Goal: Information Seeking & Learning: Find specific page/section

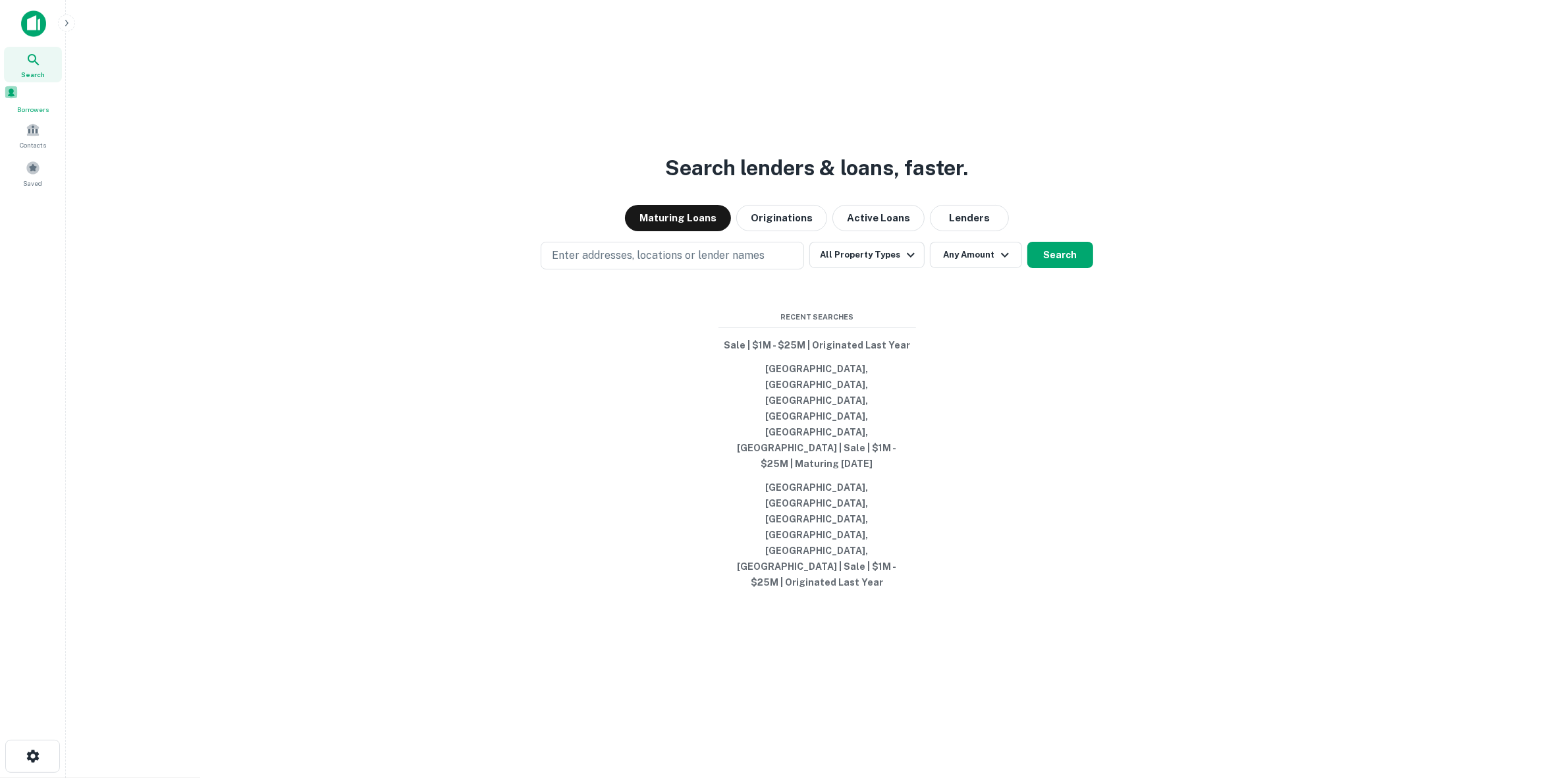
click at [21, 104] on div "Borrowers" at bounding box center [33, 100] width 58 height 30
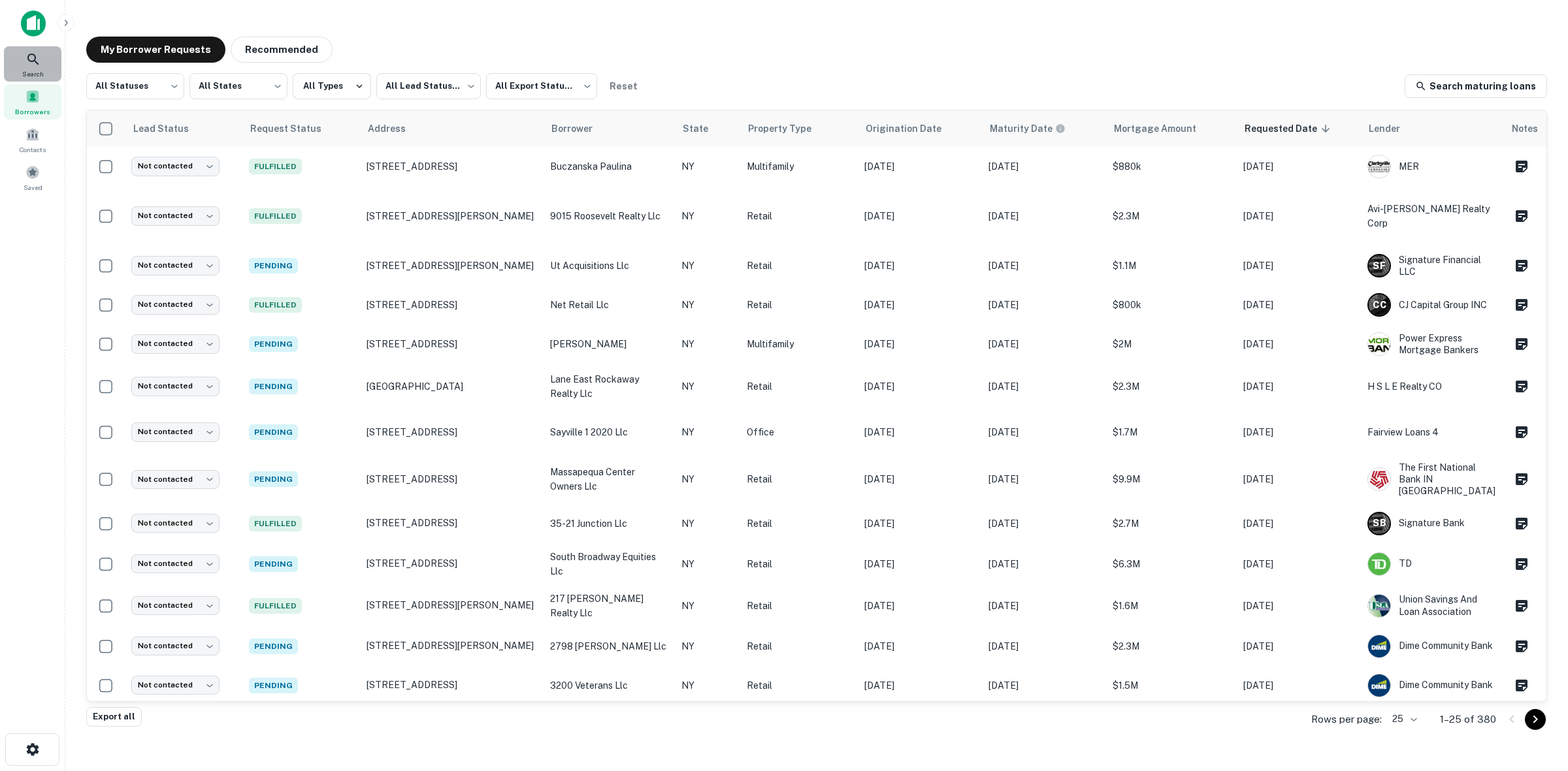
click at [40, 70] on span "Search" at bounding box center [33, 73] width 22 height 10
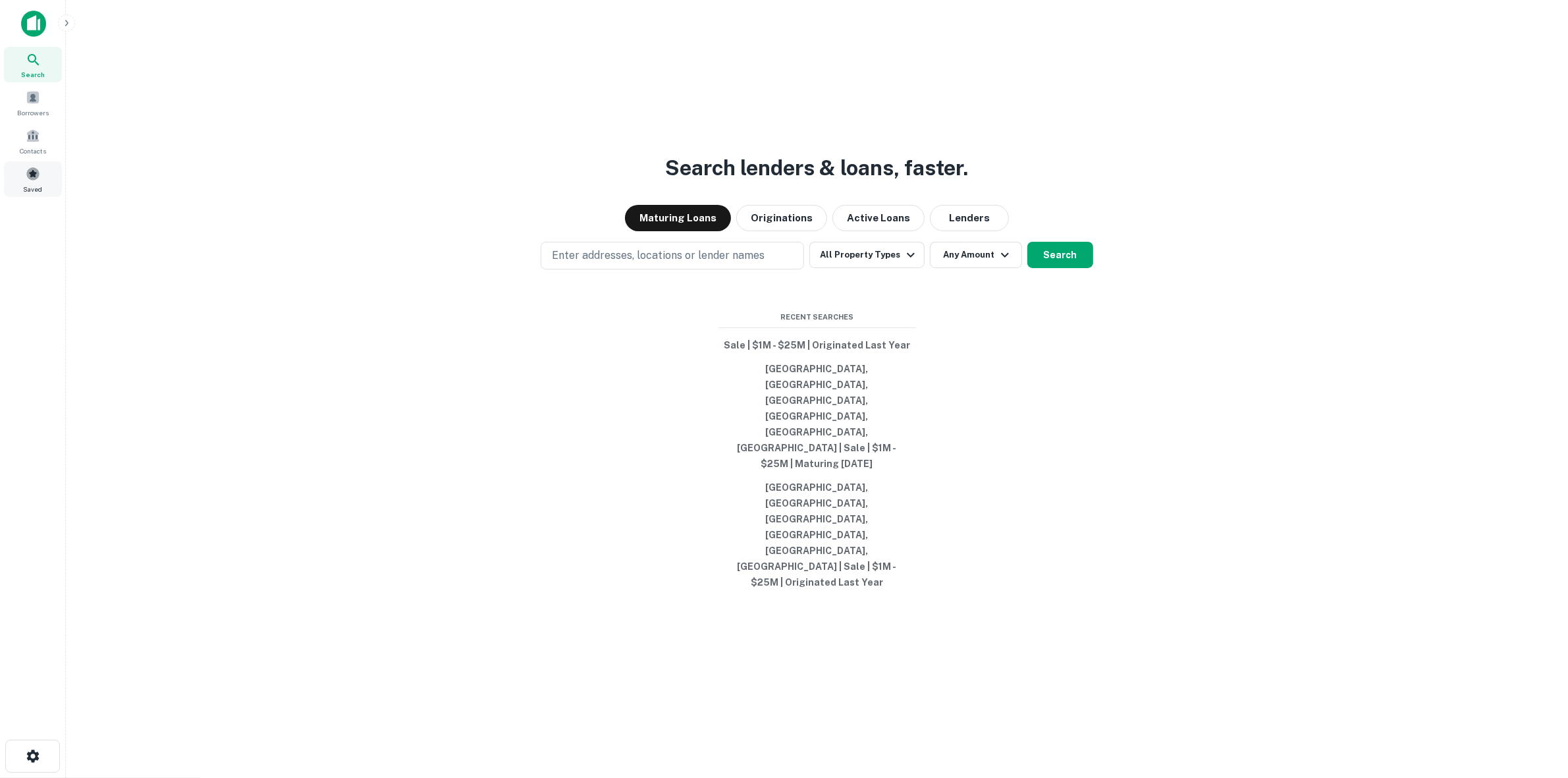
click at [40, 181] on div "Saved" at bounding box center [33, 179] width 58 height 35
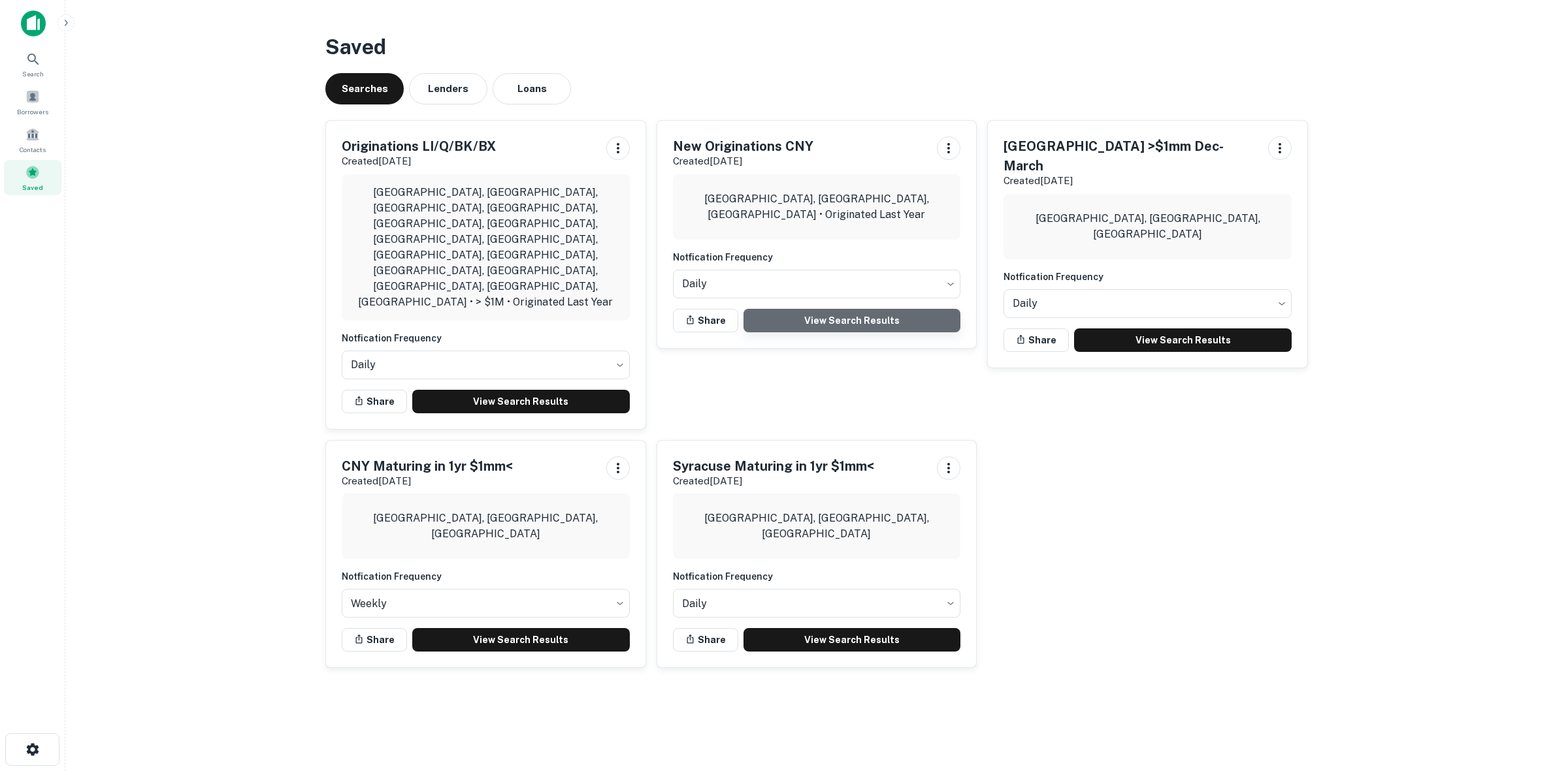
click at [846, 324] on link "View Search Results" at bounding box center [852, 320] width 217 height 23
click at [833, 323] on link "View Search Results" at bounding box center [852, 320] width 217 height 23
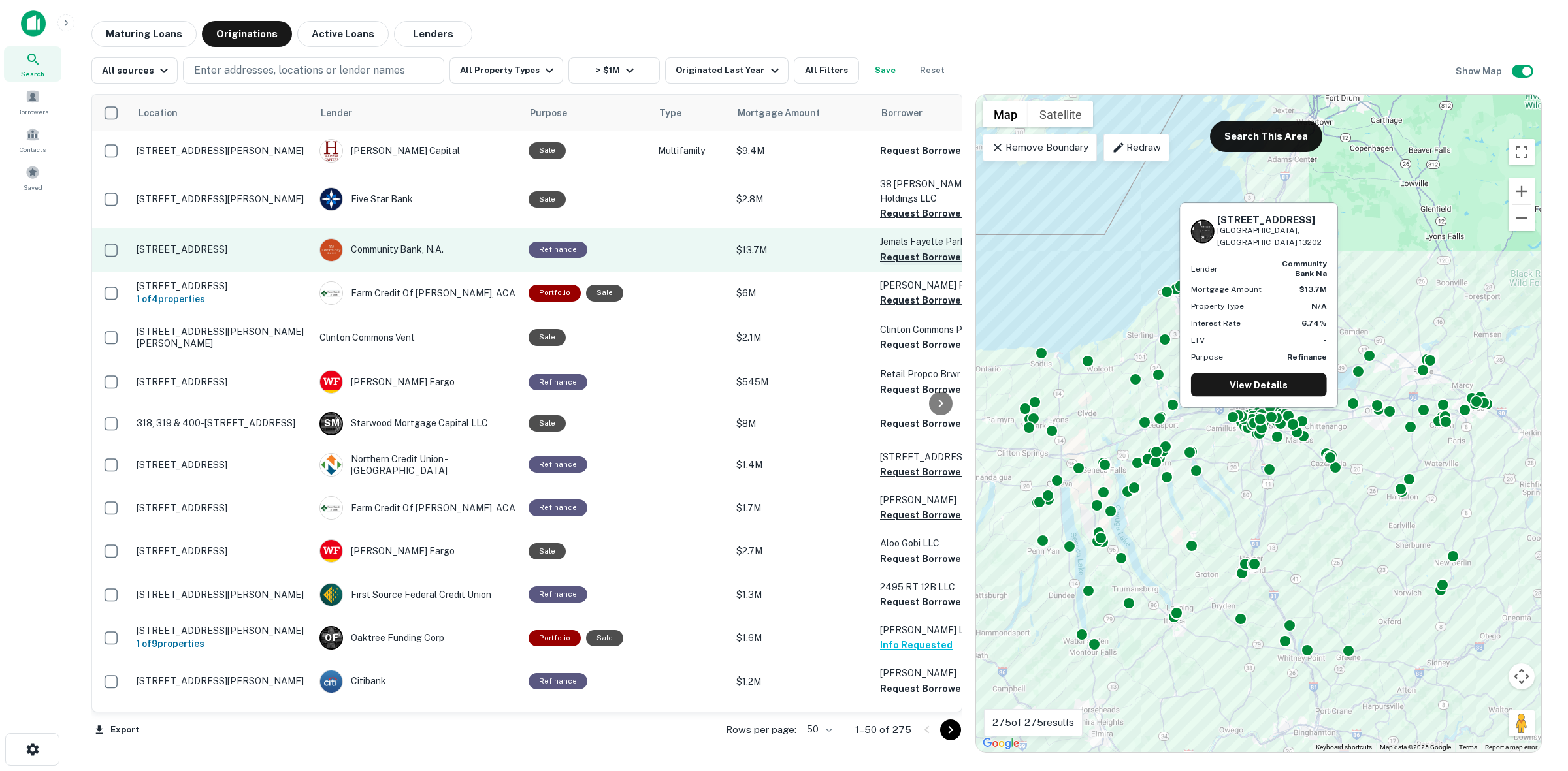
click at [900, 249] on button "Request Borrower Info" at bounding box center [933, 257] width 106 height 16
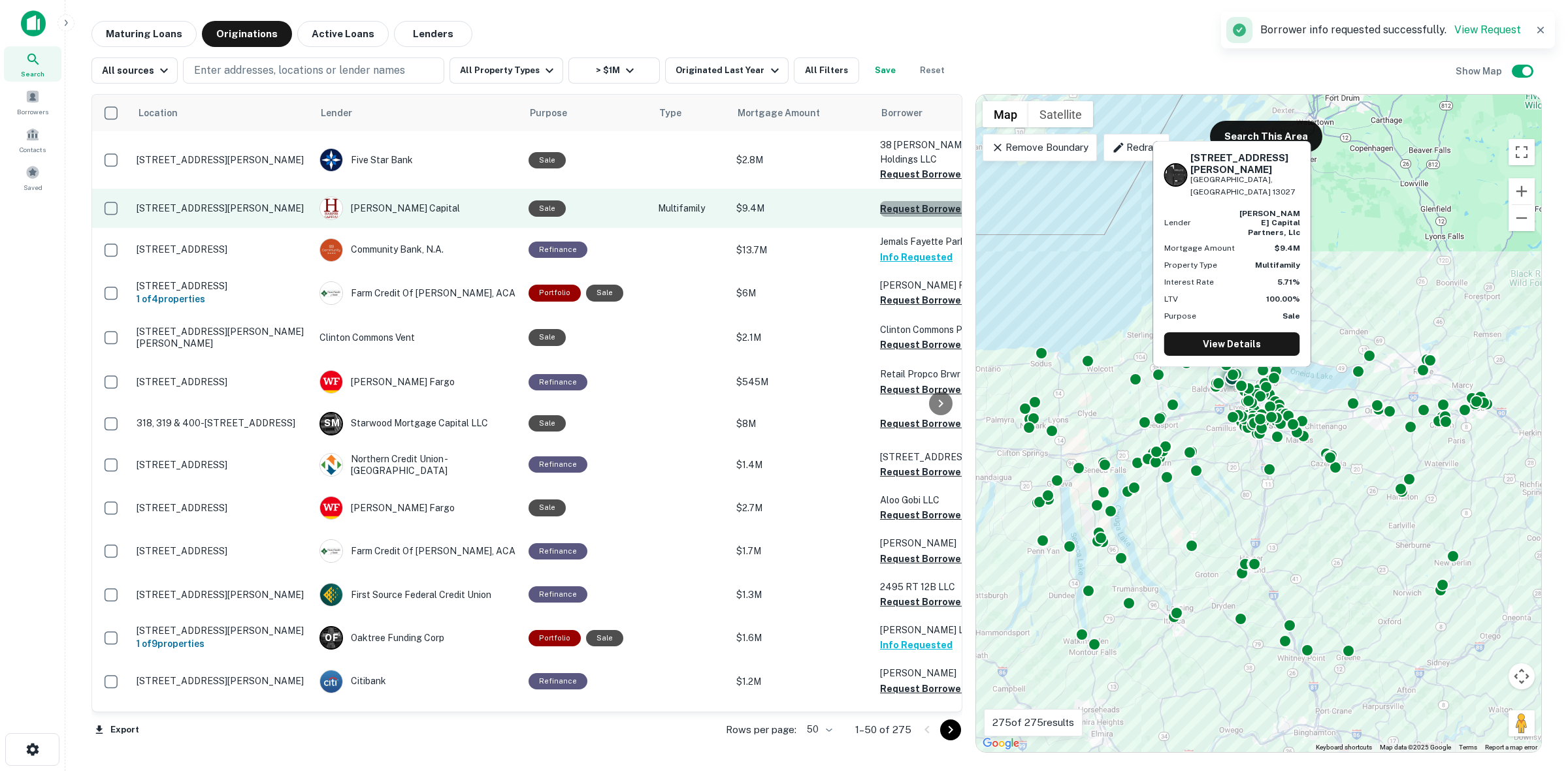
click at [925, 201] on button "Request Borrower Info" at bounding box center [933, 209] width 106 height 16
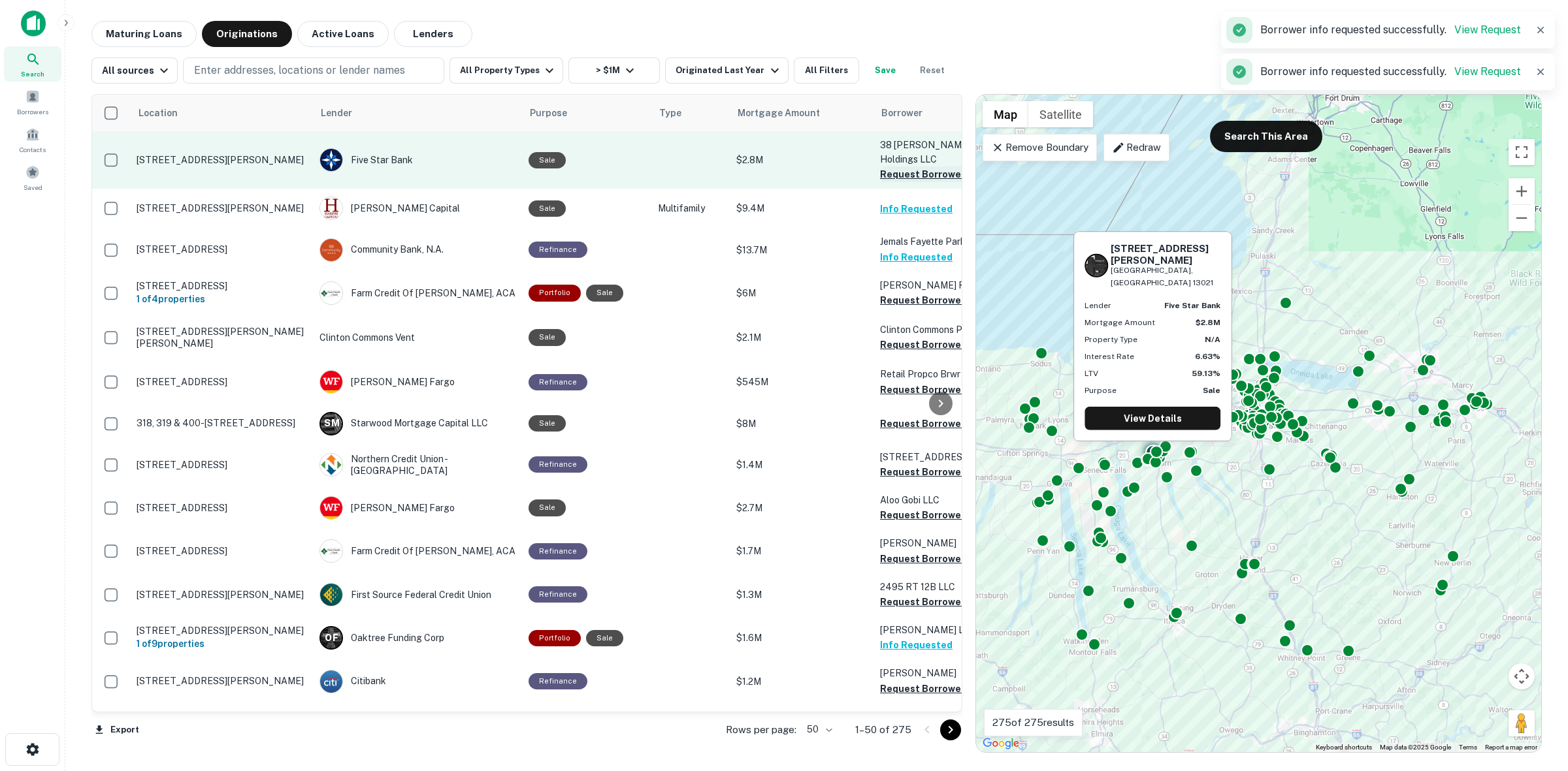
click at [918, 166] on button "Request Borrower Info" at bounding box center [933, 174] width 106 height 16
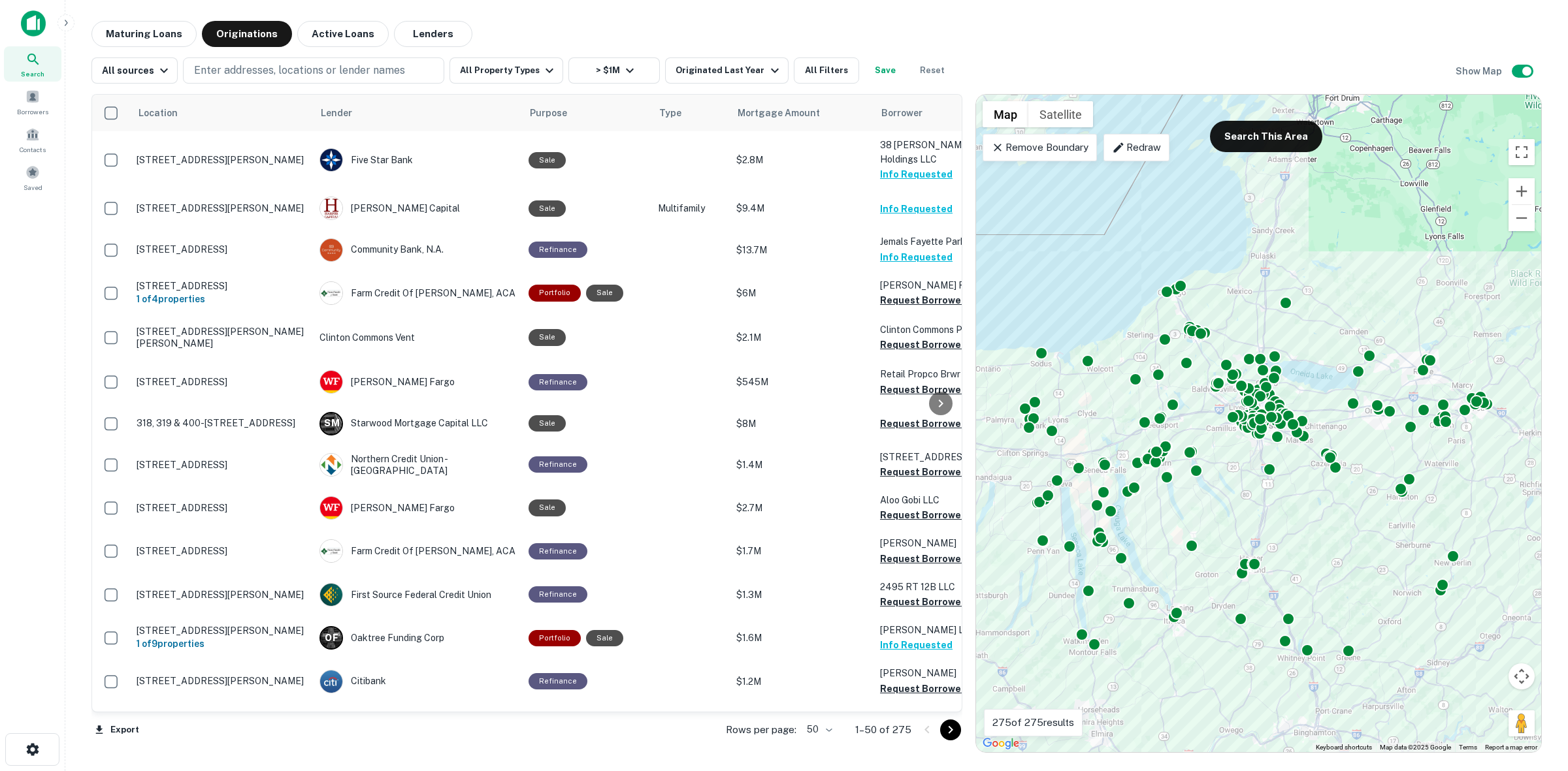
click at [1001, 145] on icon at bounding box center [997, 148] width 13 height 13
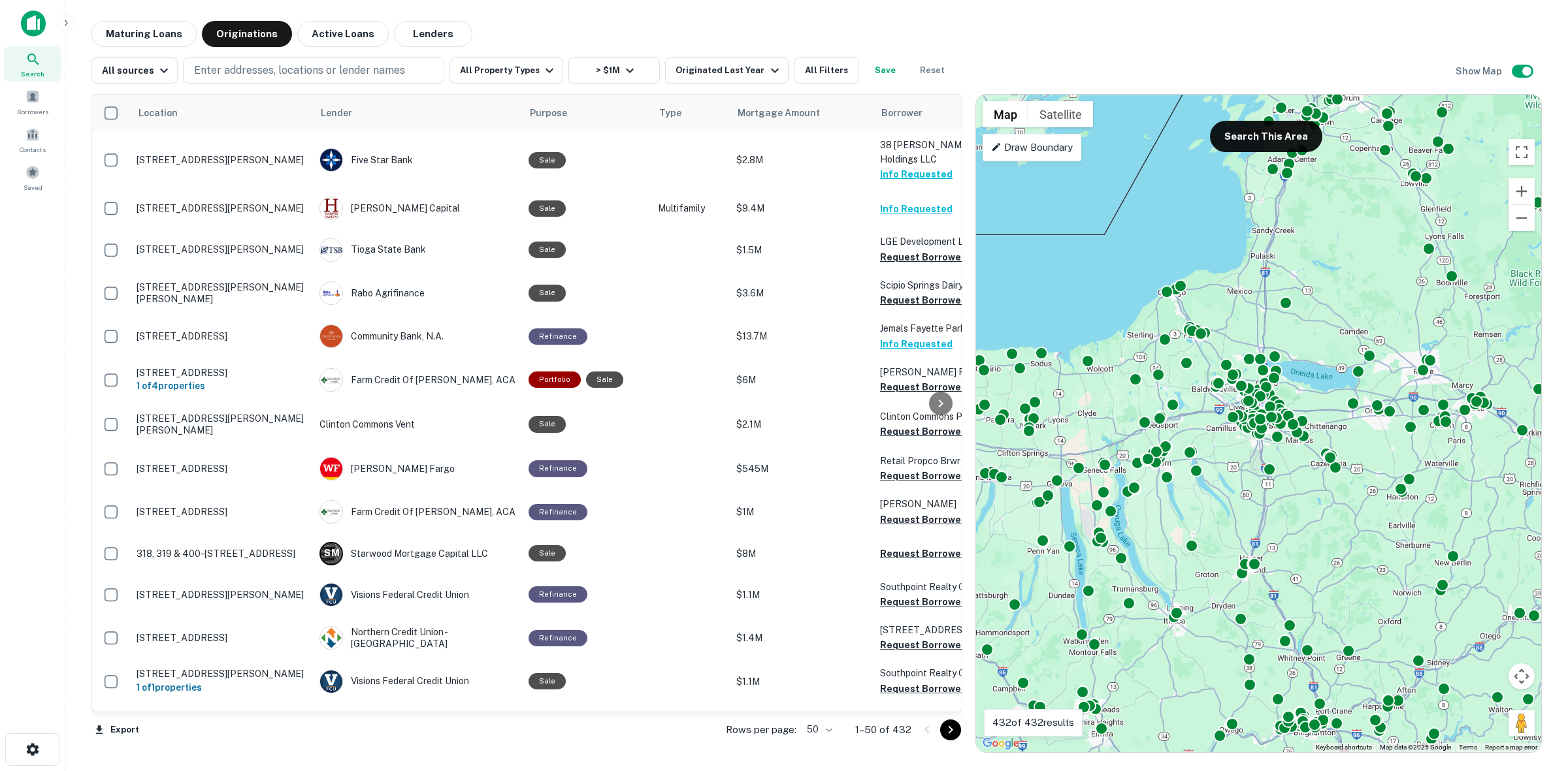
click at [1064, 151] on p "Draw Boundary" at bounding box center [1032, 148] width 81 height 16
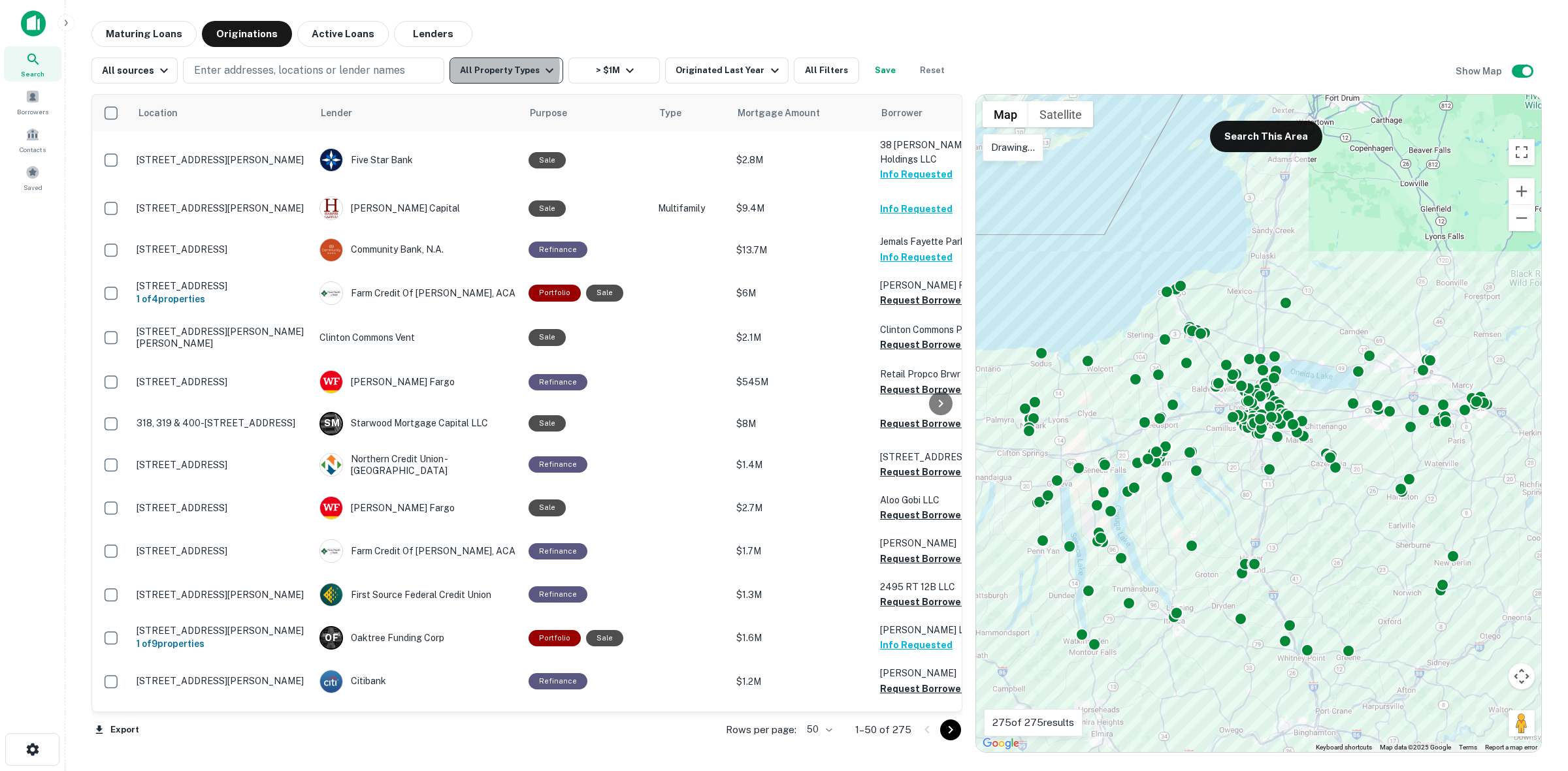
click at [481, 69] on button "All Property Types" at bounding box center [506, 70] width 113 height 26
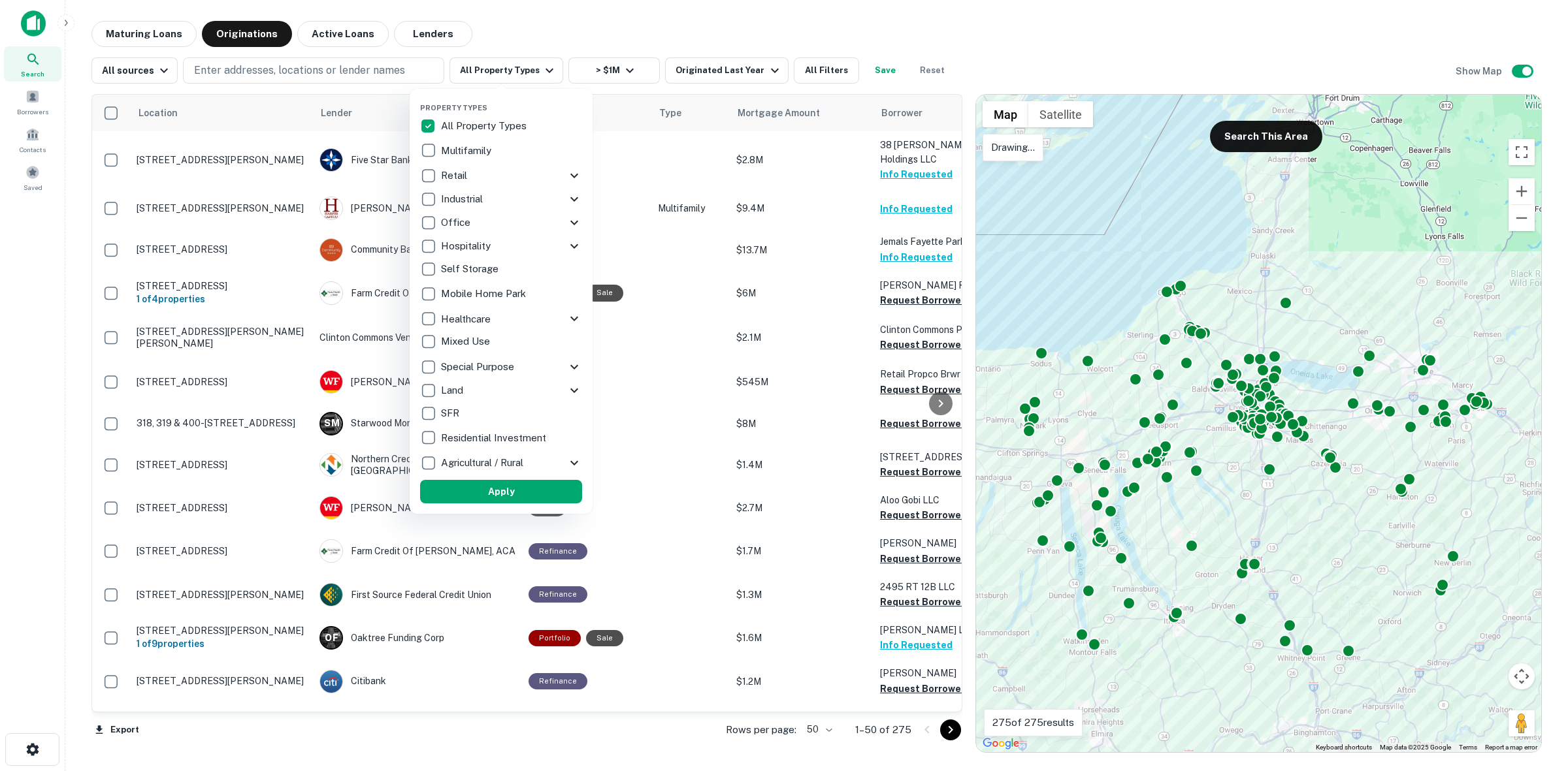
click at [460, 159] on div "Multifamily" at bounding box center [500, 151] width 162 height 22
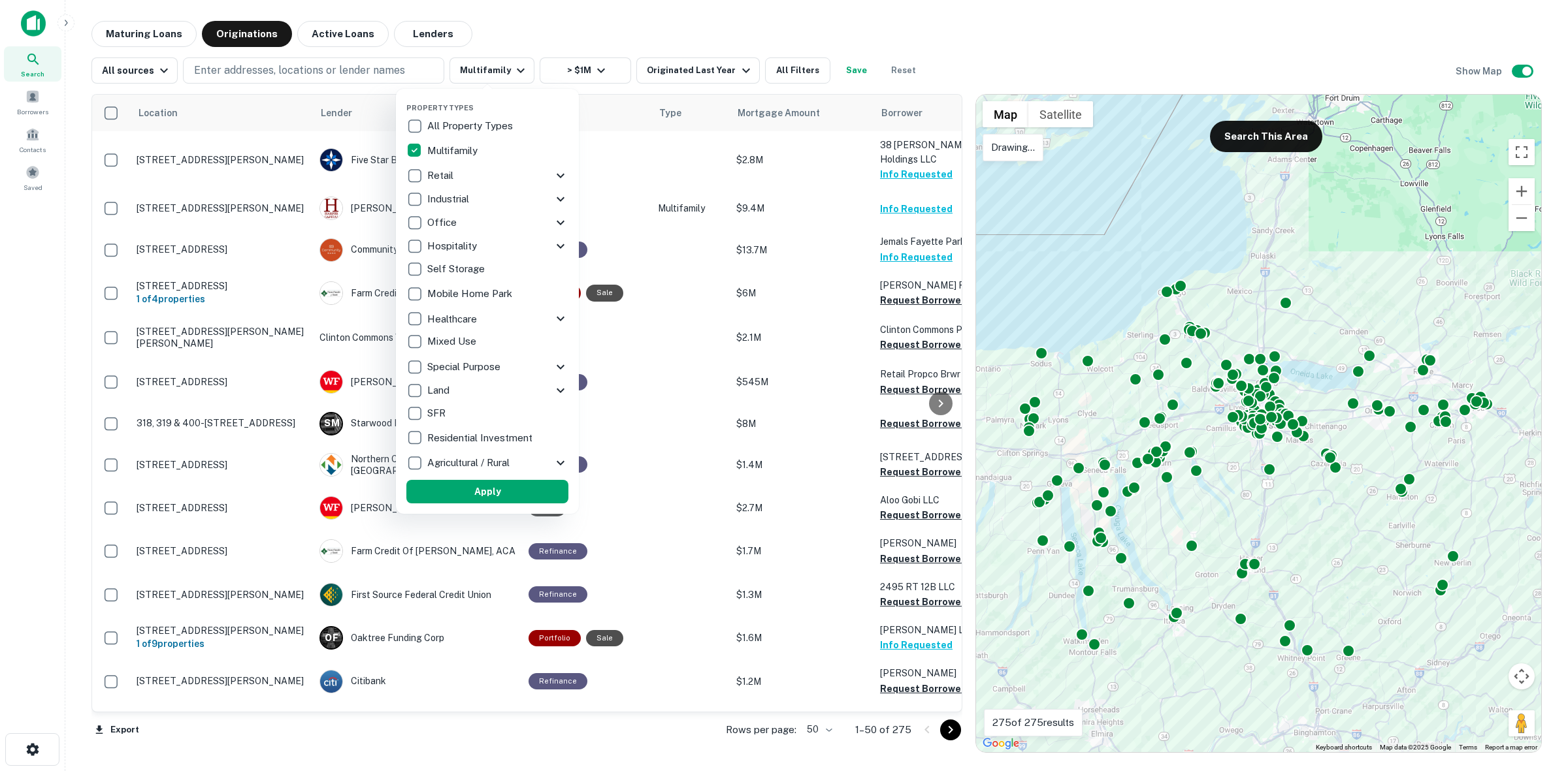
click at [455, 184] on div "Retail" at bounding box center [479, 176] width 146 height 22
click at [468, 204] on div "Industrial" at bounding box center [471, 199] width 146 height 22
click at [488, 232] on div "Office" at bounding box center [471, 223] width 146 height 22
click at [454, 240] on p "Hospitality" at bounding box center [446, 246] width 52 height 16
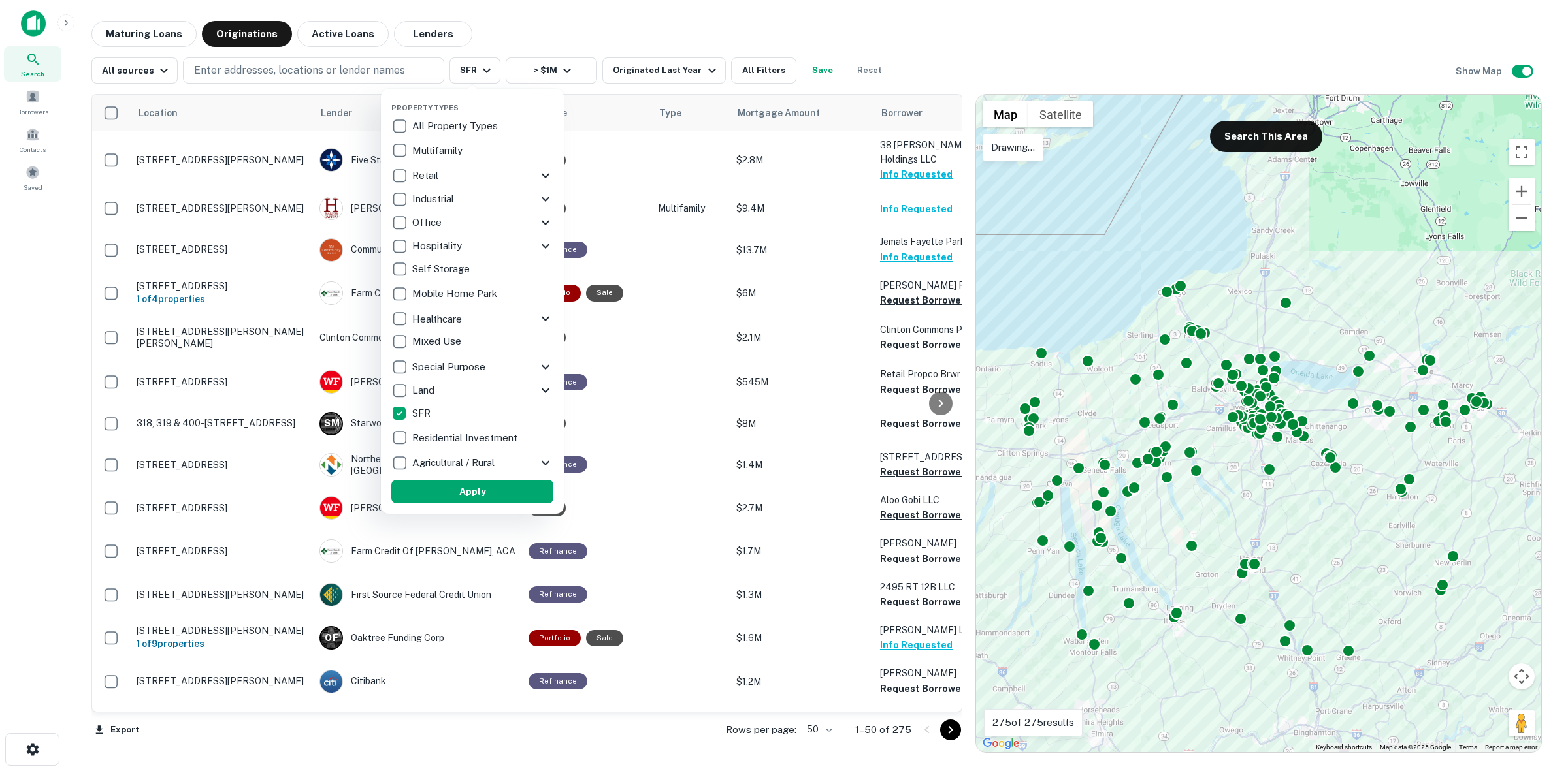
click at [543, 367] on icon at bounding box center [546, 367] width 8 height 5
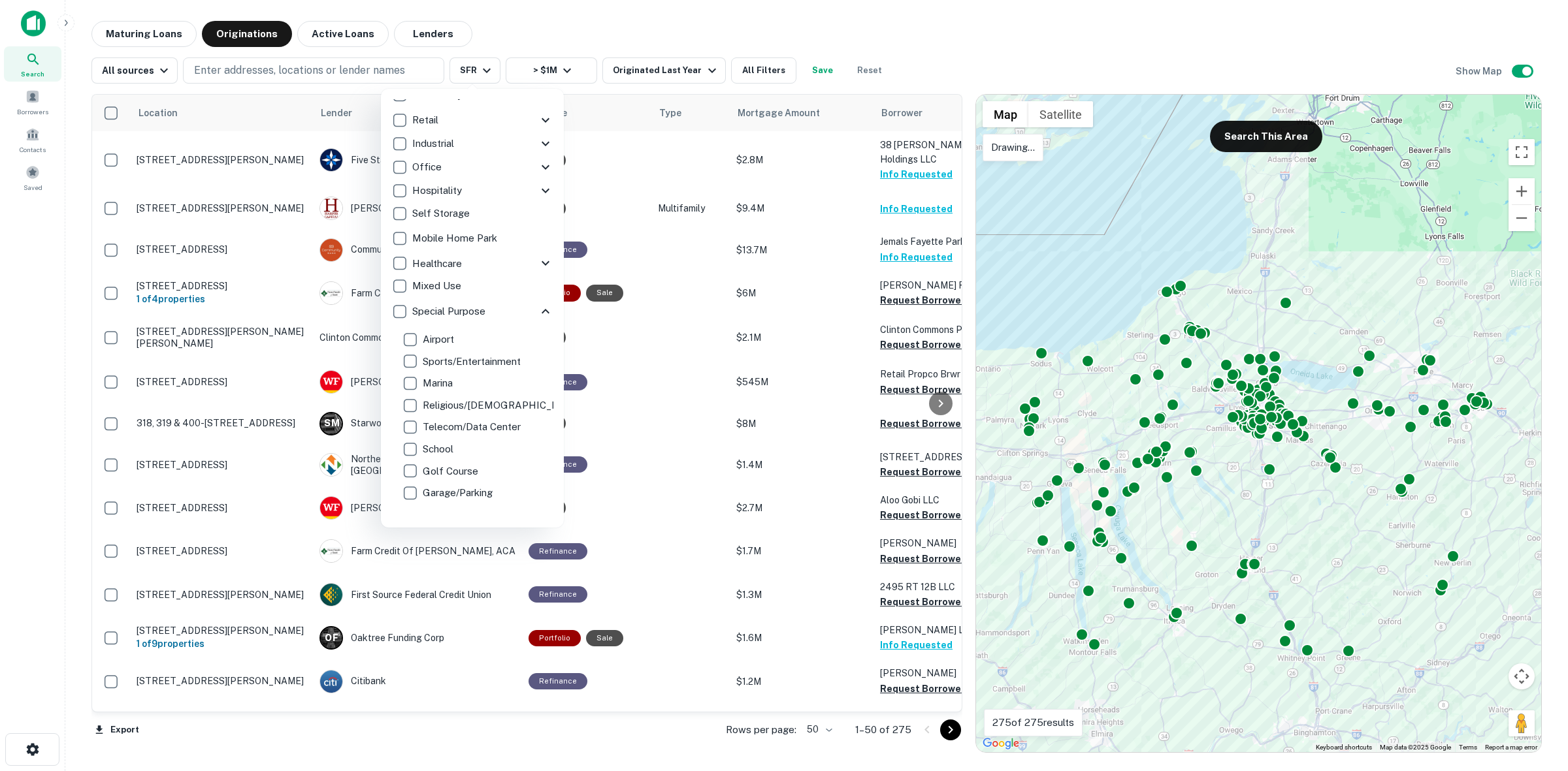
scroll to position [81, 0]
click at [538, 282] on icon at bounding box center [546, 285] width 16 height 16
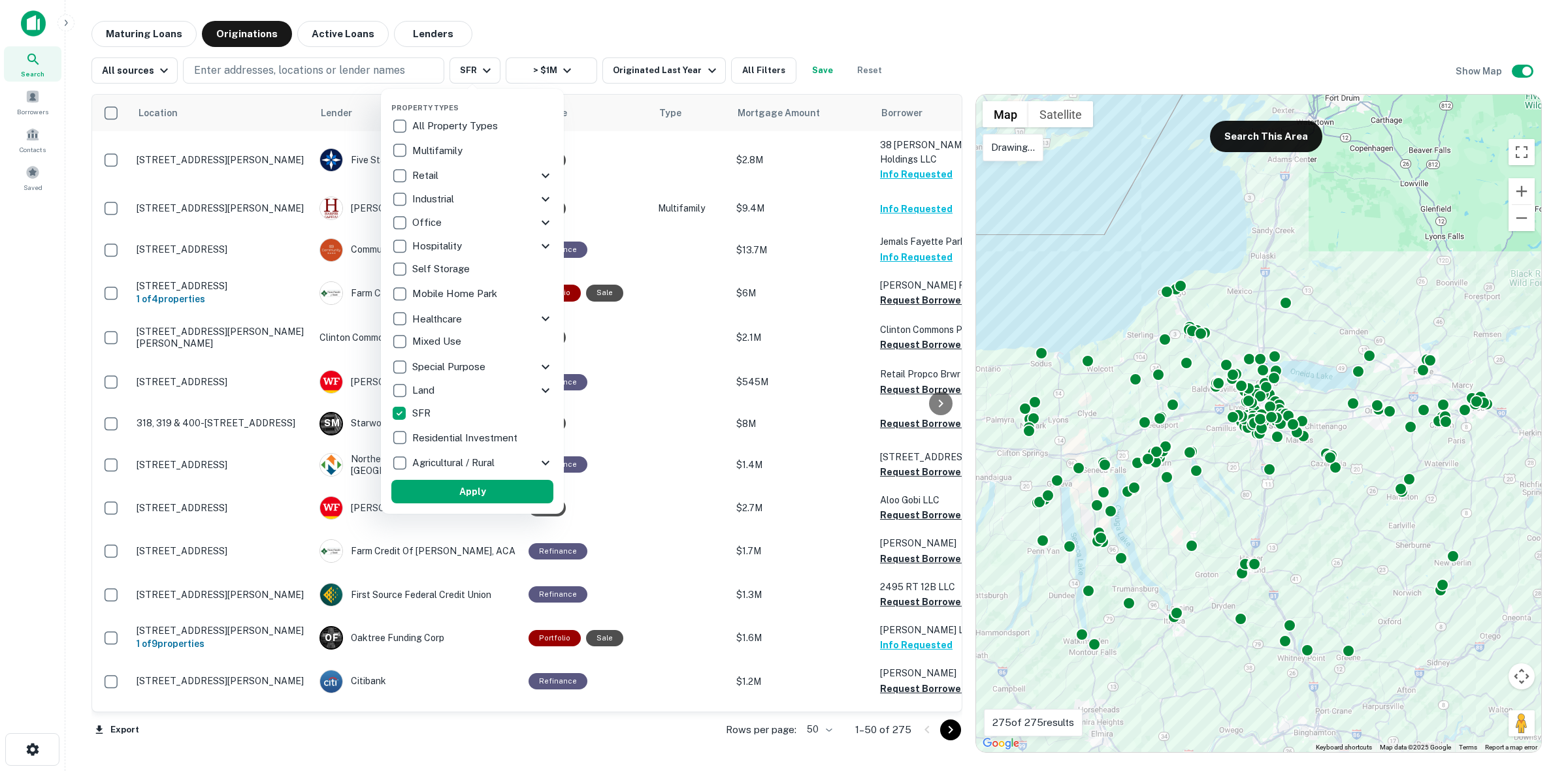
scroll to position [0, 0]
click at [446, 368] on p "Special Purpose" at bounding box center [449, 367] width 76 height 16
click at [453, 335] on p "Mixed Use" at bounding box center [446, 341] width 52 height 16
click at [460, 324] on p "Healthcare" at bounding box center [446, 319] width 52 height 16
click at [449, 302] on div "Mobile Home Park" at bounding box center [479, 294] width 162 height 22
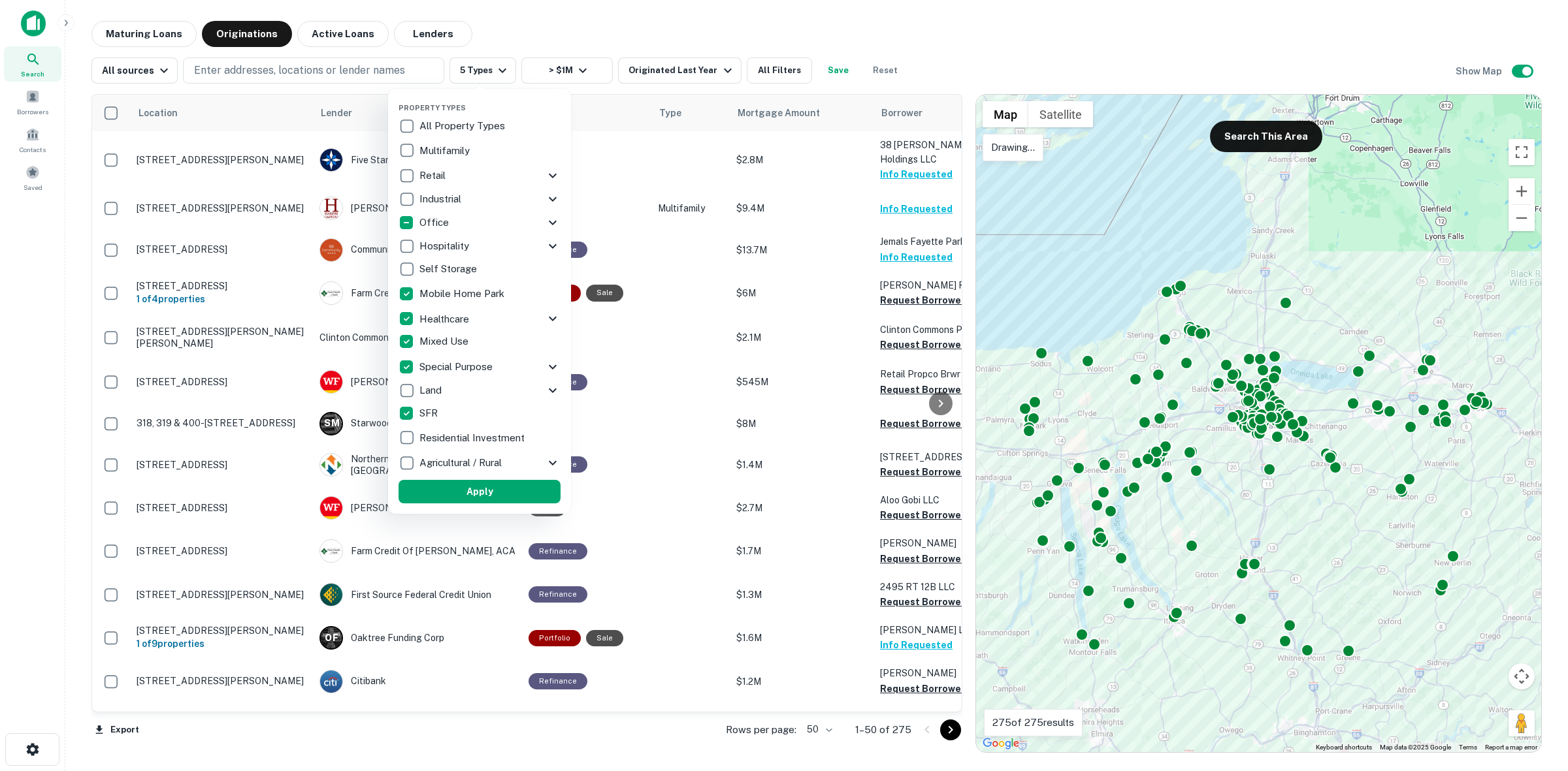
drag, startPoint x: 449, startPoint y: 291, endPoint x: 449, endPoint y: 276, distance: 15.0
click at [449, 288] on p "Mobile Home Park" at bounding box center [464, 294] width 88 height 16
click at [449, 276] on p "Self Storage" at bounding box center [449, 269] width 60 height 16
click at [448, 297] on p "Mobile Home Park" at bounding box center [464, 294] width 88 height 16
click at [420, 244] on div "Hospitality" at bounding box center [471, 246] width 146 height 22
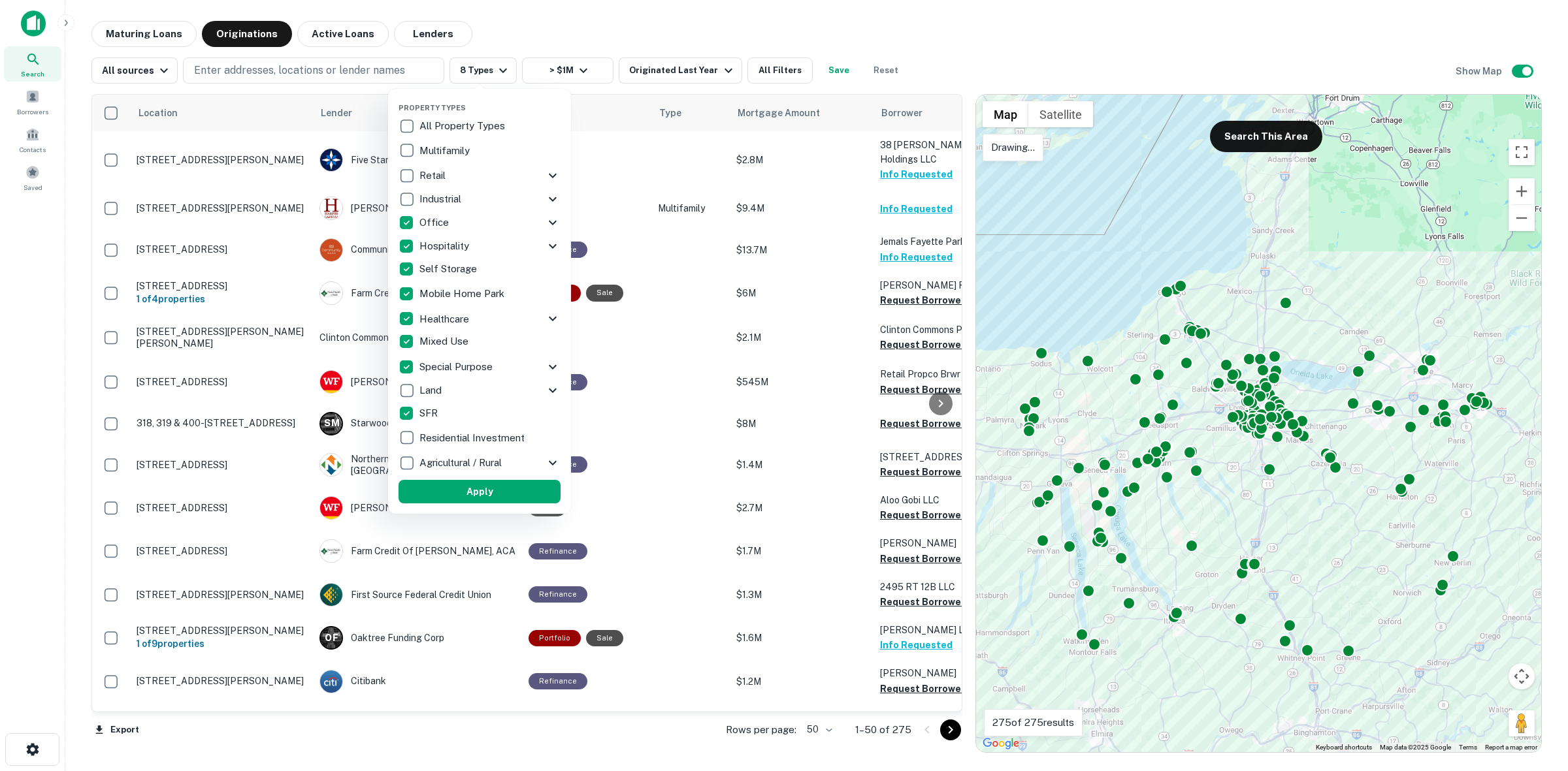
click at [420, 221] on p "Office" at bounding box center [435, 223] width 32 height 16
click at [507, 493] on button "Apply" at bounding box center [480, 491] width 162 height 23
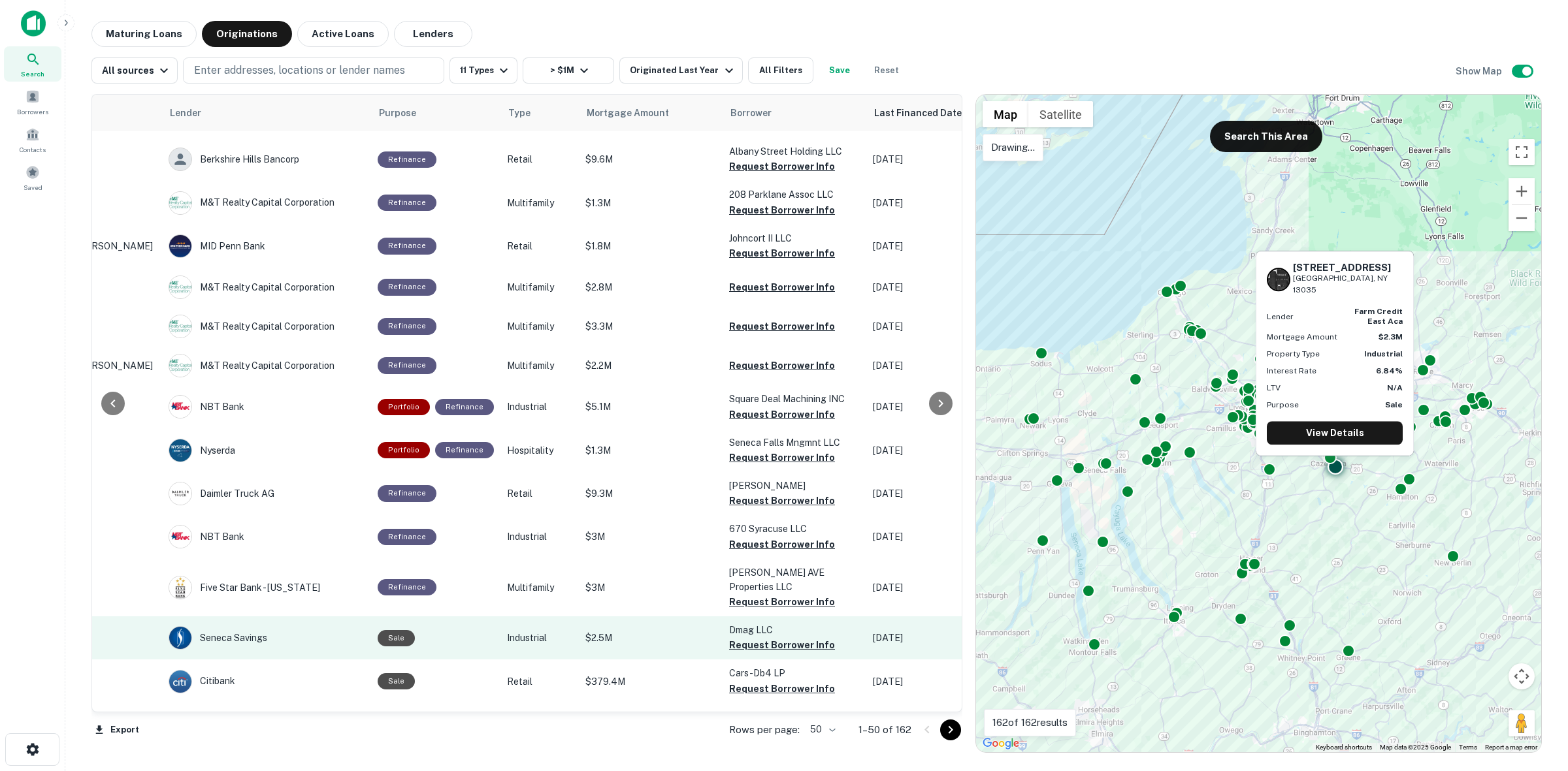
scroll to position [0, 151]
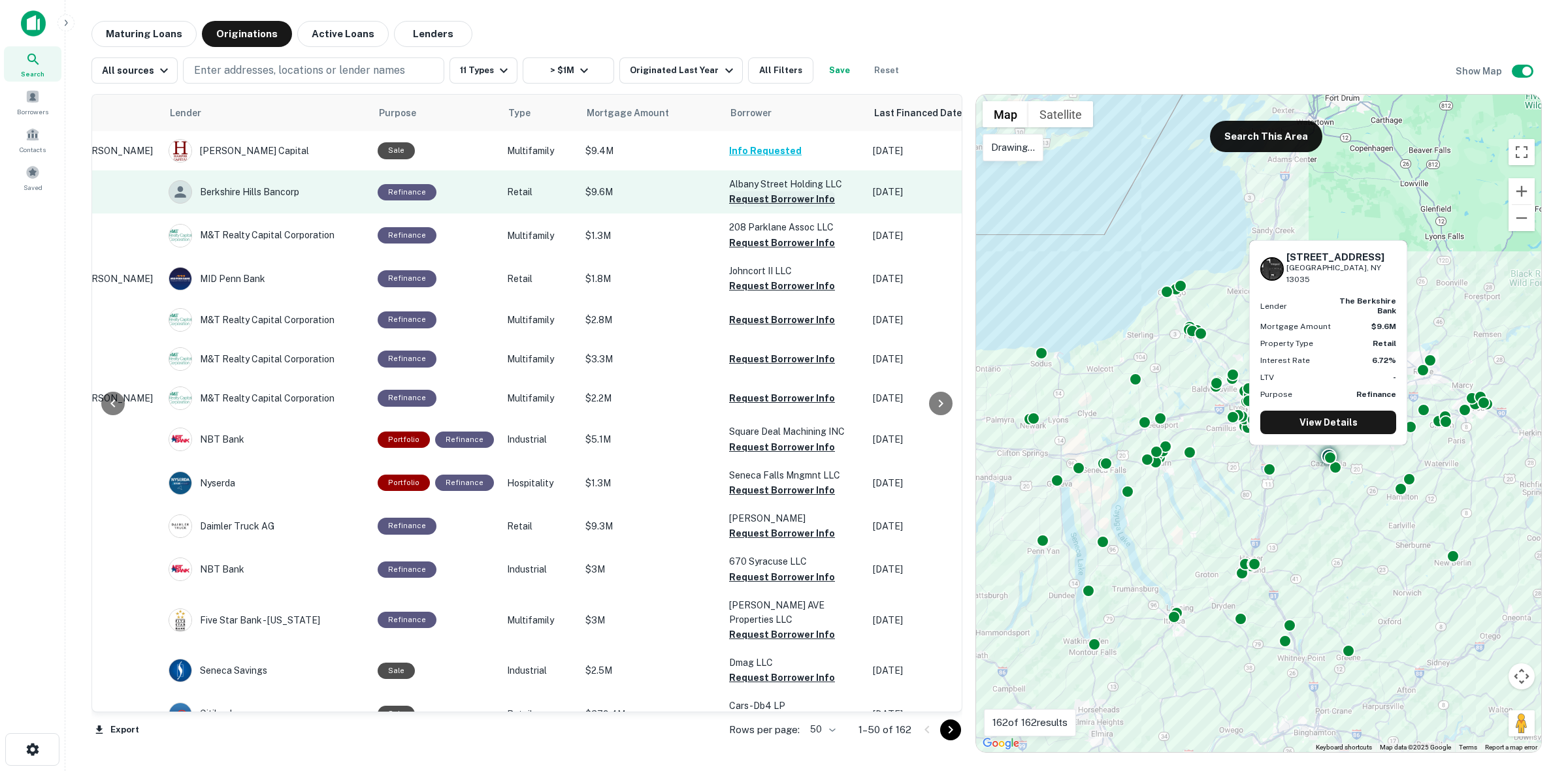
click at [774, 200] on button "Request Borrower Info" at bounding box center [782, 199] width 106 height 16
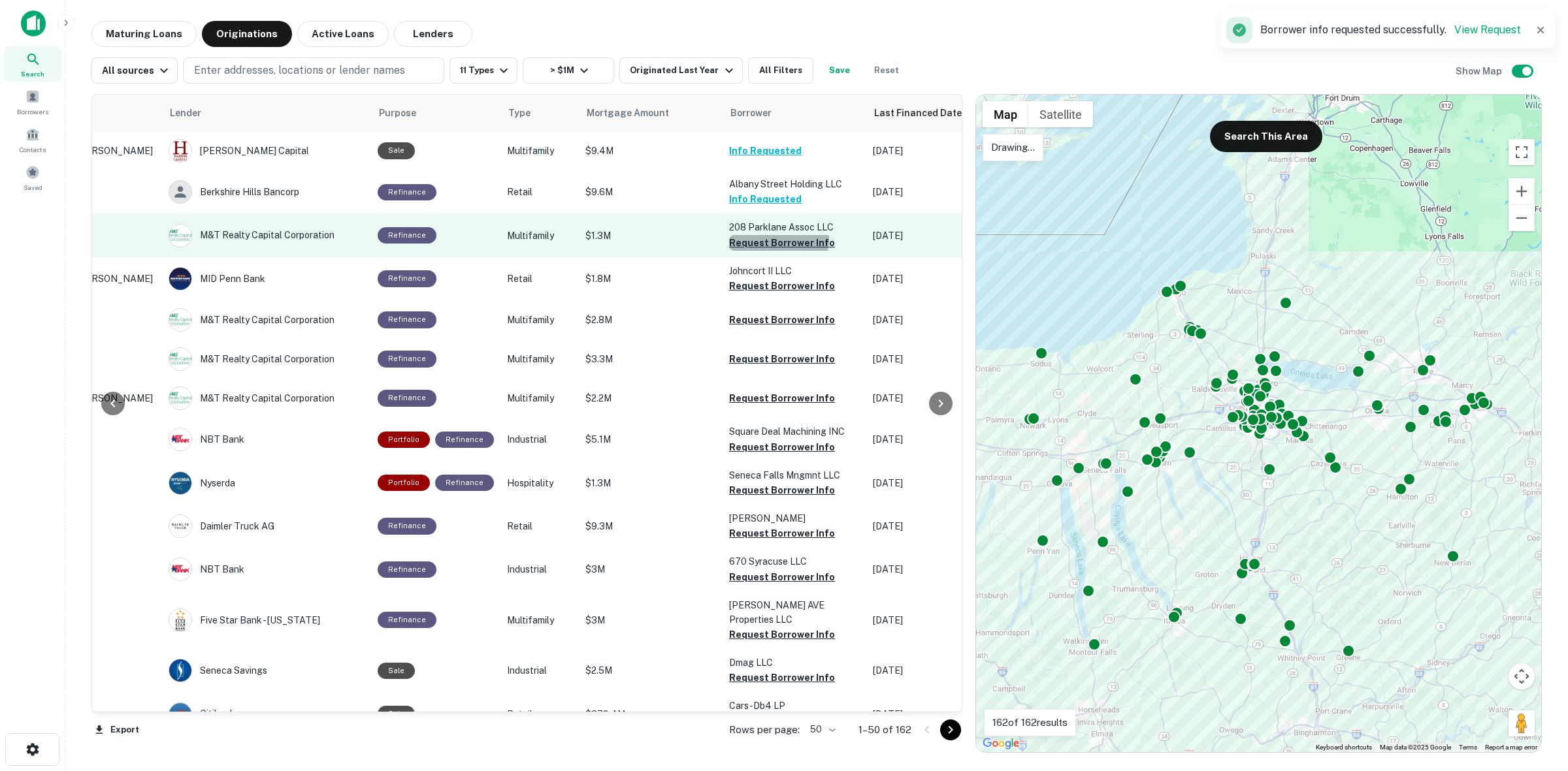
click at [769, 239] on button "Request Borrower Info" at bounding box center [782, 243] width 106 height 16
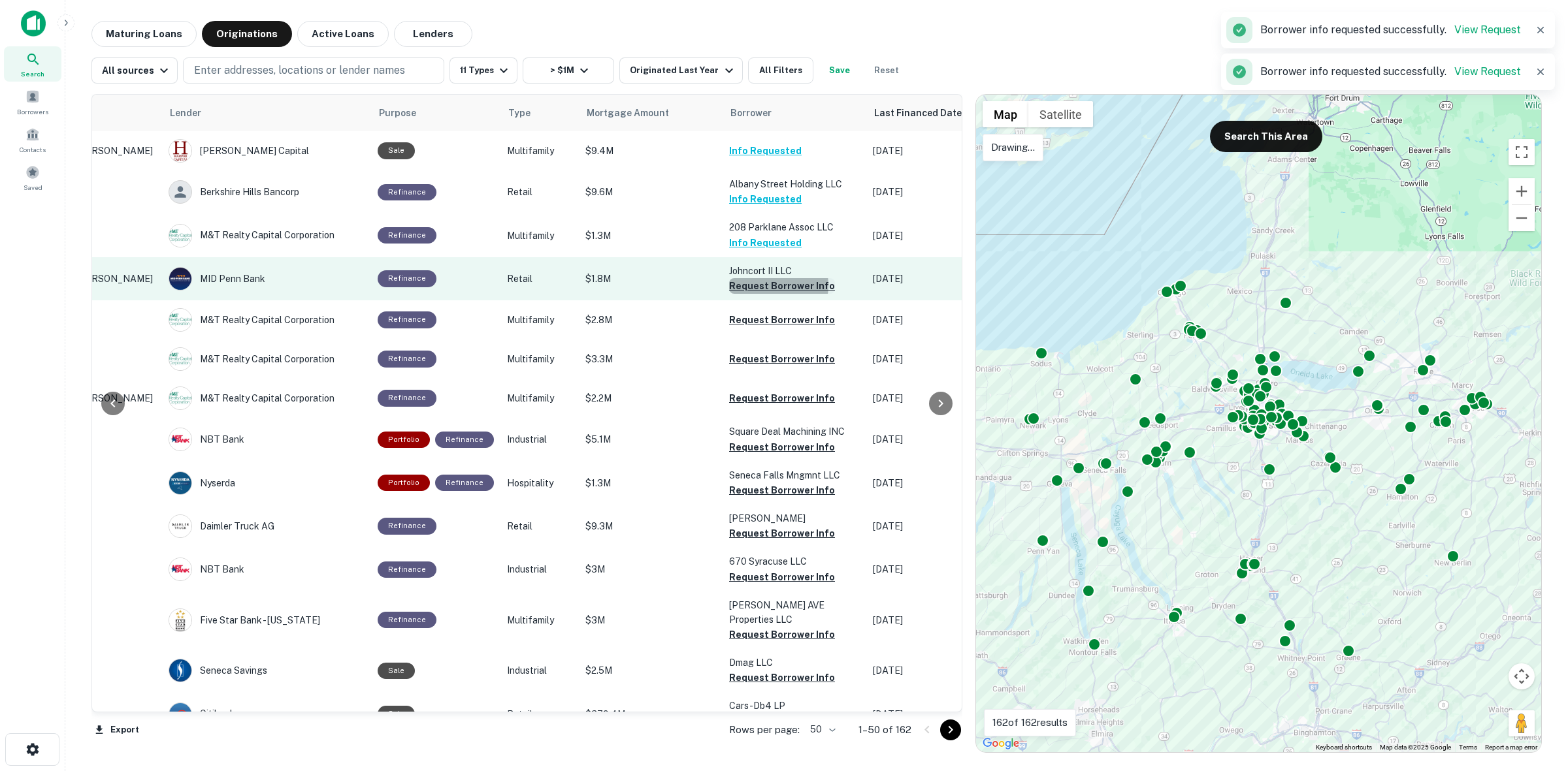
click at [759, 294] on button "Request Borrower Info" at bounding box center [782, 286] width 106 height 16
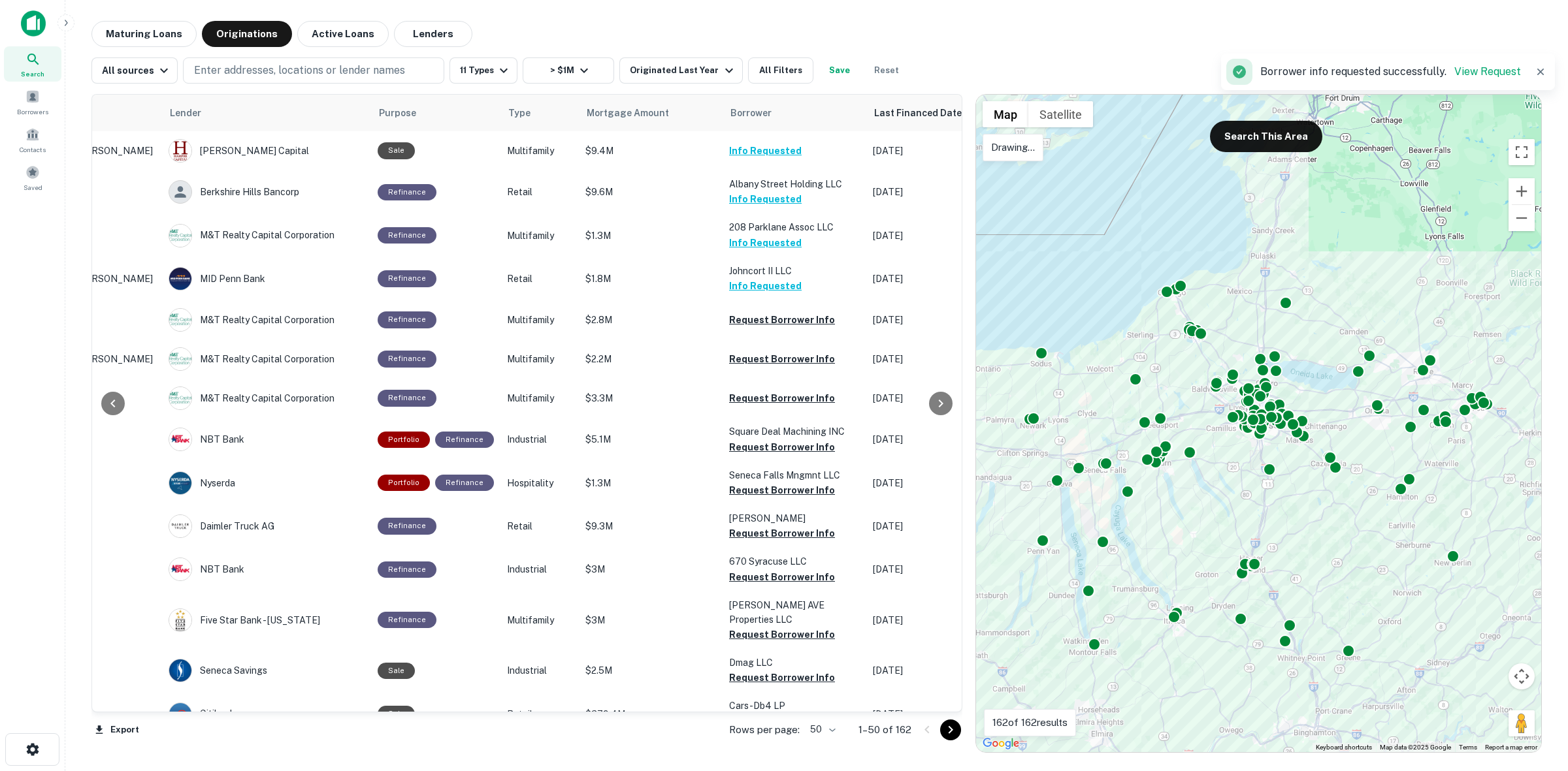
drag, startPoint x: 1191, startPoint y: 532, endPoint x: 1226, endPoint y: 274, distance: 260.4
click at [1226, 274] on div "To activate drag with keyboard, press Alt + Enter. Once in keyboard drag state,…" at bounding box center [1258, 423] width 565 height 658
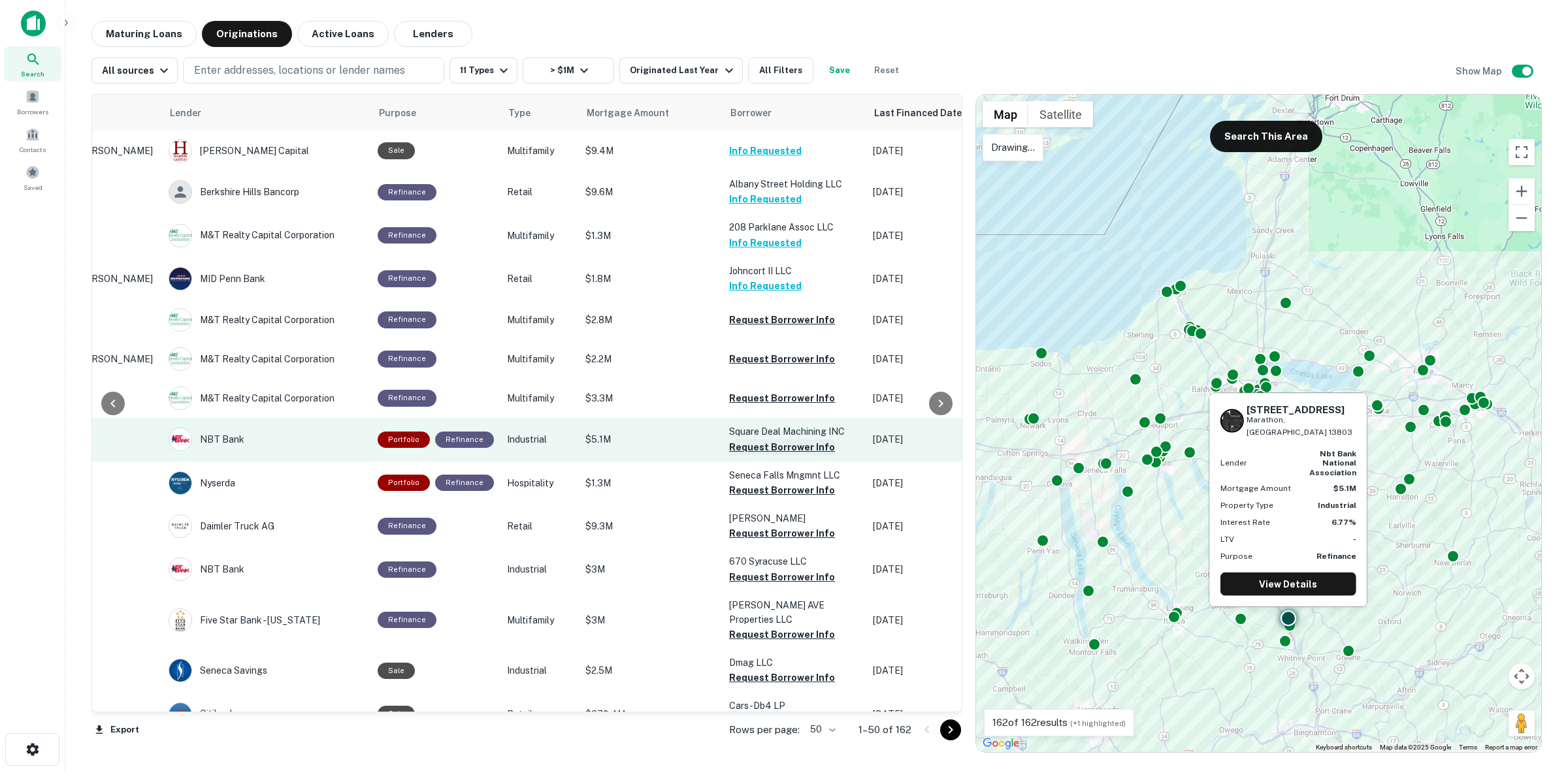
click at [766, 455] on button "Request Borrower Info" at bounding box center [782, 448] width 106 height 16
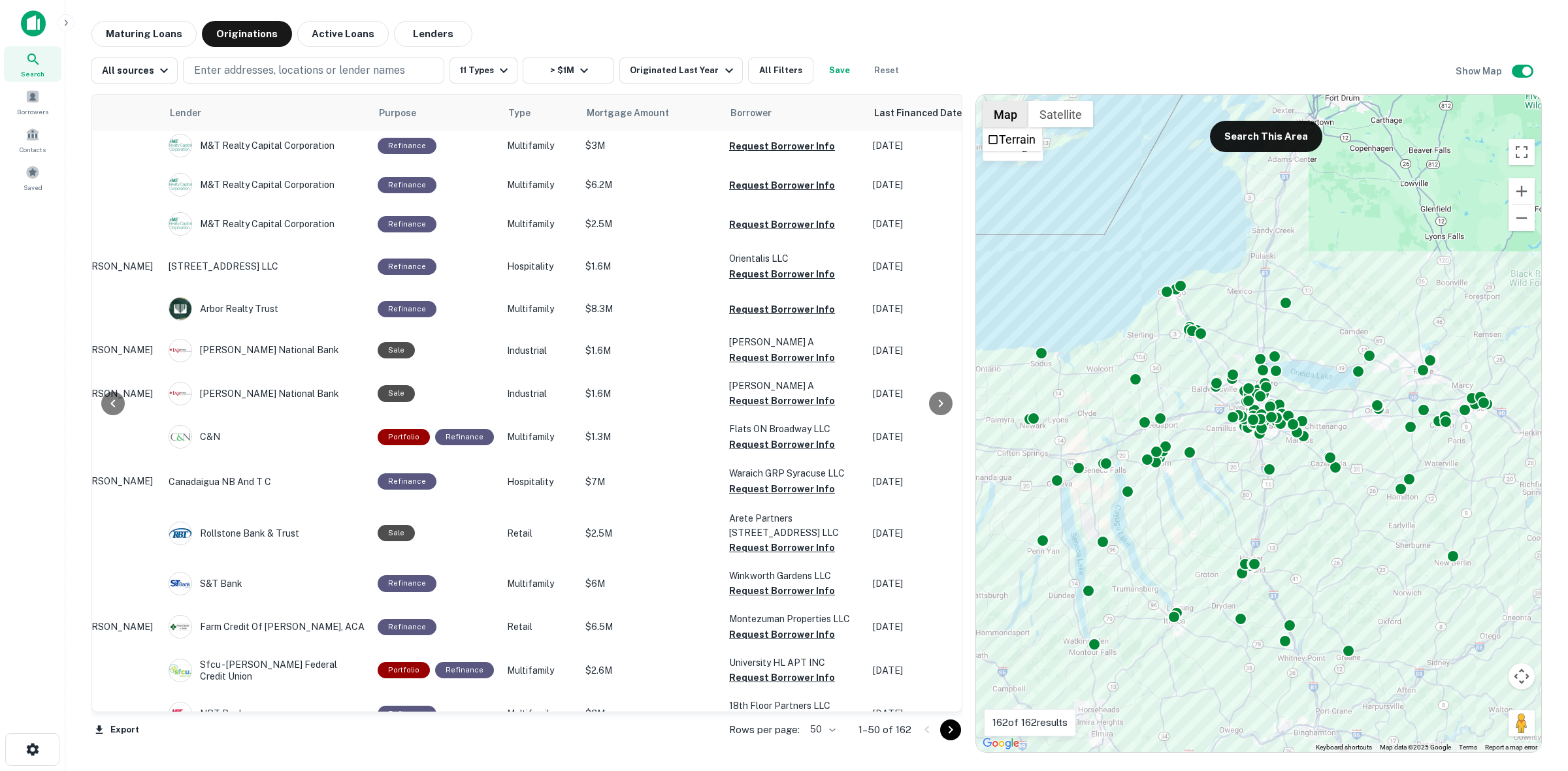
scroll to position [1143, 151]
drag, startPoint x: 1219, startPoint y: 349, endPoint x: 1297, endPoint y: 314, distance: 85.5
click at [1341, 356] on div "To activate drag with keyboard, press Alt + Enter. Once in keyboard drag state,…" at bounding box center [1258, 423] width 565 height 658
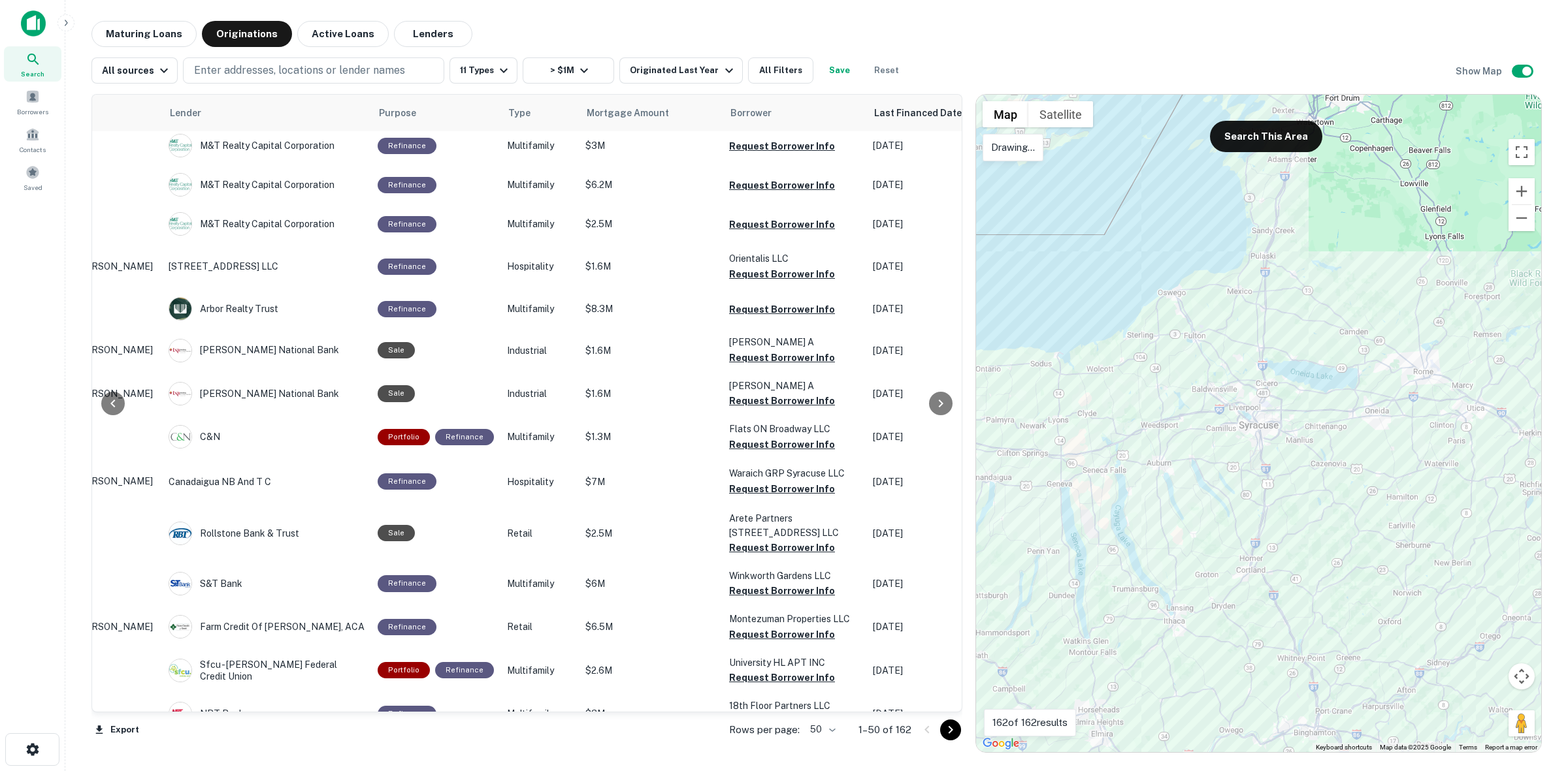
click at [1188, 221] on div at bounding box center [1258, 423] width 565 height 658
click at [1246, 245] on div at bounding box center [1258, 423] width 565 height 658
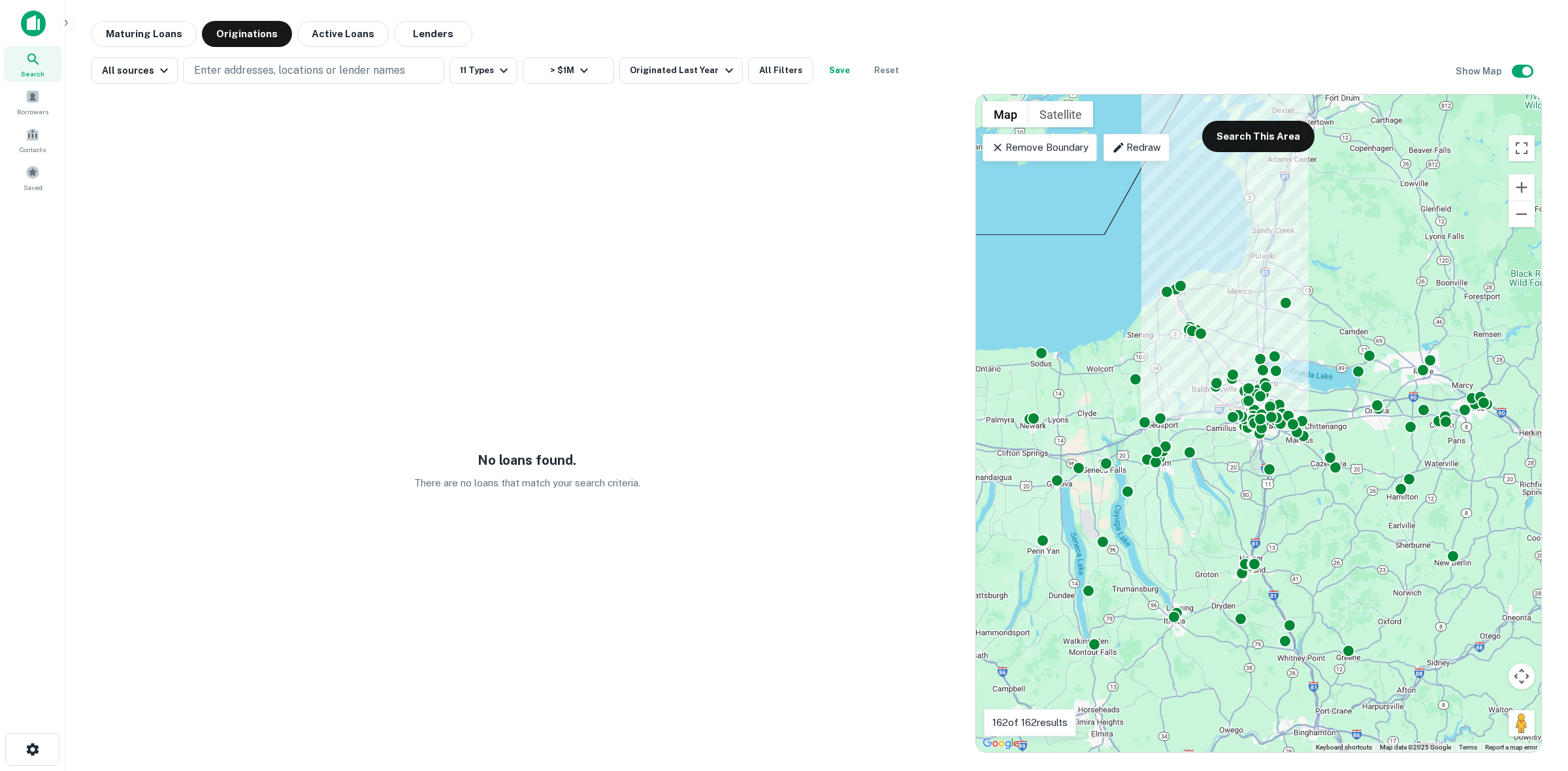
click at [1001, 149] on icon at bounding box center [997, 148] width 8 height 8
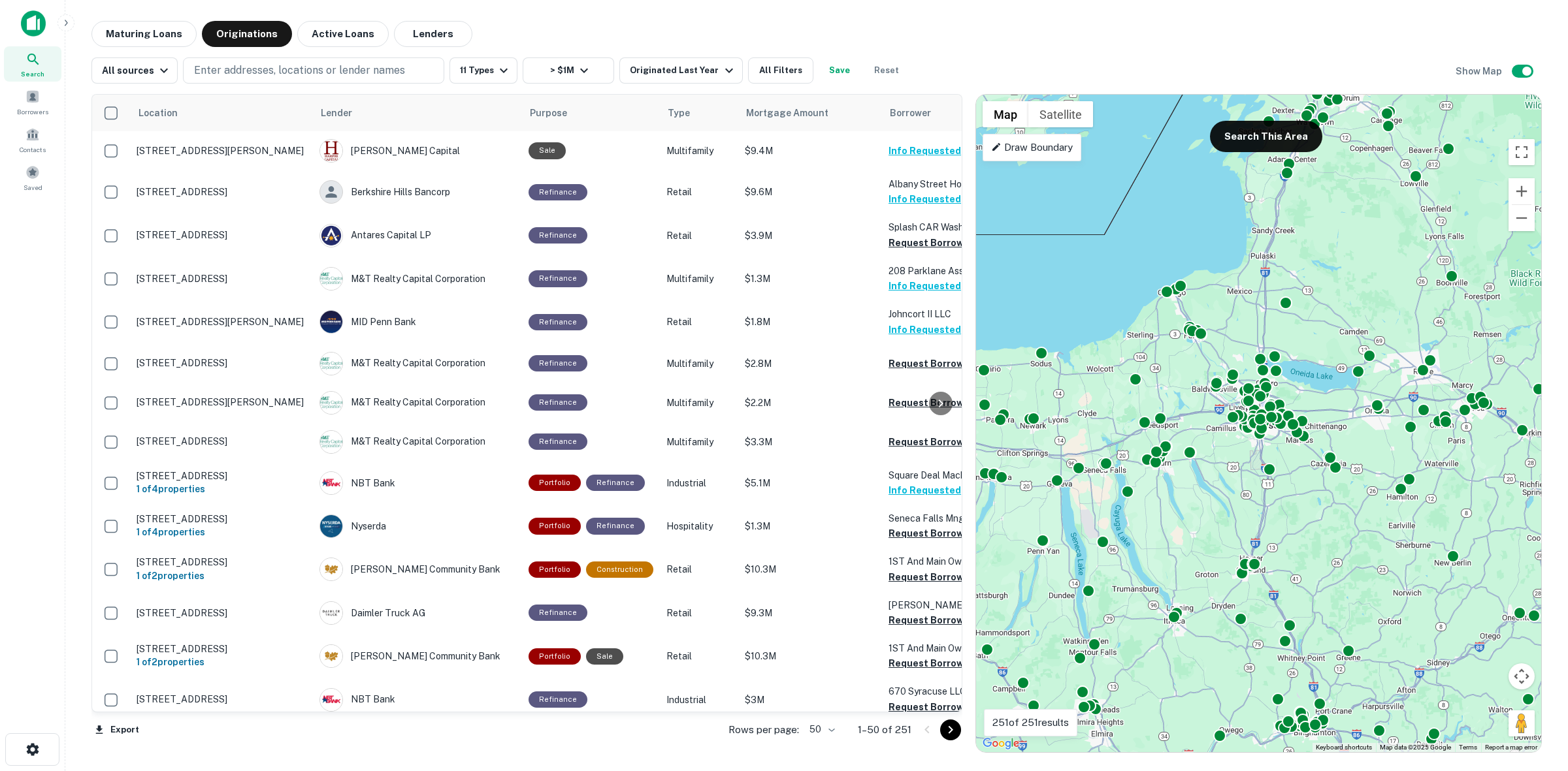
click at [1033, 151] on p "Draw Boundary" at bounding box center [1032, 148] width 81 height 16
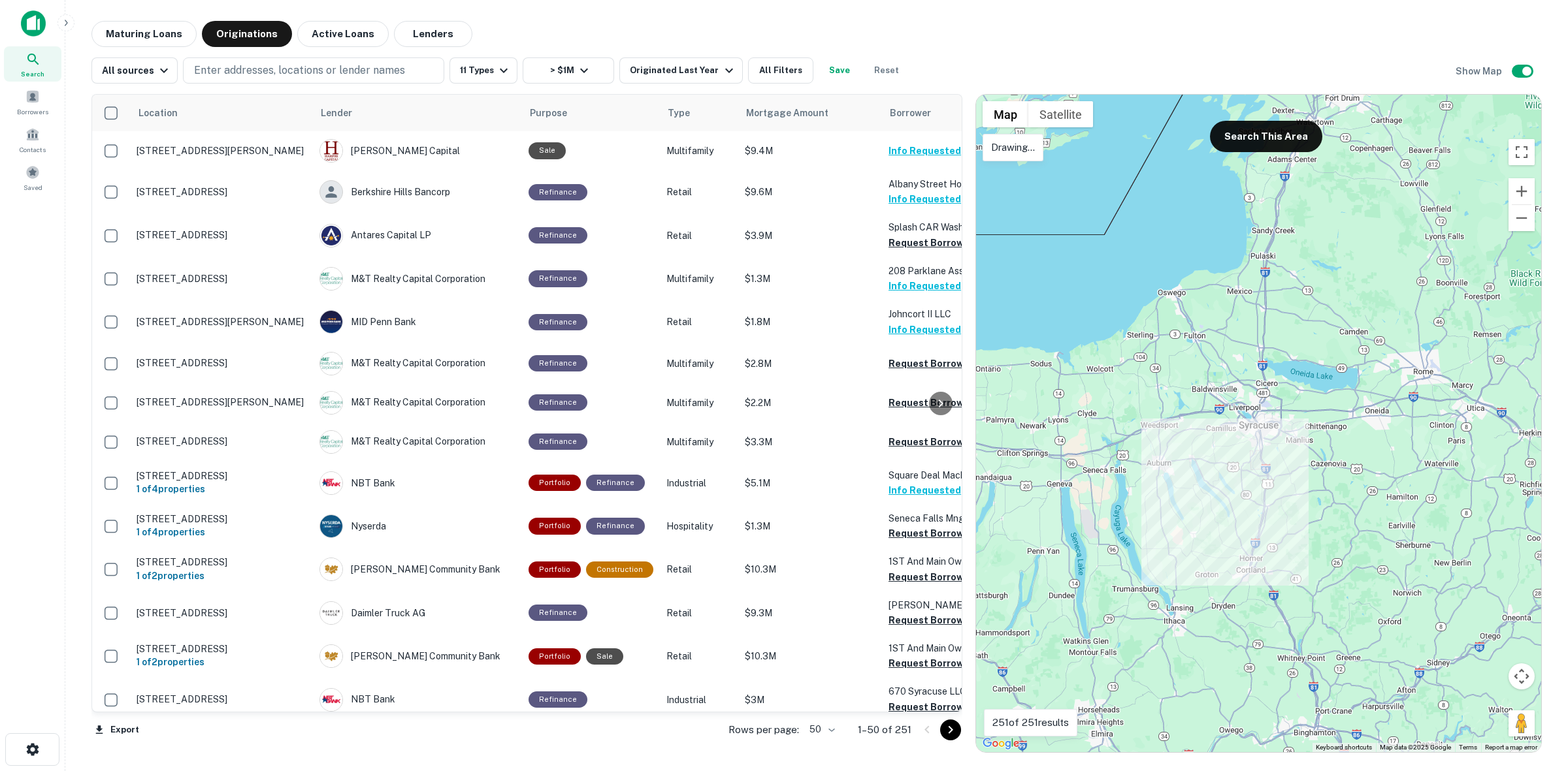
click at [1258, 449] on div at bounding box center [1258, 423] width 565 height 658
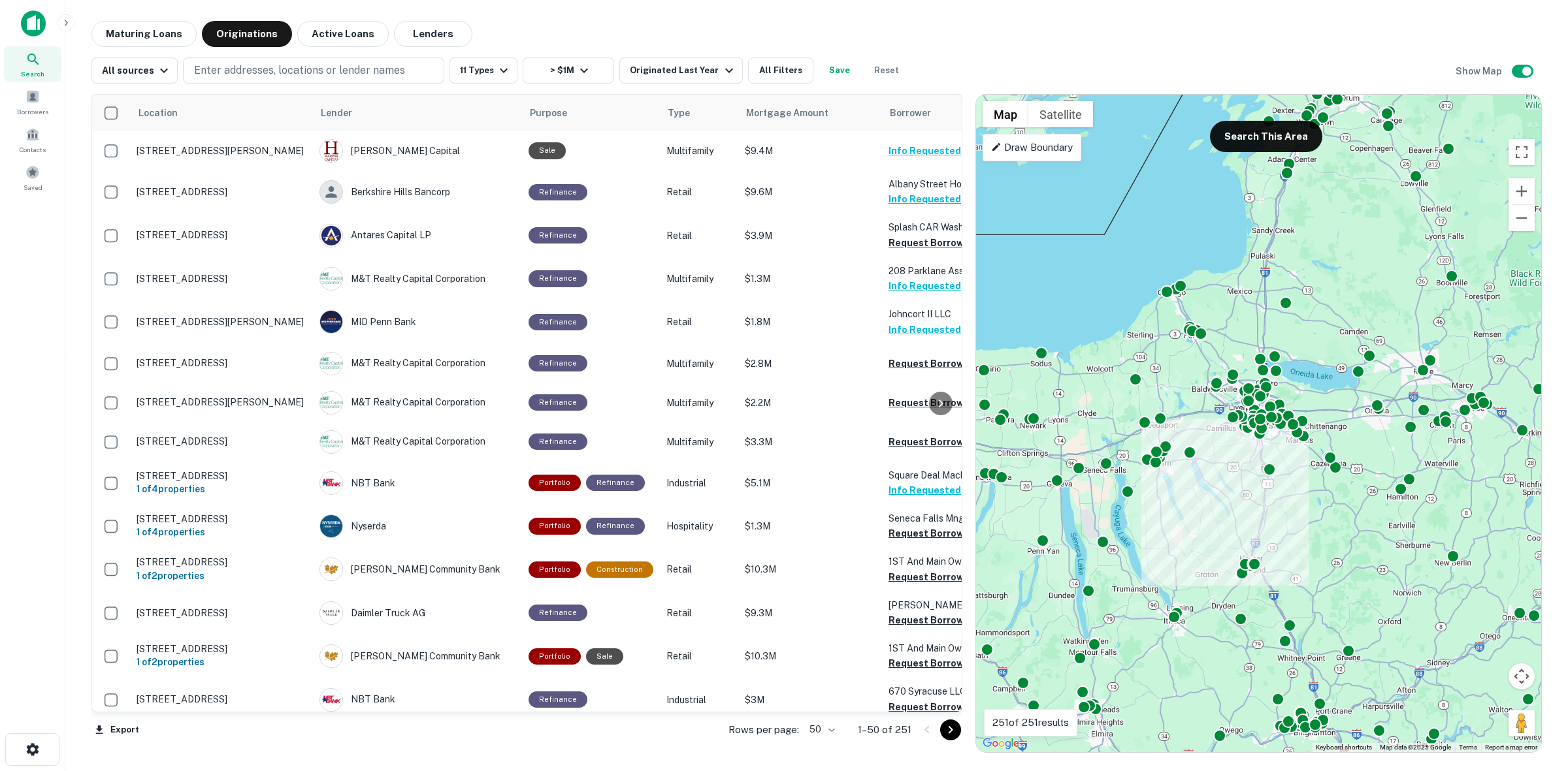
click at [1030, 161] on div "Draw Boundary" at bounding box center [1032, 147] width 98 height 27
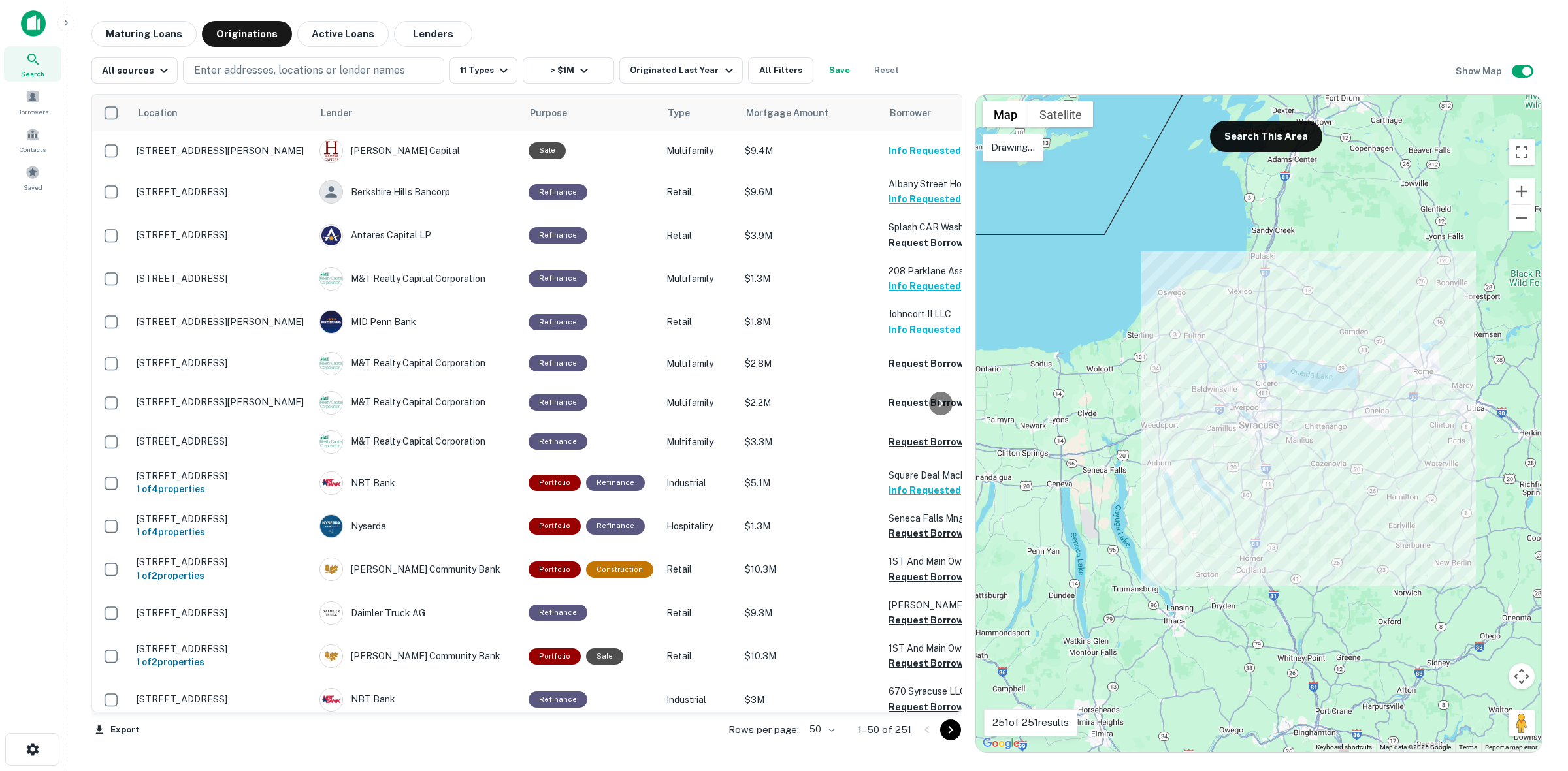
drag, startPoint x: 1261, startPoint y: 480, endPoint x: 1265, endPoint y: 474, distance: 7.2
click at [1265, 474] on div at bounding box center [1258, 423] width 565 height 658
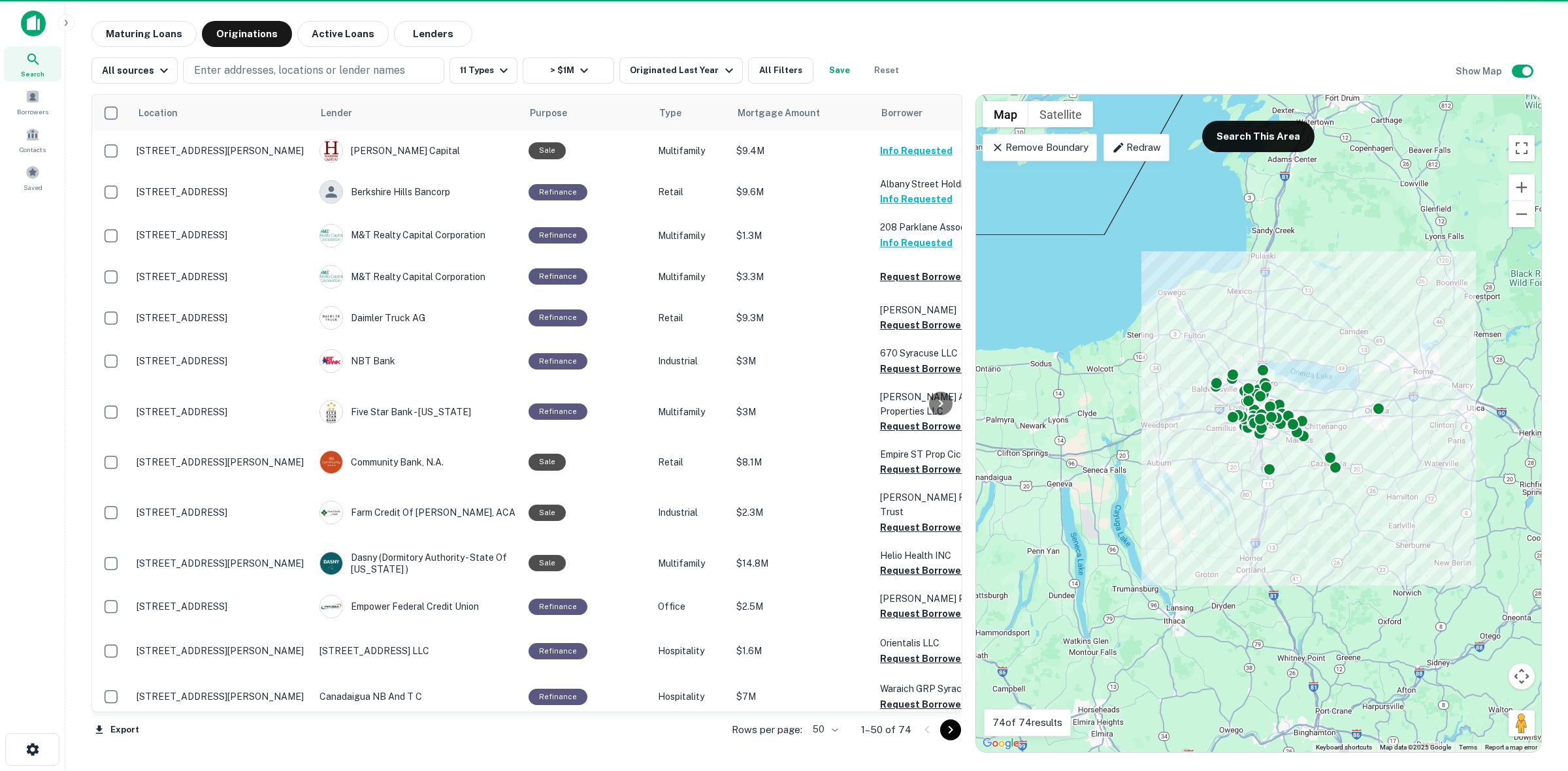
click at [1114, 145] on icon at bounding box center [1119, 148] width 13 height 13
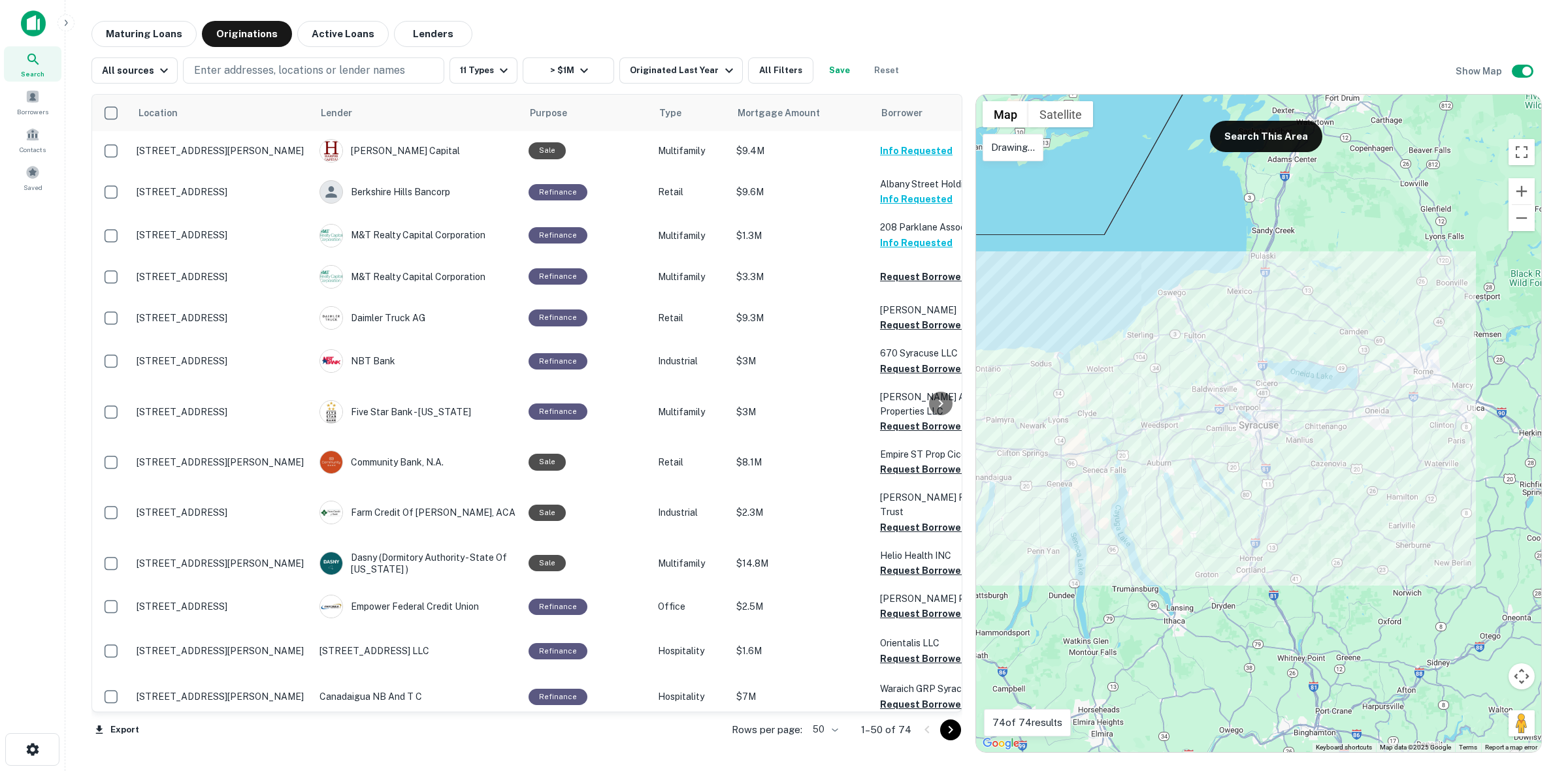
drag, startPoint x: 1247, startPoint y: 491, endPoint x: 1275, endPoint y: 511, distance: 34.4
click at [1251, 497] on div at bounding box center [1258, 423] width 565 height 658
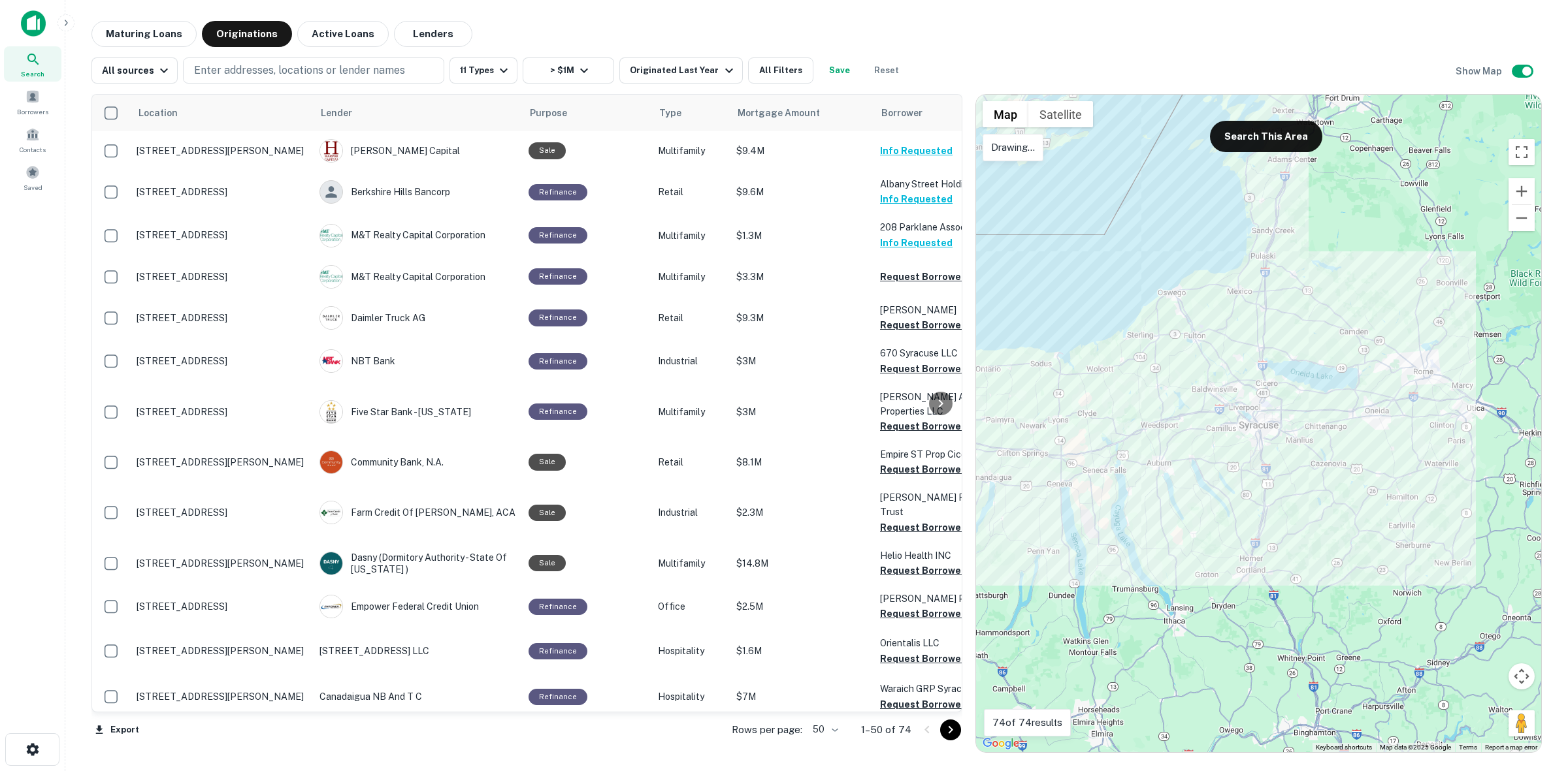
click at [1223, 253] on div at bounding box center [1258, 423] width 565 height 658
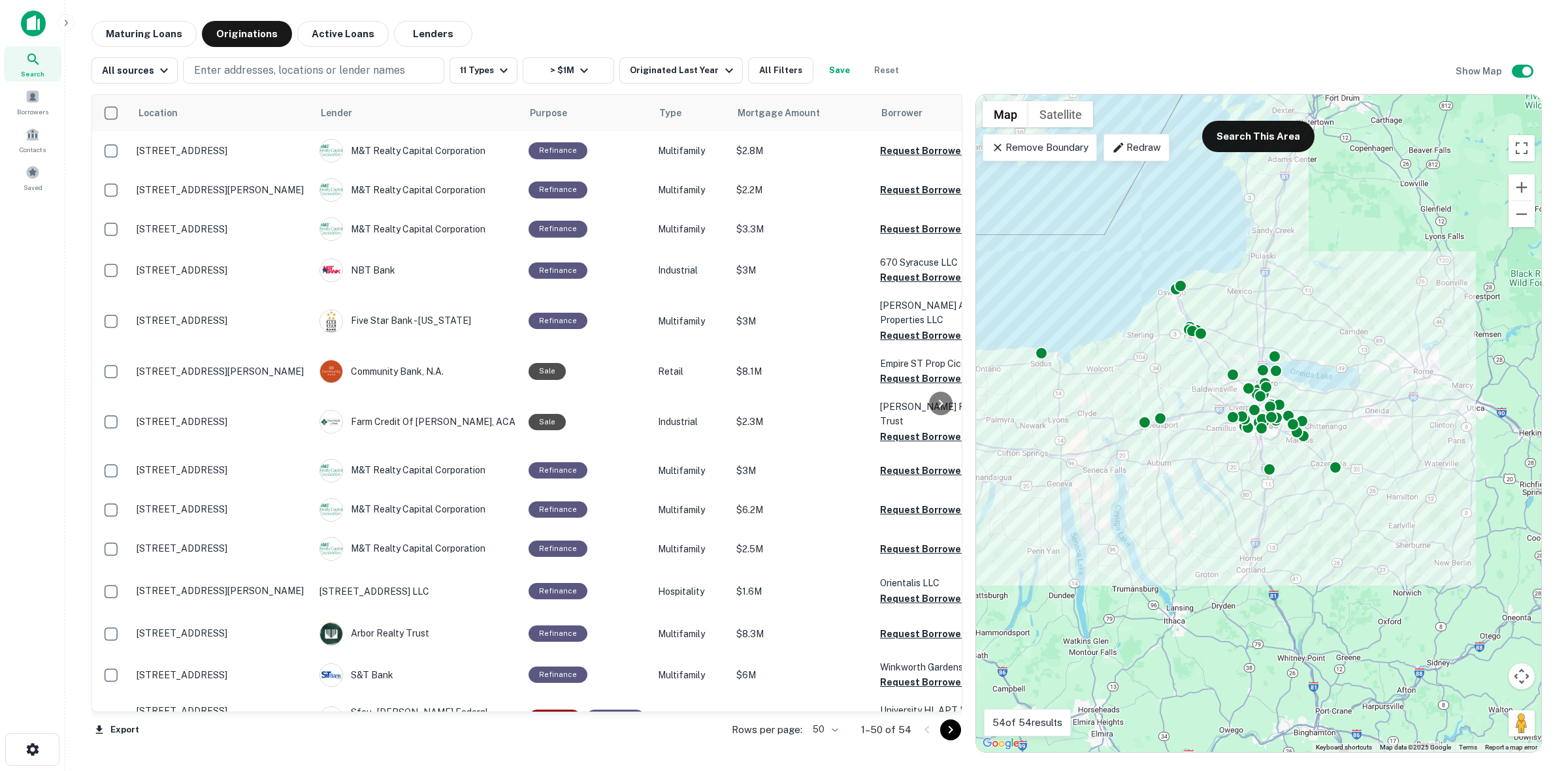
click at [1124, 152] on icon at bounding box center [1119, 148] width 13 height 13
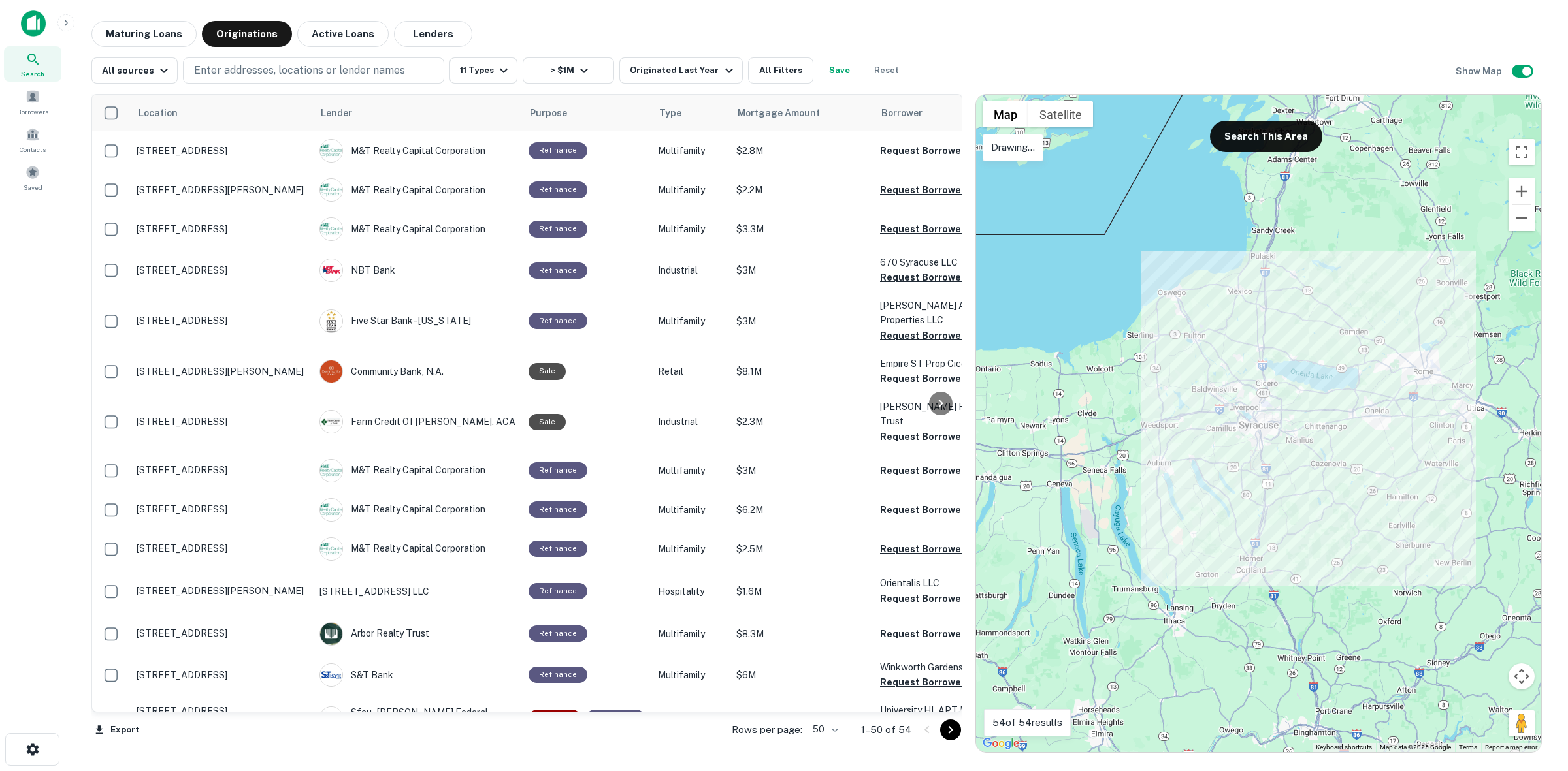
drag, startPoint x: 1331, startPoint y: 416, endPoint x: 1357, endPoint y: 471, distance: 60.8
click at [1357, 471] on div at bounding box center [1258, 423] width 565 height 658
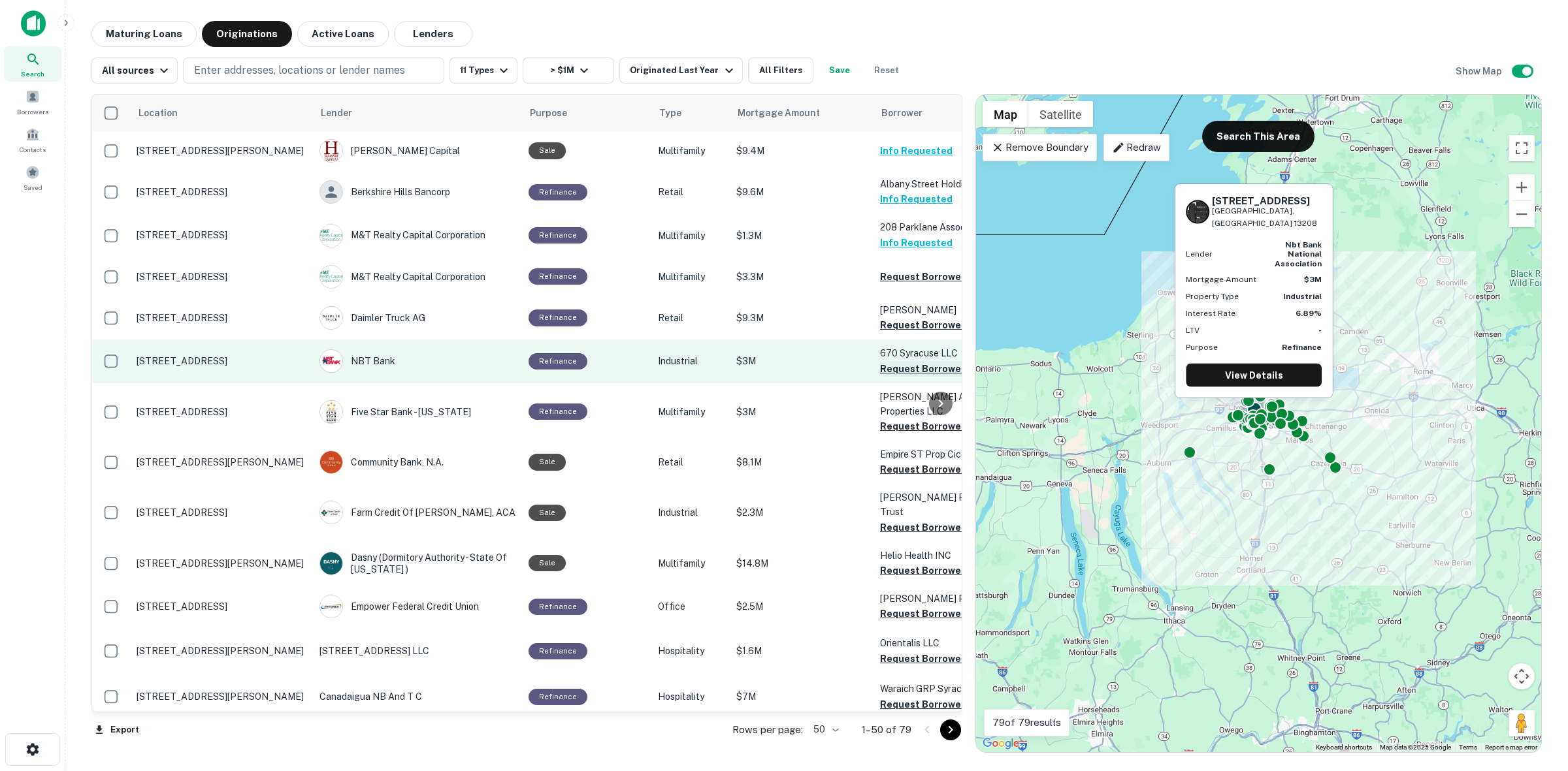
click at [915, 377] on button "Request Borrower Info" at bounding box center [933, 369] width 106 height 16
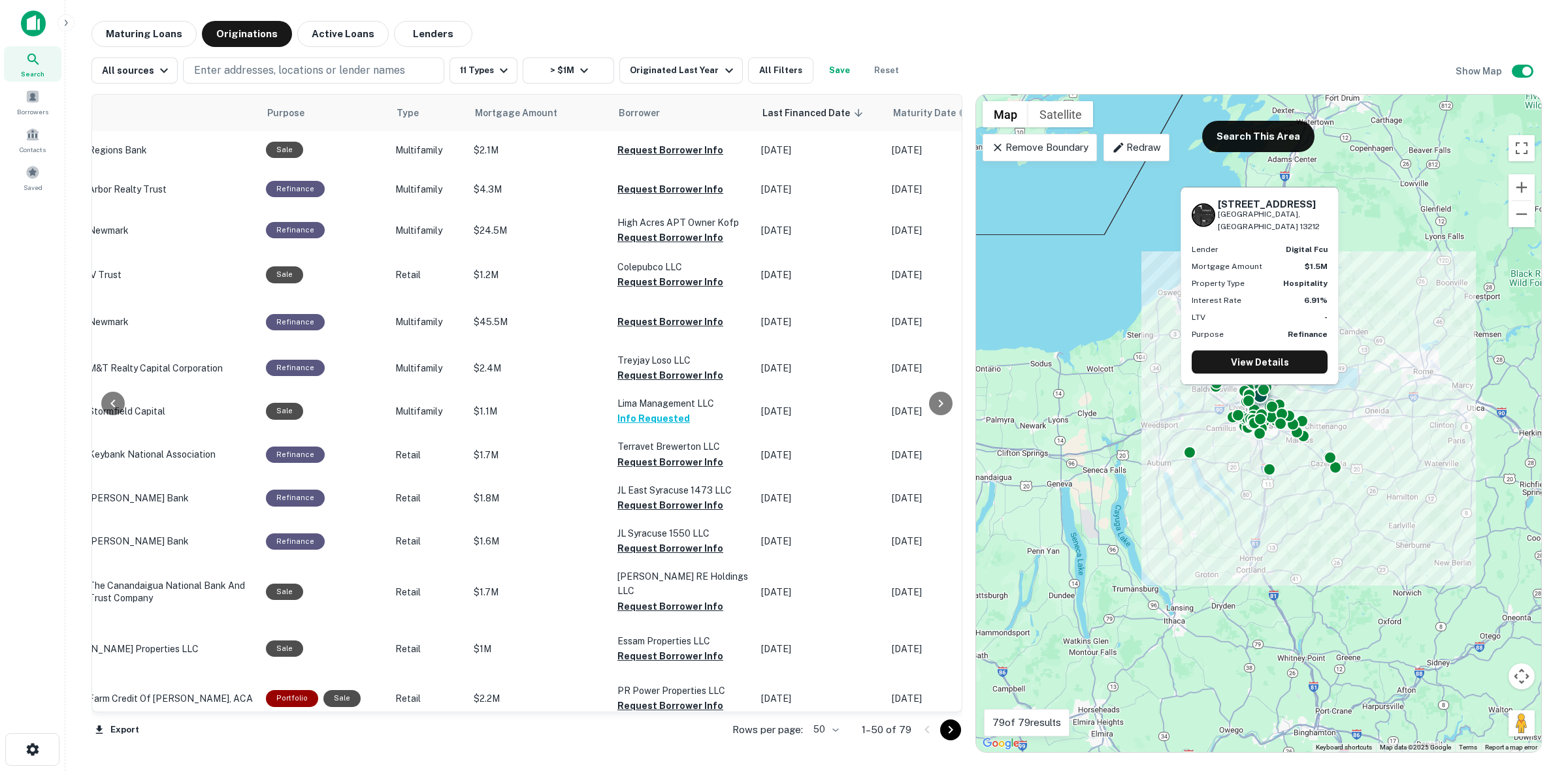
scroll to position [1686, 263]
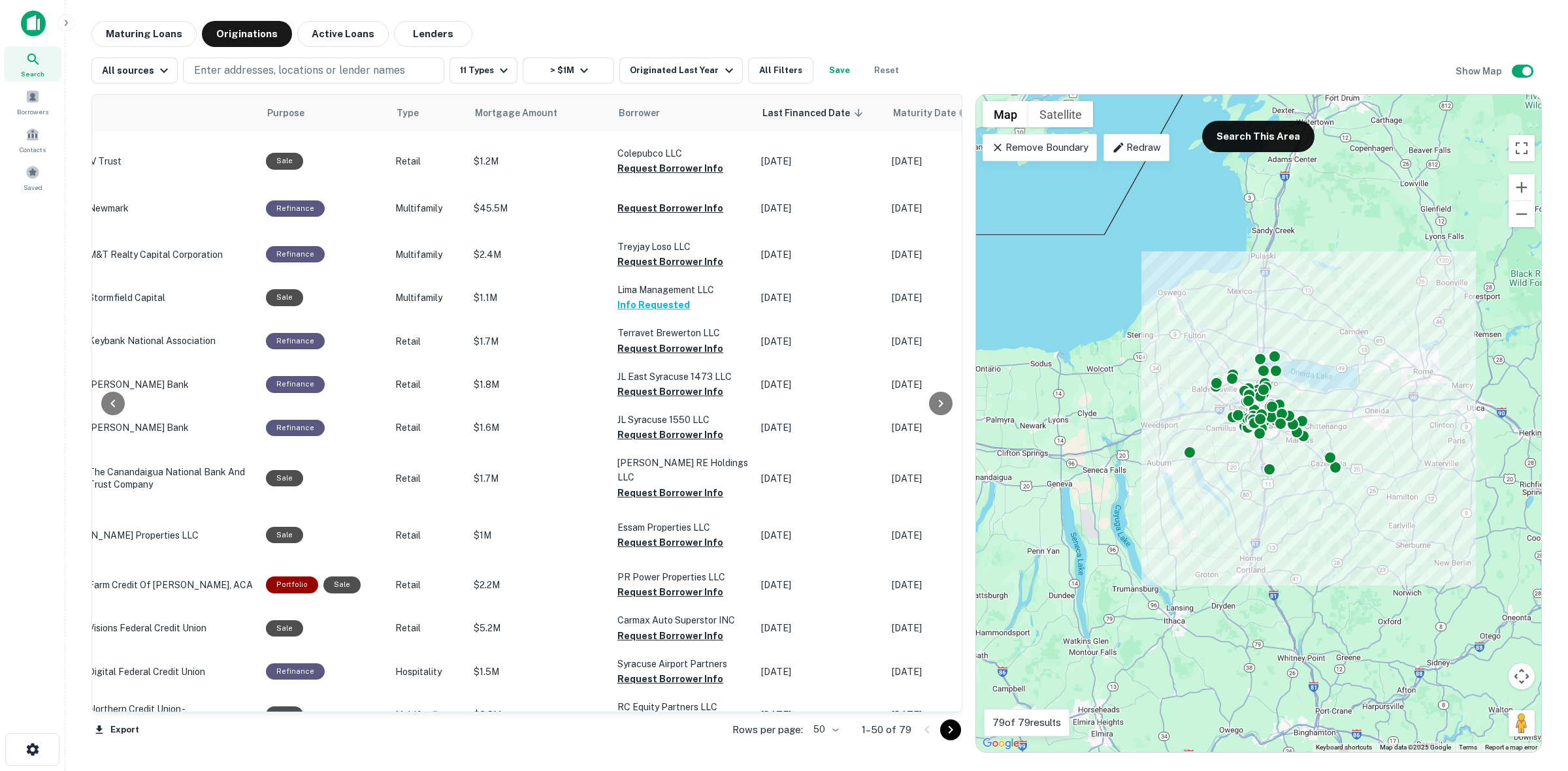
click at [941, 726] on button "Go to next page" at bounding box center [950, 730] width 21 height 21
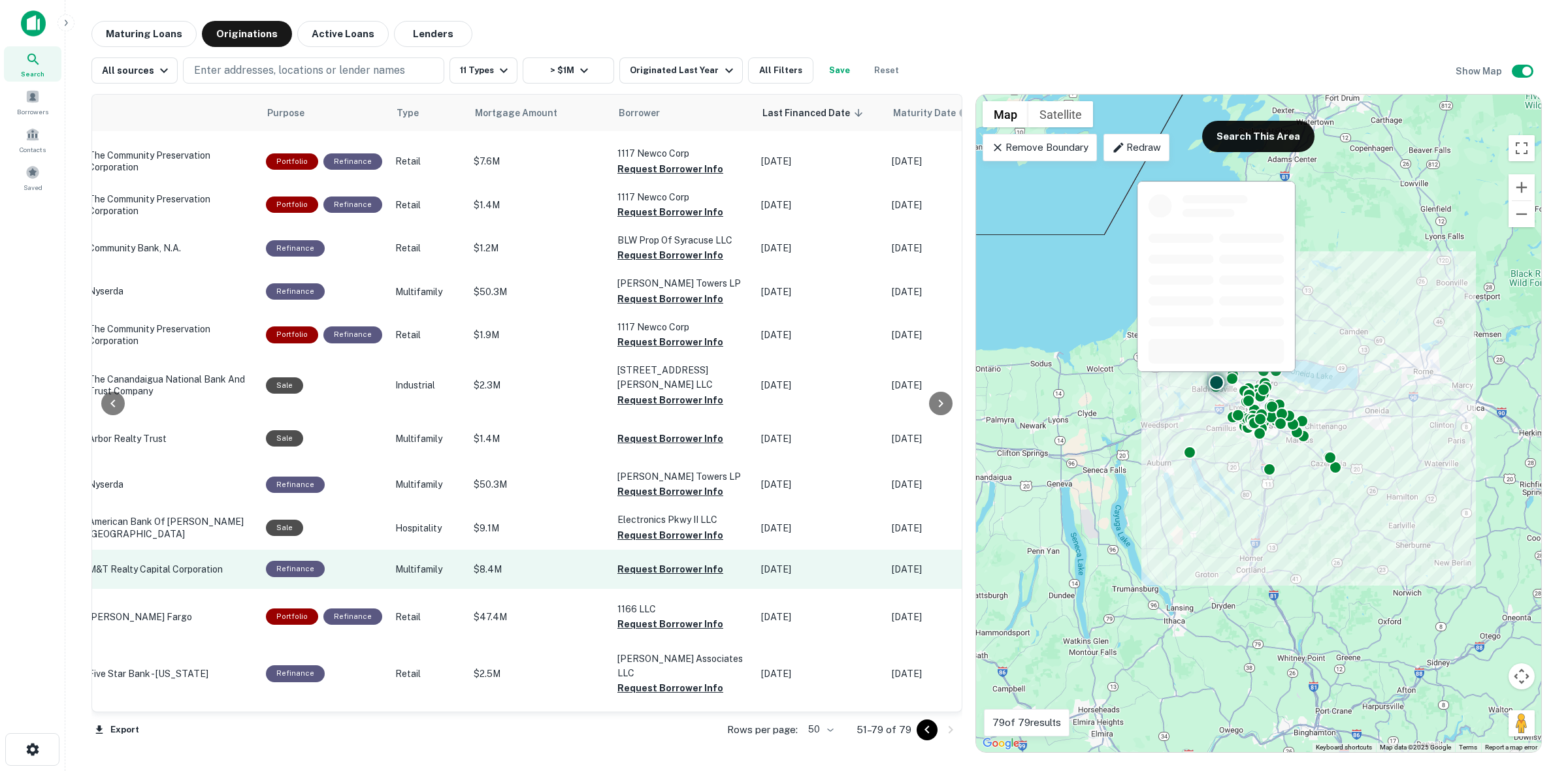
scroll to position [0, 263]
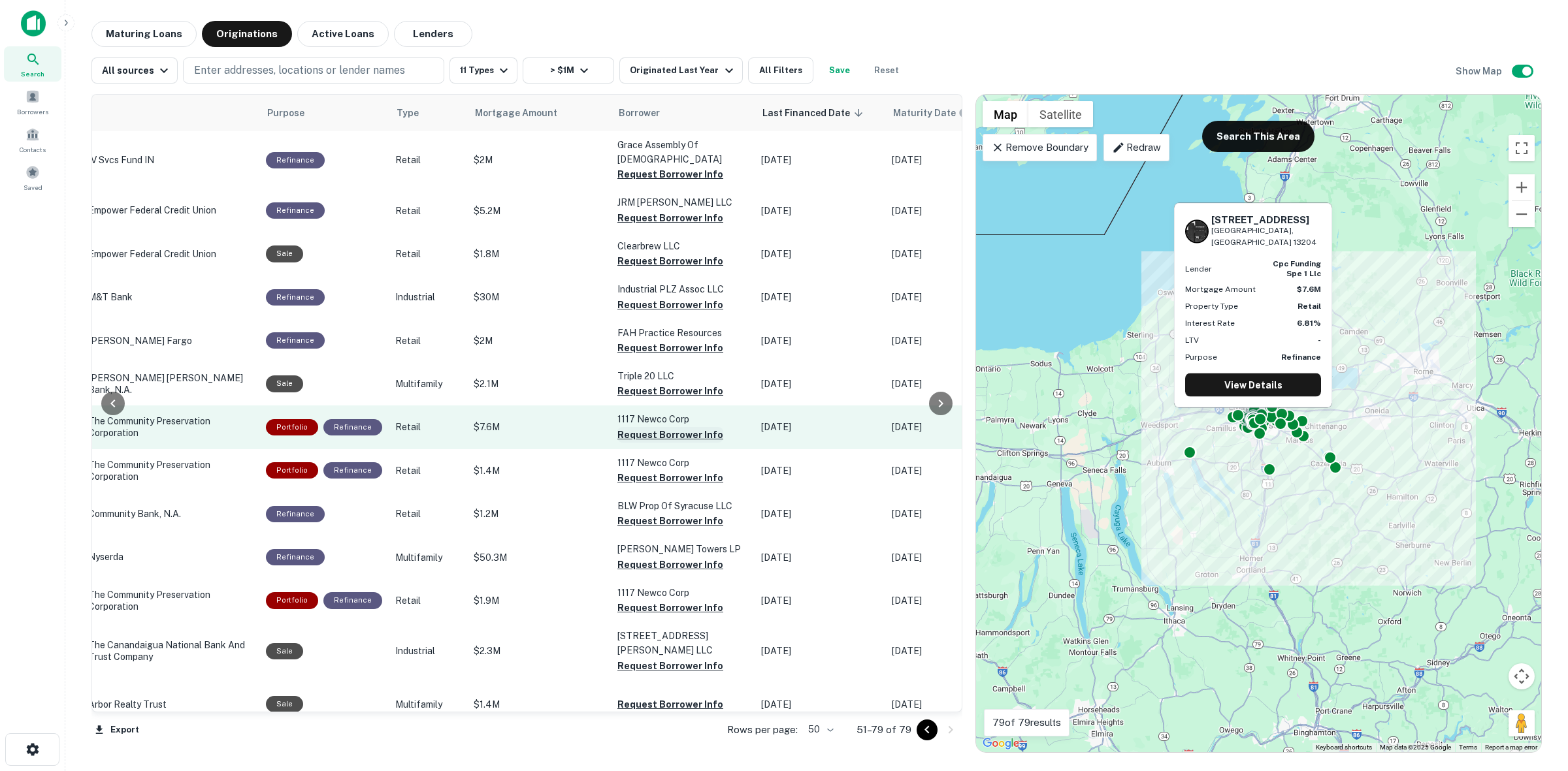
click at [680, 443] on button "Request Borrower Info" at bounding box center [670, 435] width 106 height 16
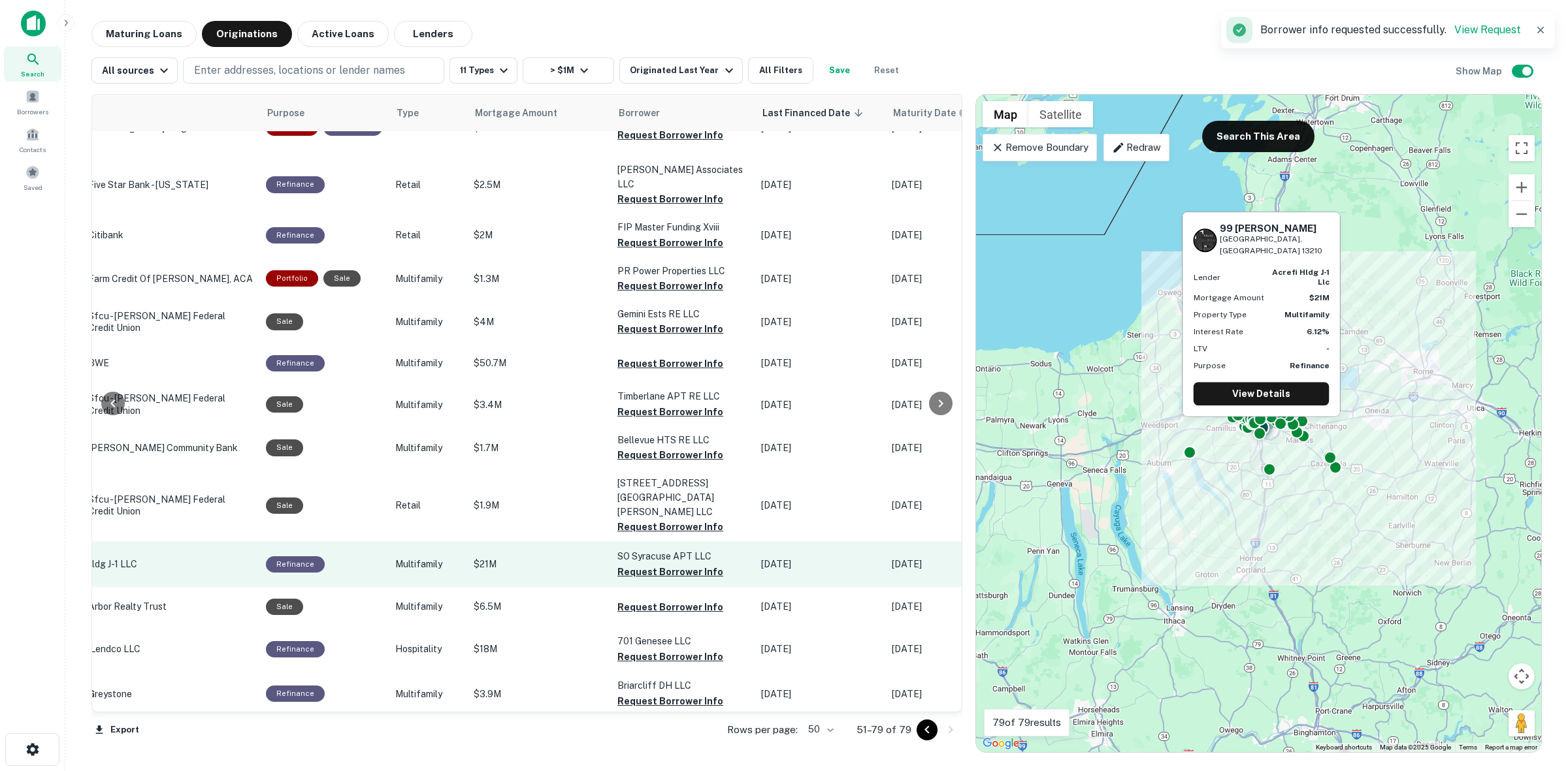
scroll to position [755, 263]
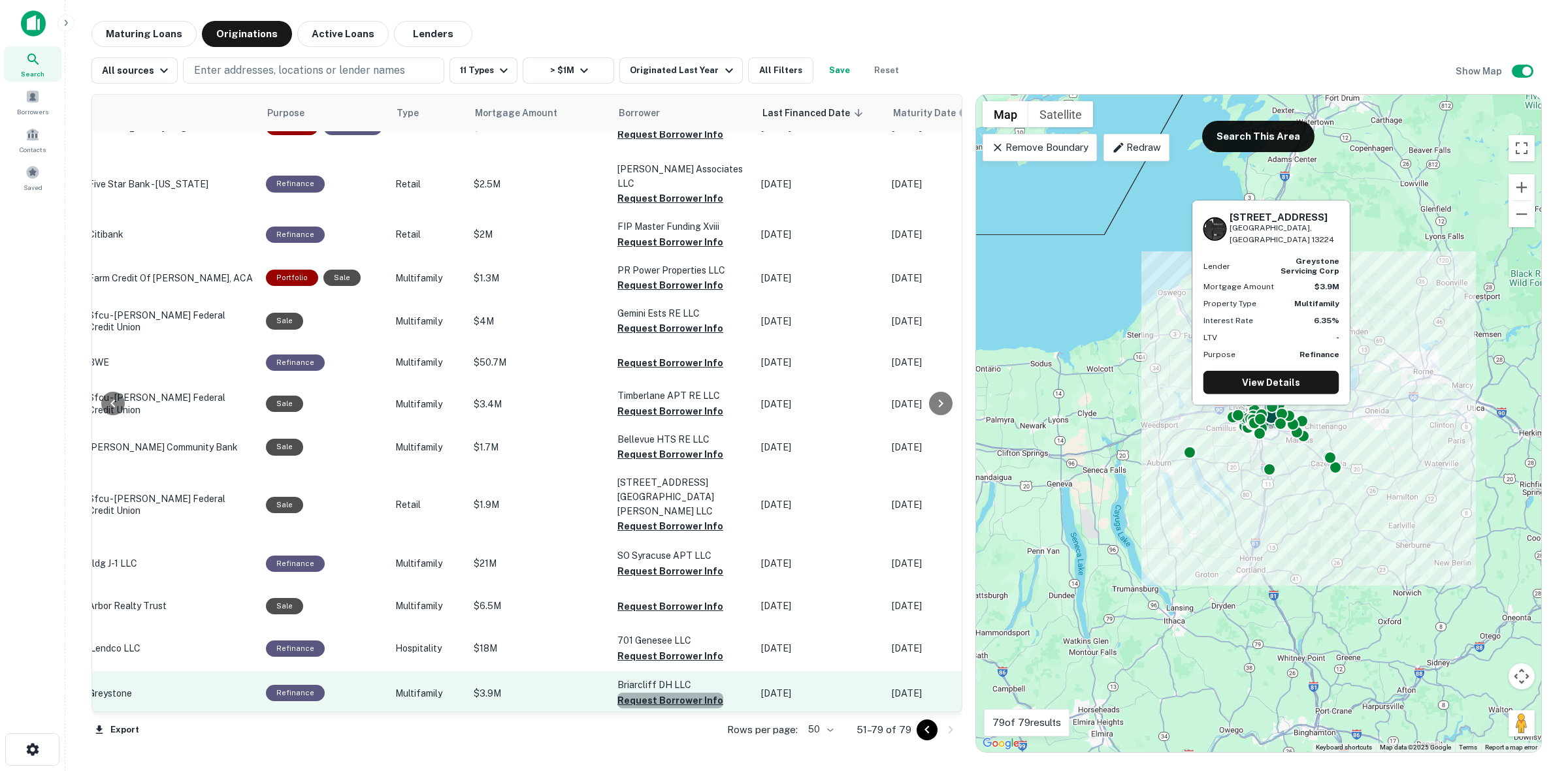
click at [667, 693] on button "Request Borrower Info" at bounding box center [670, 701] width 106 height 16
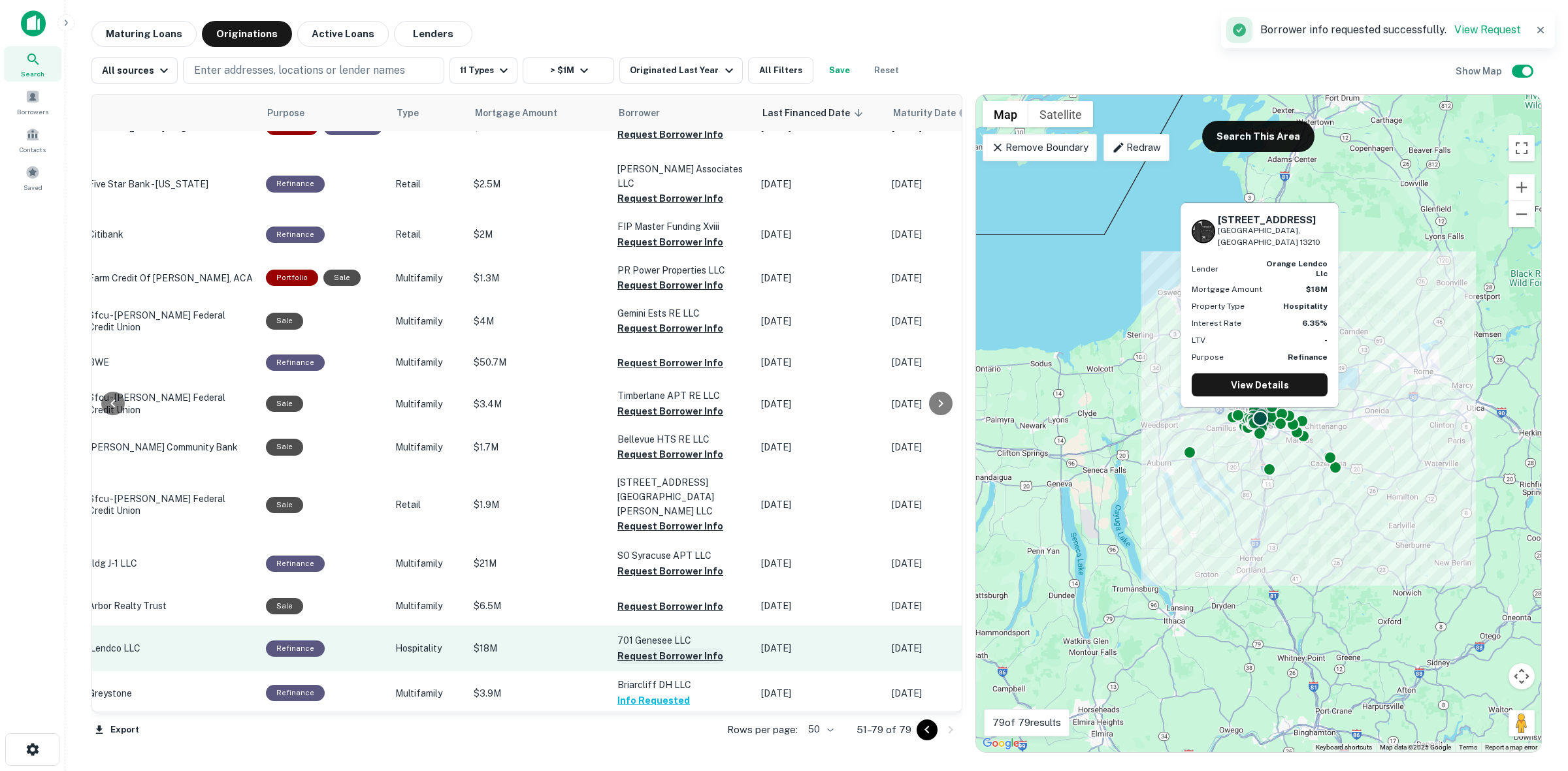
click at [678, 648] on button "Request Borrower Info" at bounding box center [670, 656] width 106 height 16
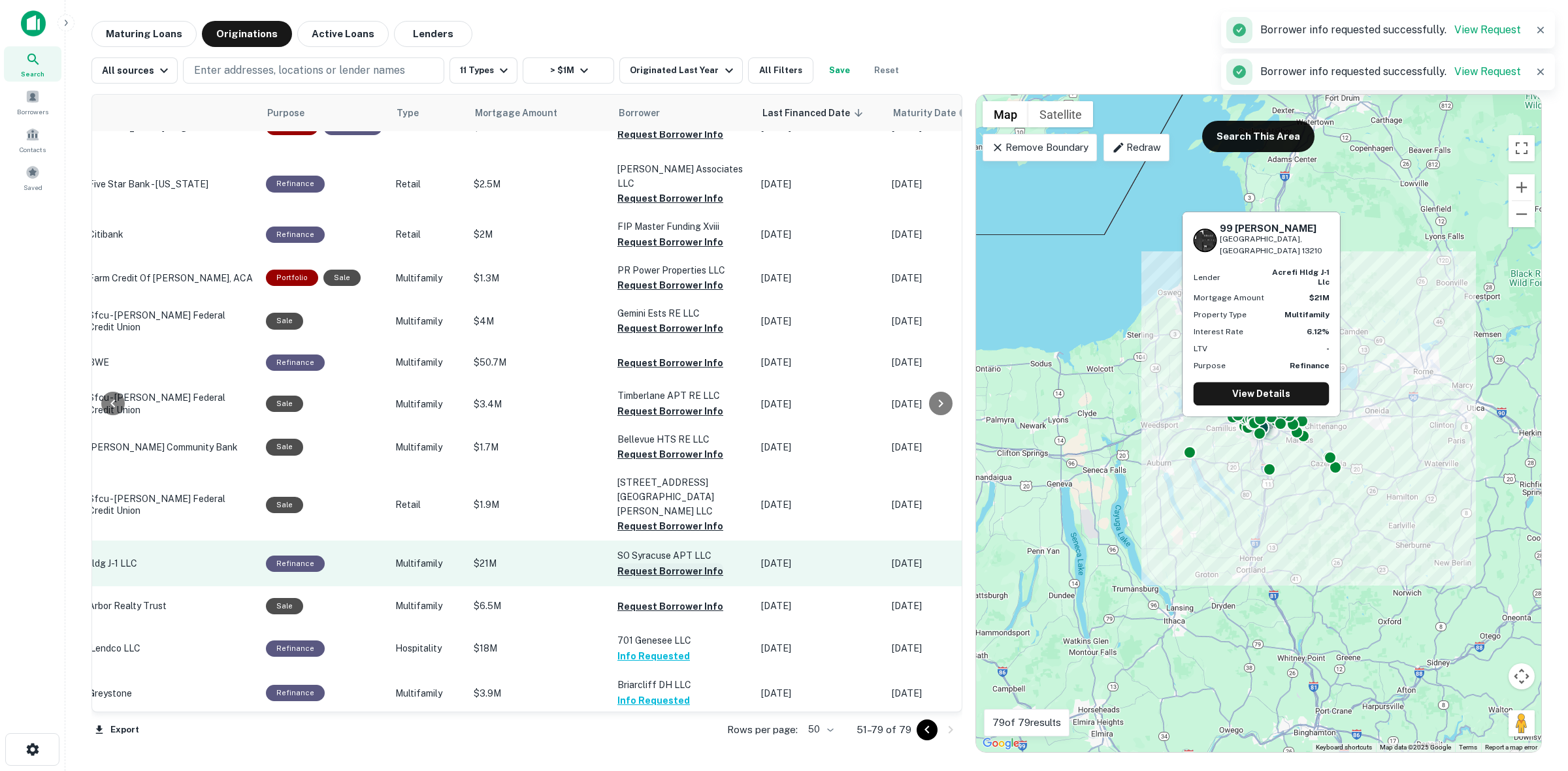
click at [675, 563] on button "Request Borrower Info" at bounding box center [670, 571] width 106 height 16
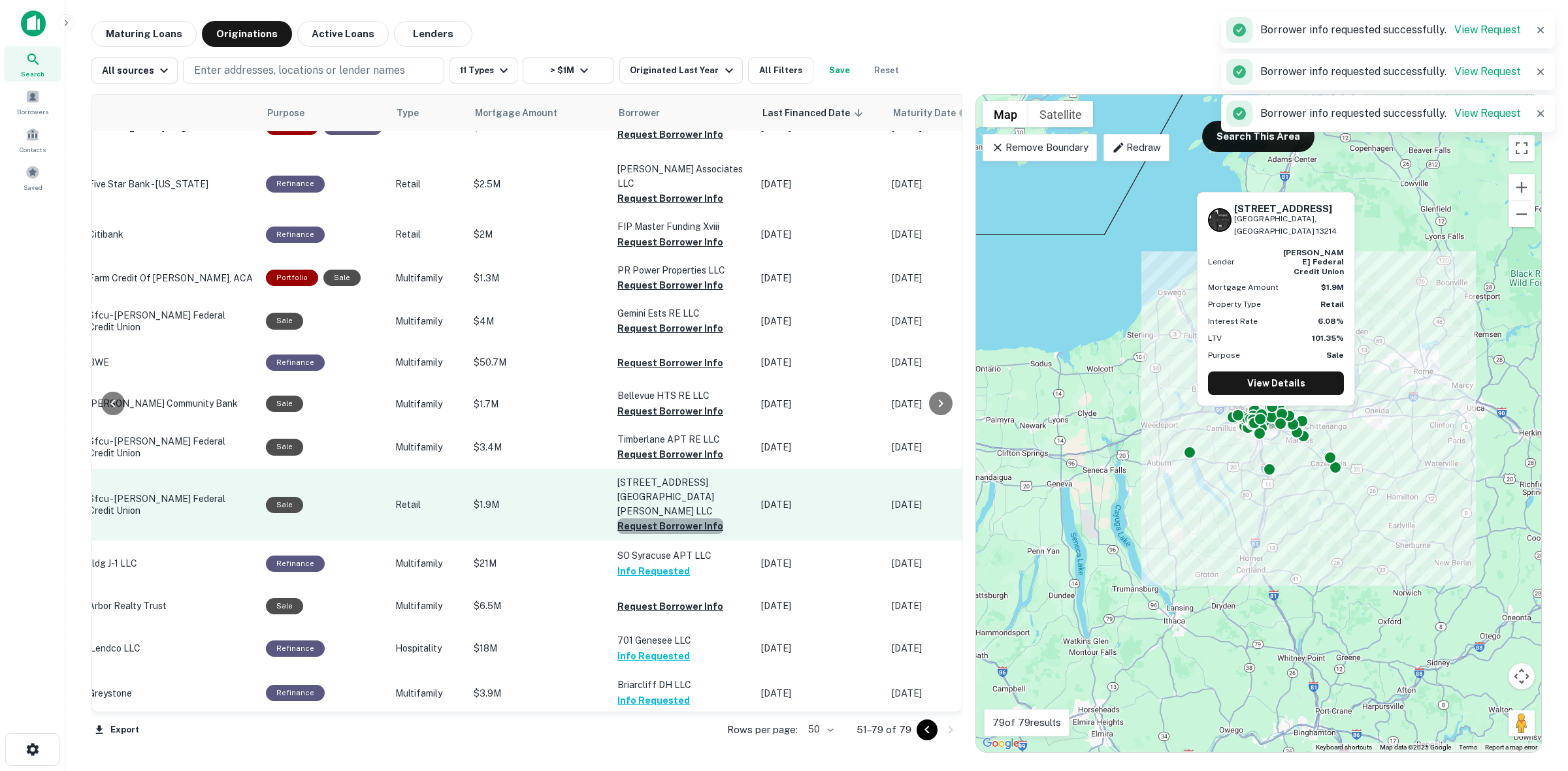
click at [688, 519] on button "Request Borrower Info" at bounding box center [670, 526] width 106 height 16
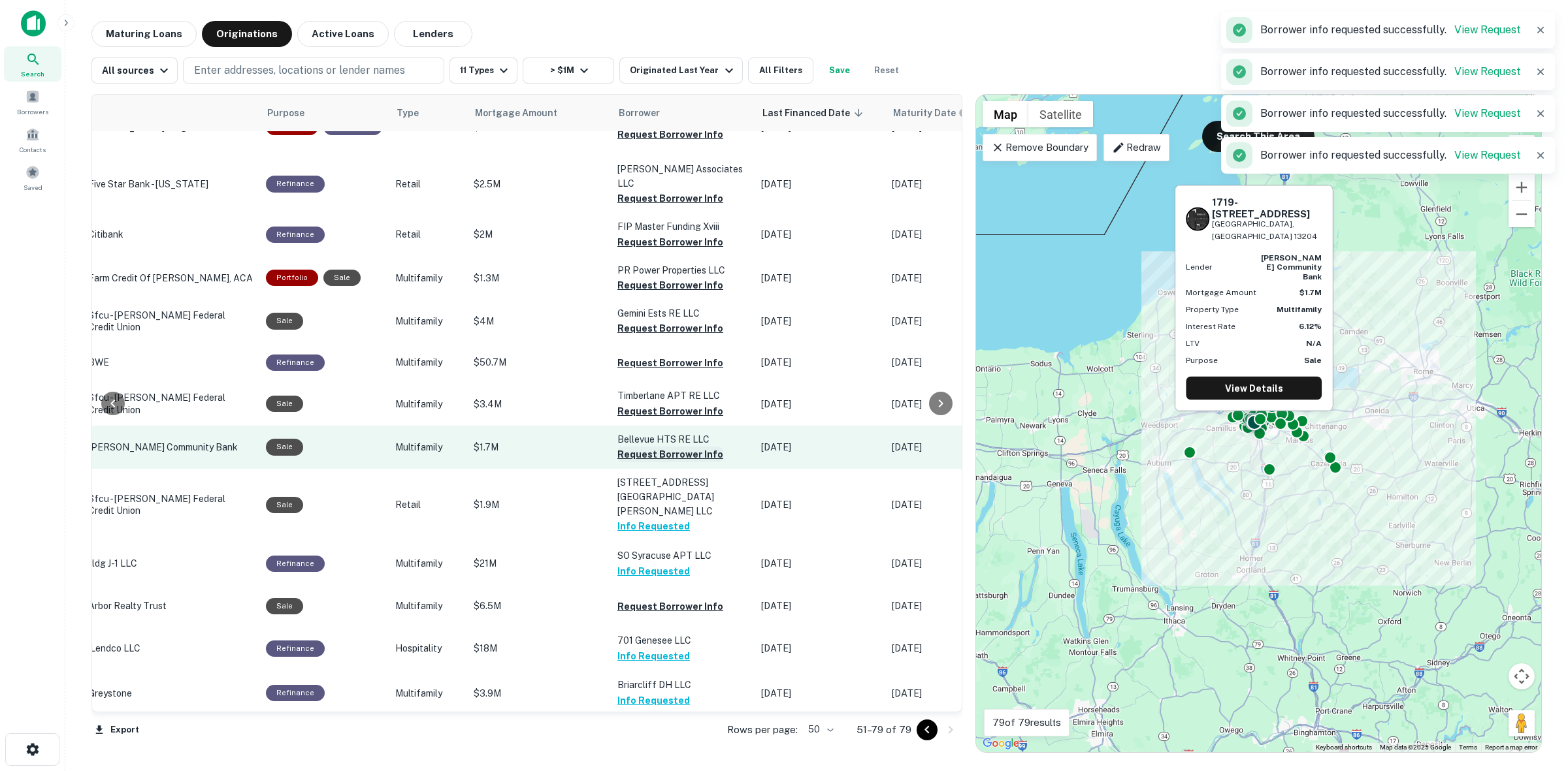
click at [682, 462] on button "Request Borrower Info" at bounding box center [670, 455] width 106 height 16
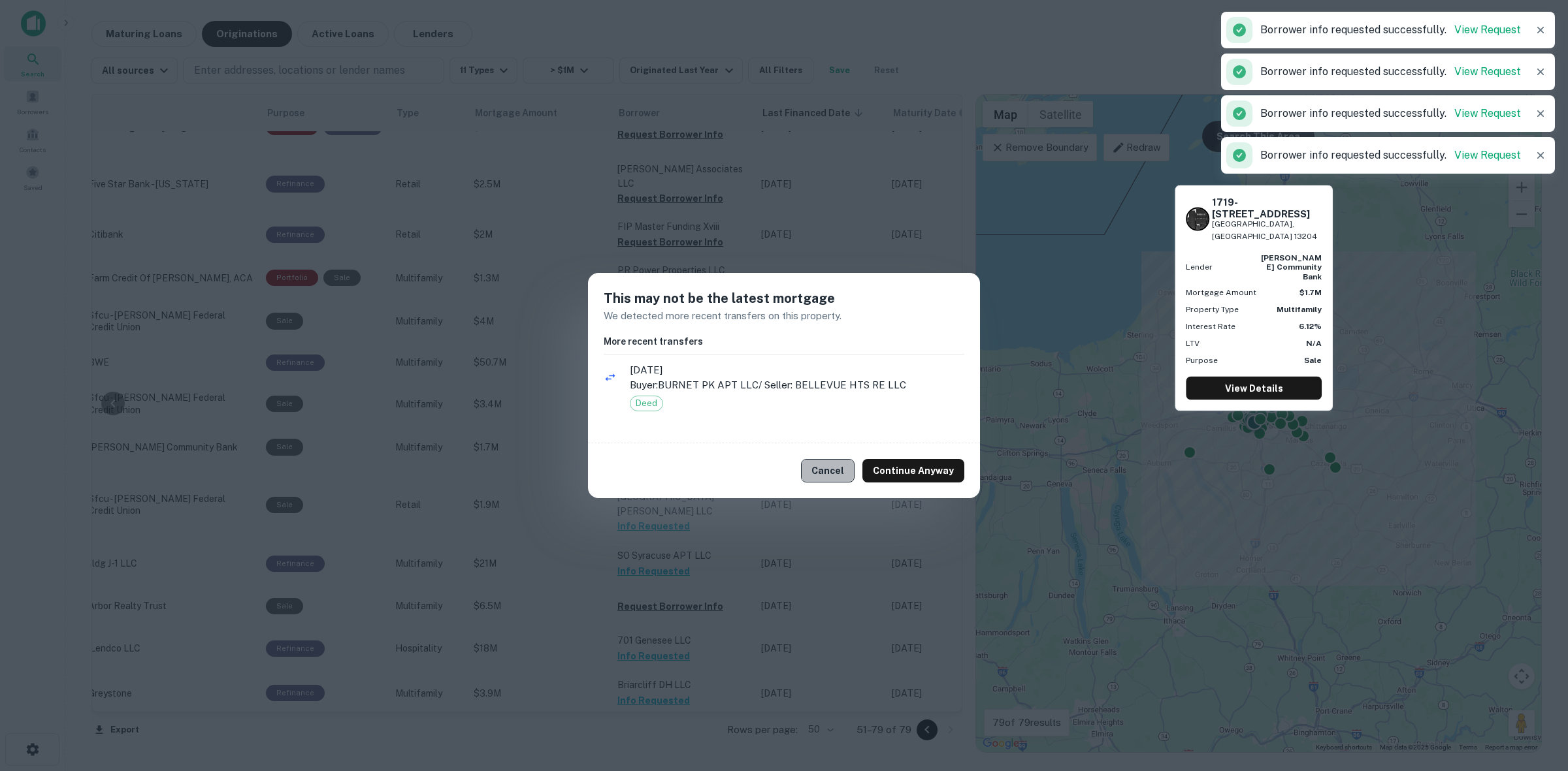
click at [840, 471] on button "Cancel" at bounding box center [828, 471] width 54 height 23
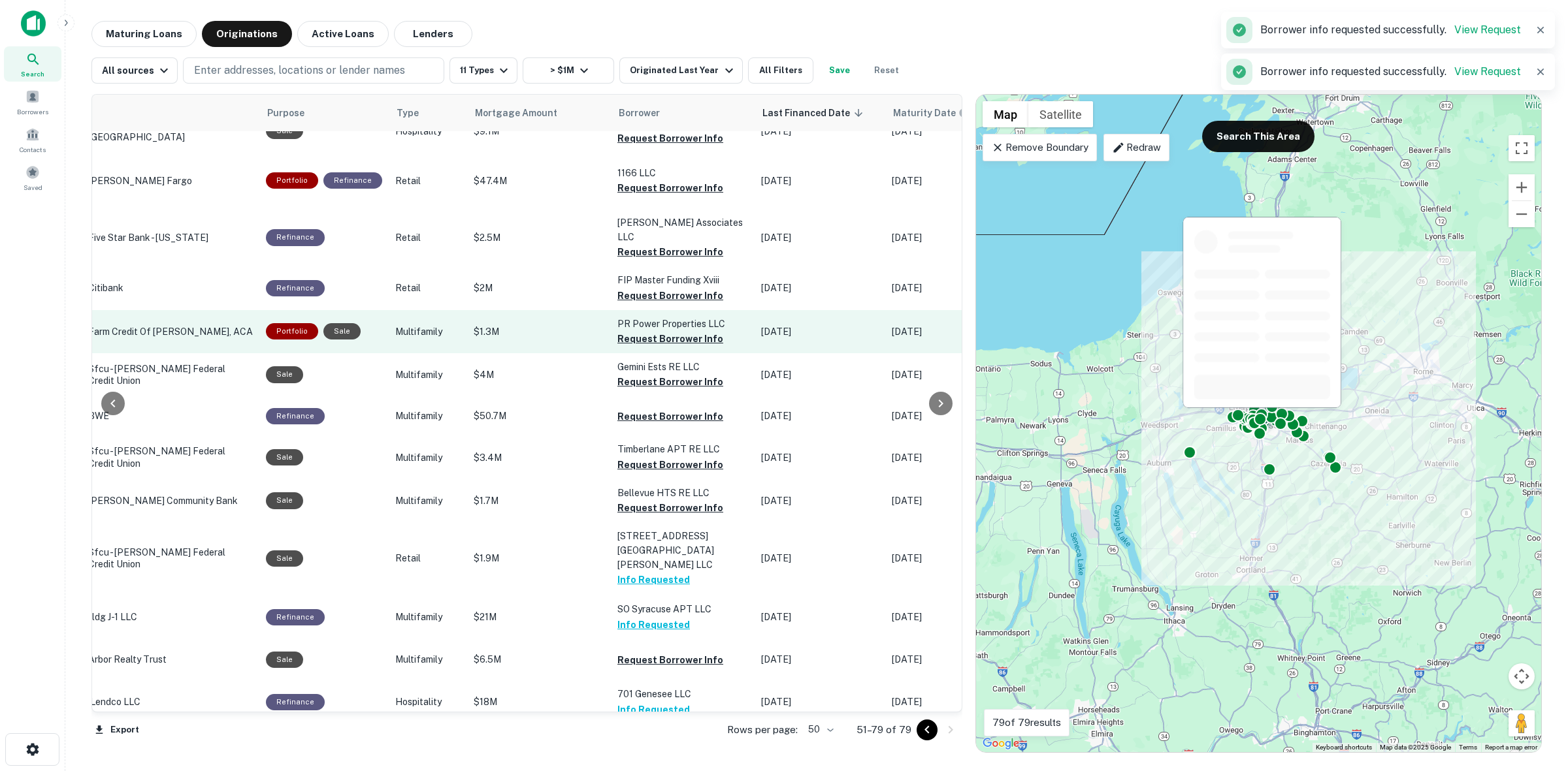
scroll to position [674, 263]
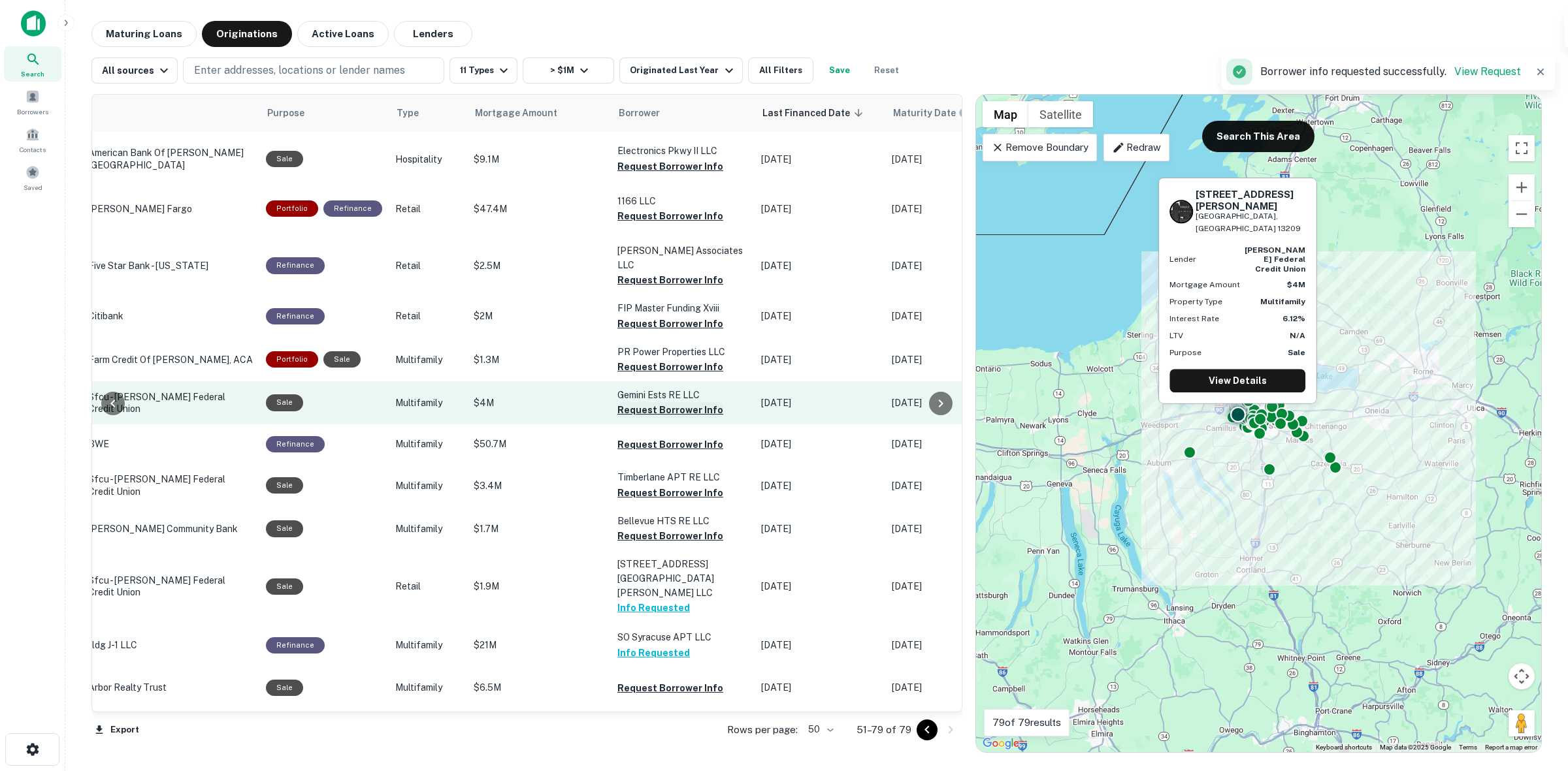
click at [701, 418] on button "Request Borrower Info" at bounding box center [670, 410] width 106 height 16
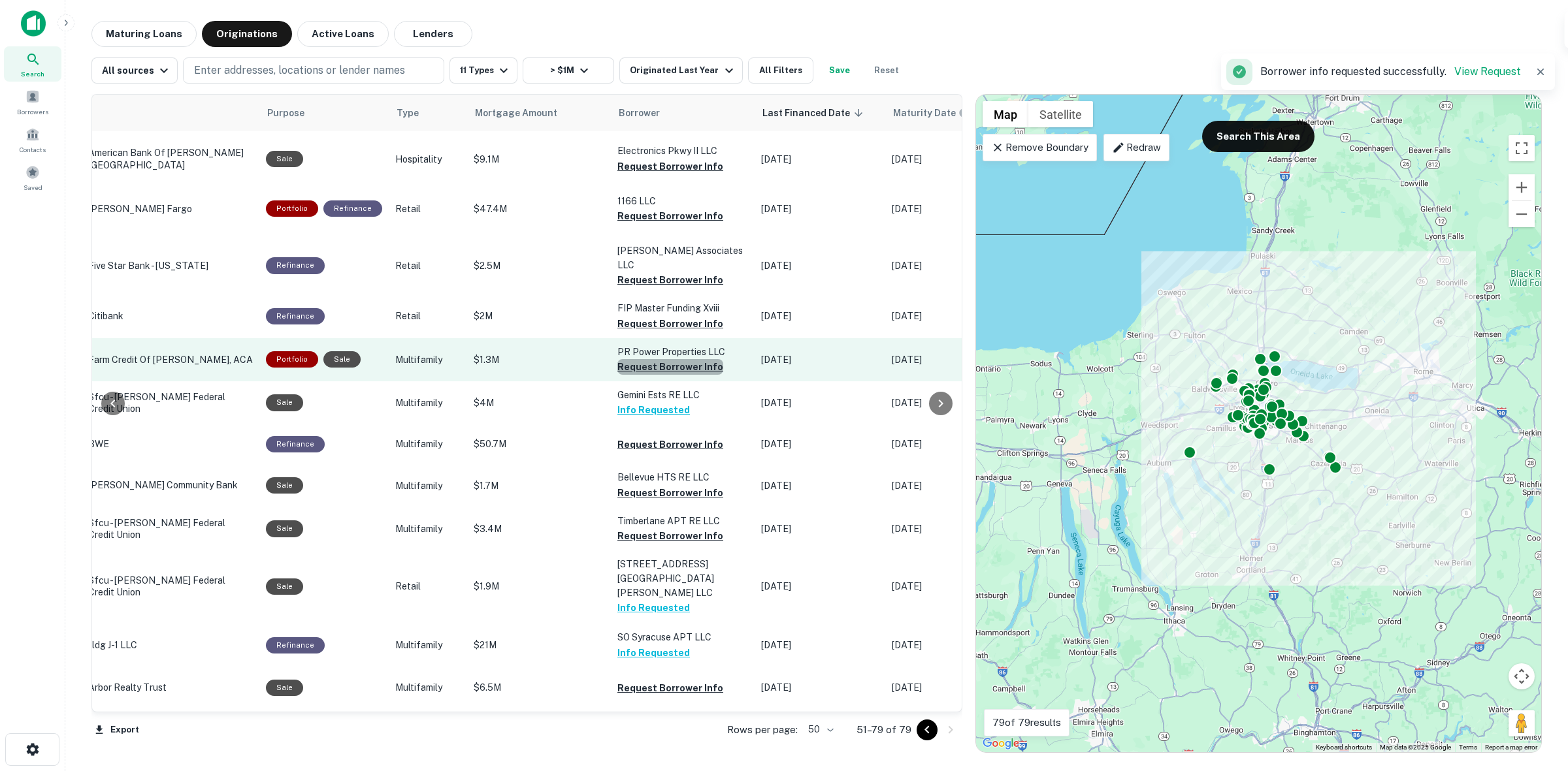
click at [694, 375] on button "Request Borrower Info" at bounding box center [670, 367] width 106 height 16
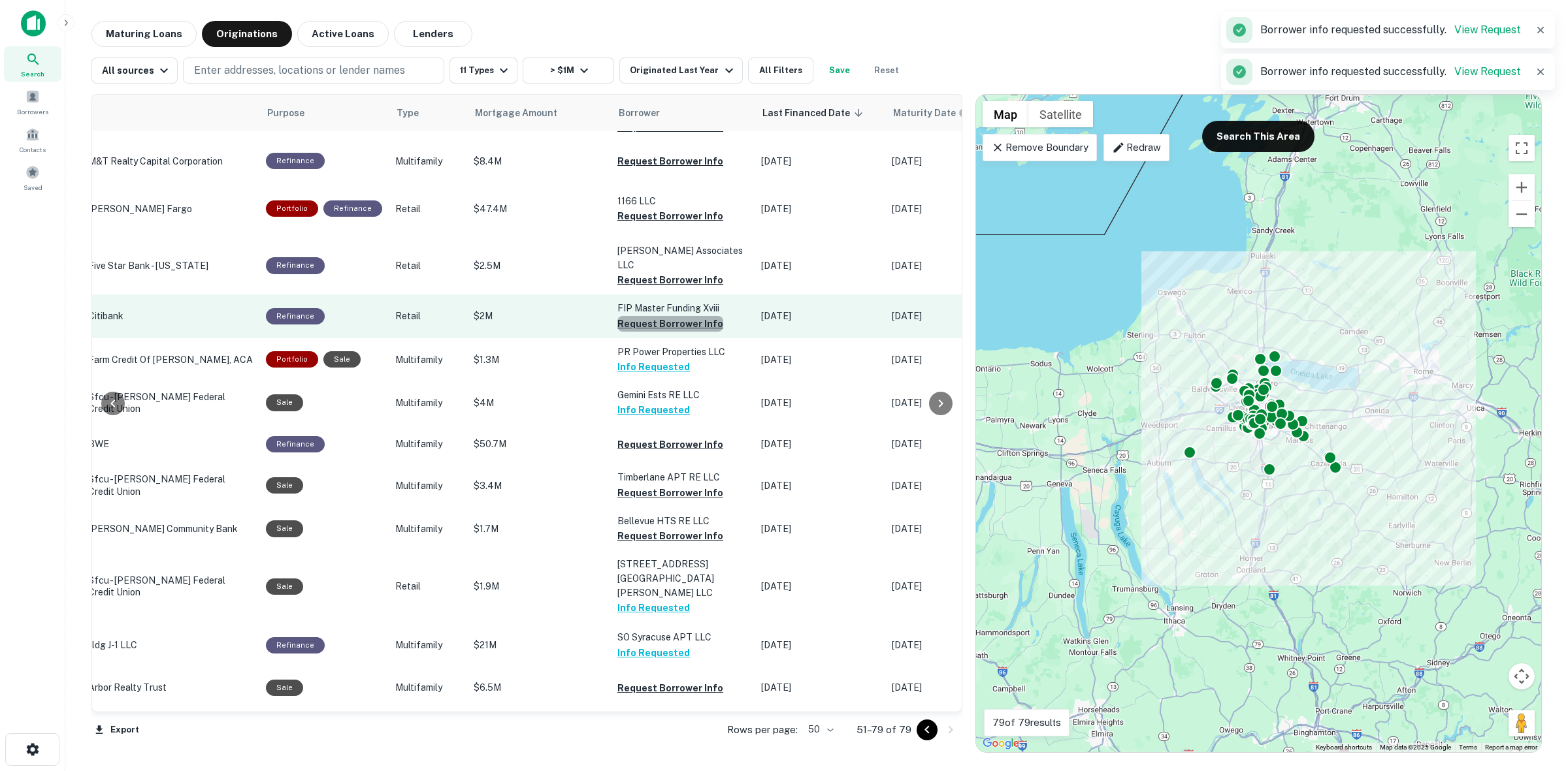
click at [683, 330] on button "Request Borrower Info" at bounding box center [670, 324] width 106 height 16
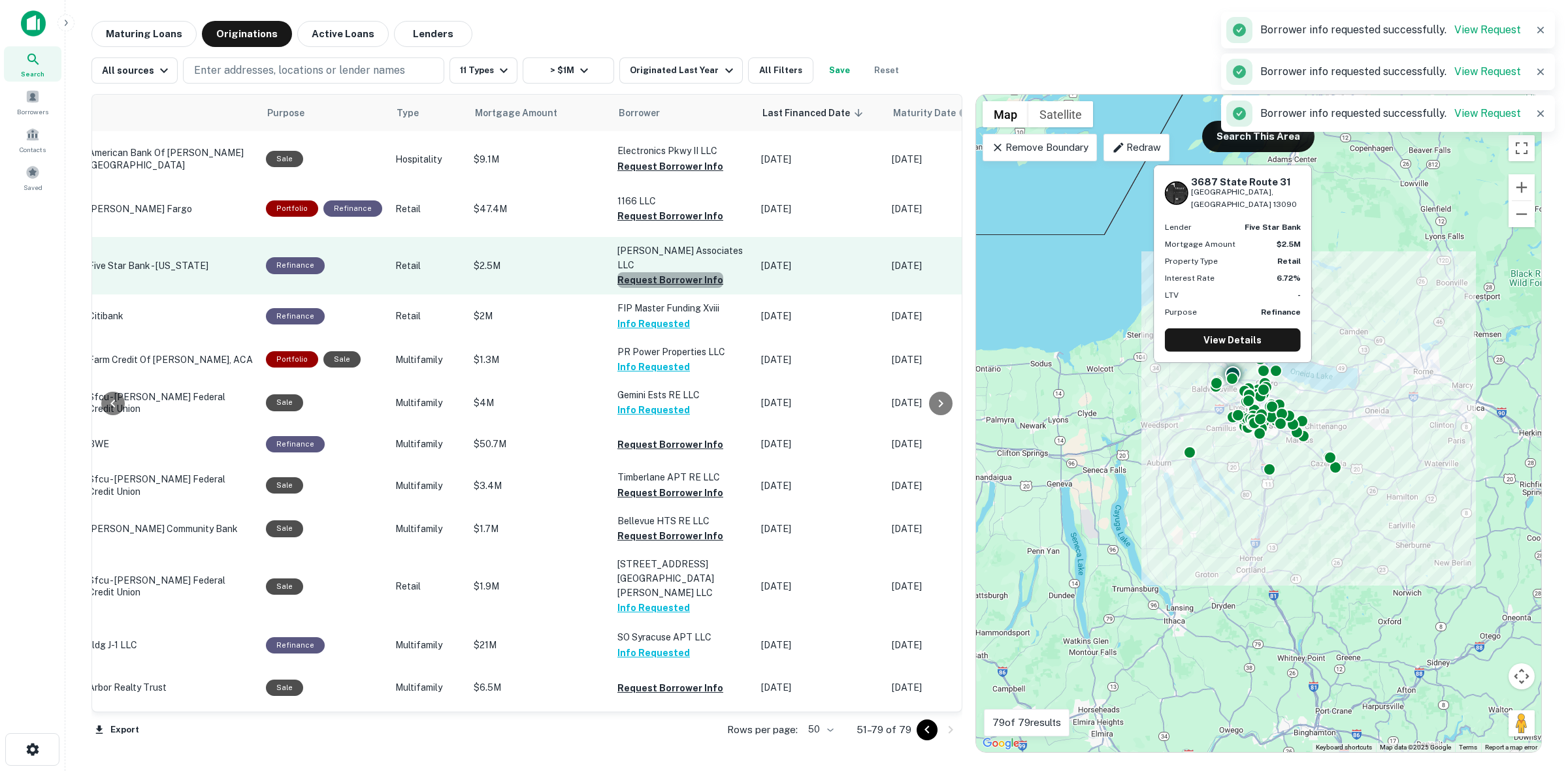
click at [680, 284] on button "Request Borrower Info" at bounding box center [670, 280] width 106 height 16
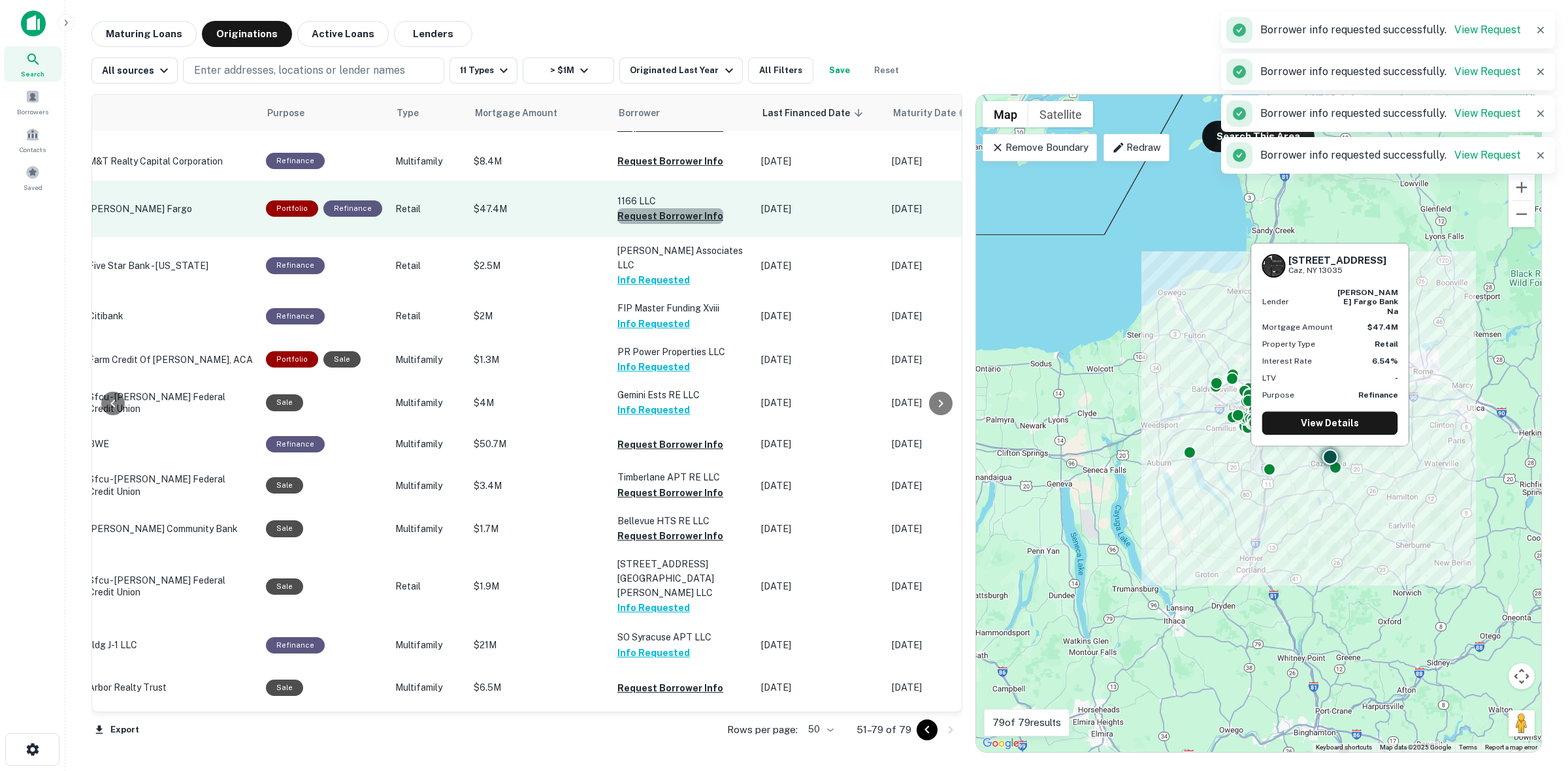
click at [679, 223] on button "Request Borrower Info" at bounding box center [670, 216] width 106 height 16
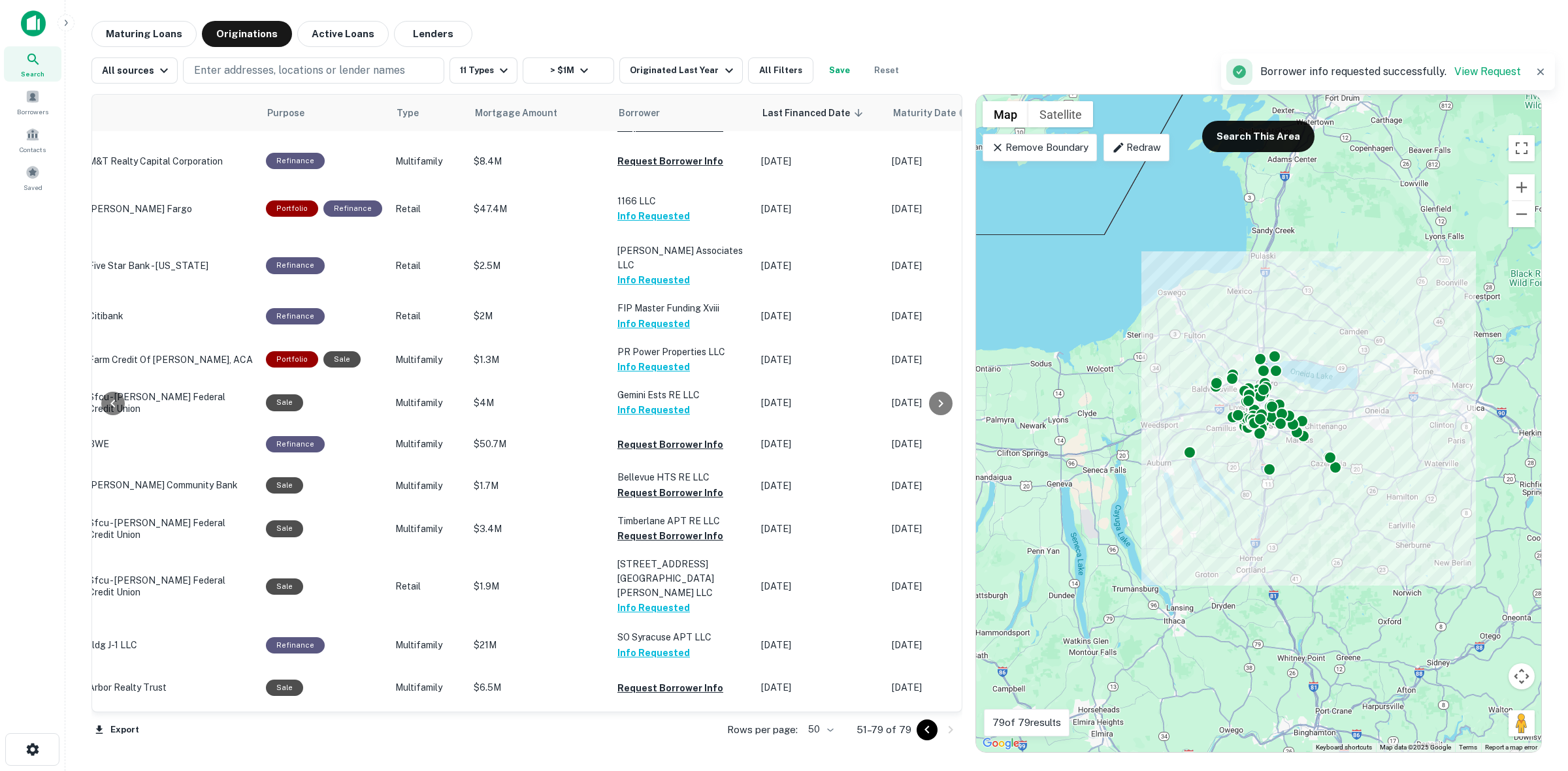
click at [925, 730] on icon "Go to previous page" at bounding box center [927, 730] width 16 height 16
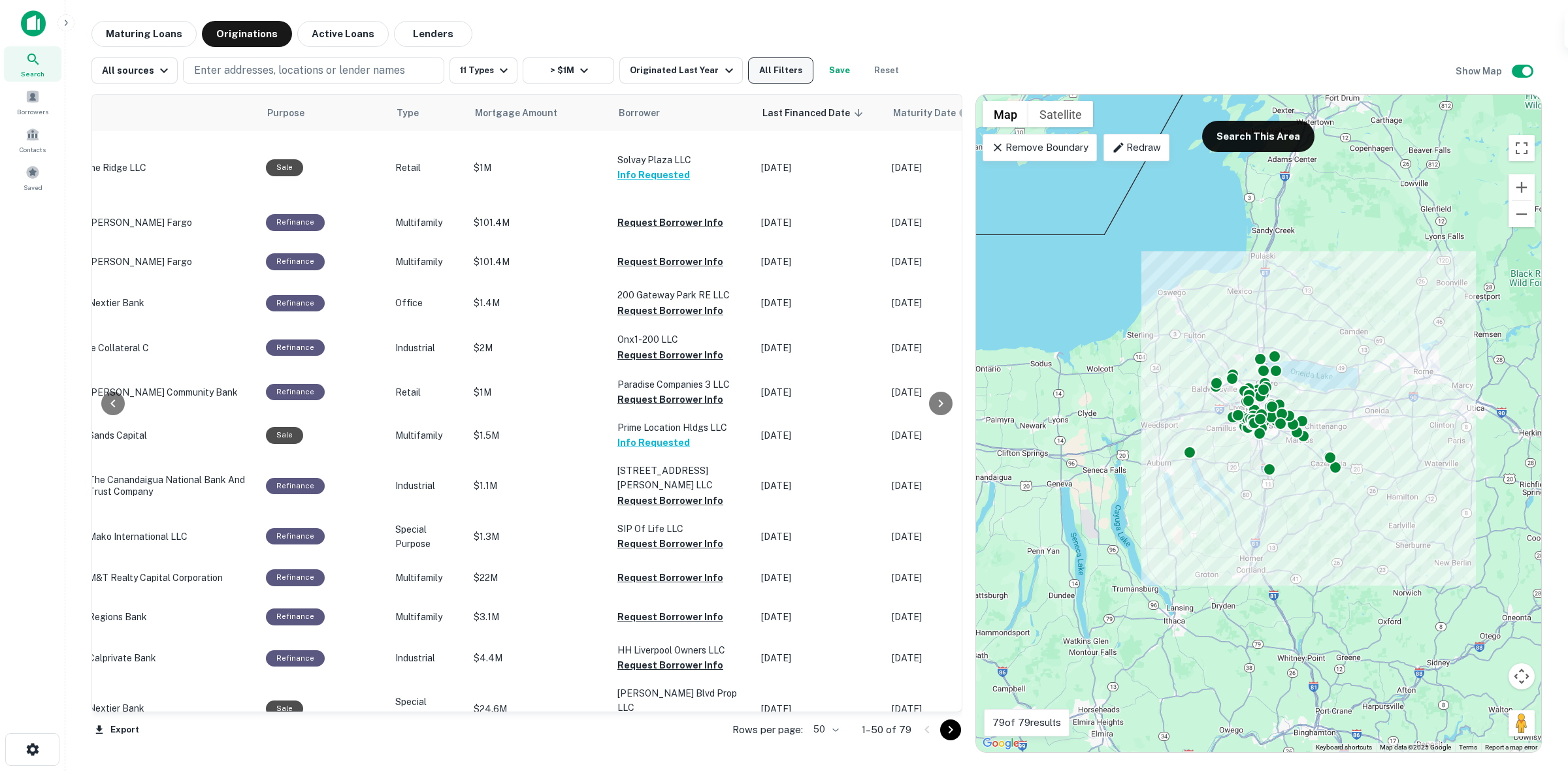
click at [754, 76] on button "All Filters" at bounding box center [781, 70] width 66 height 26
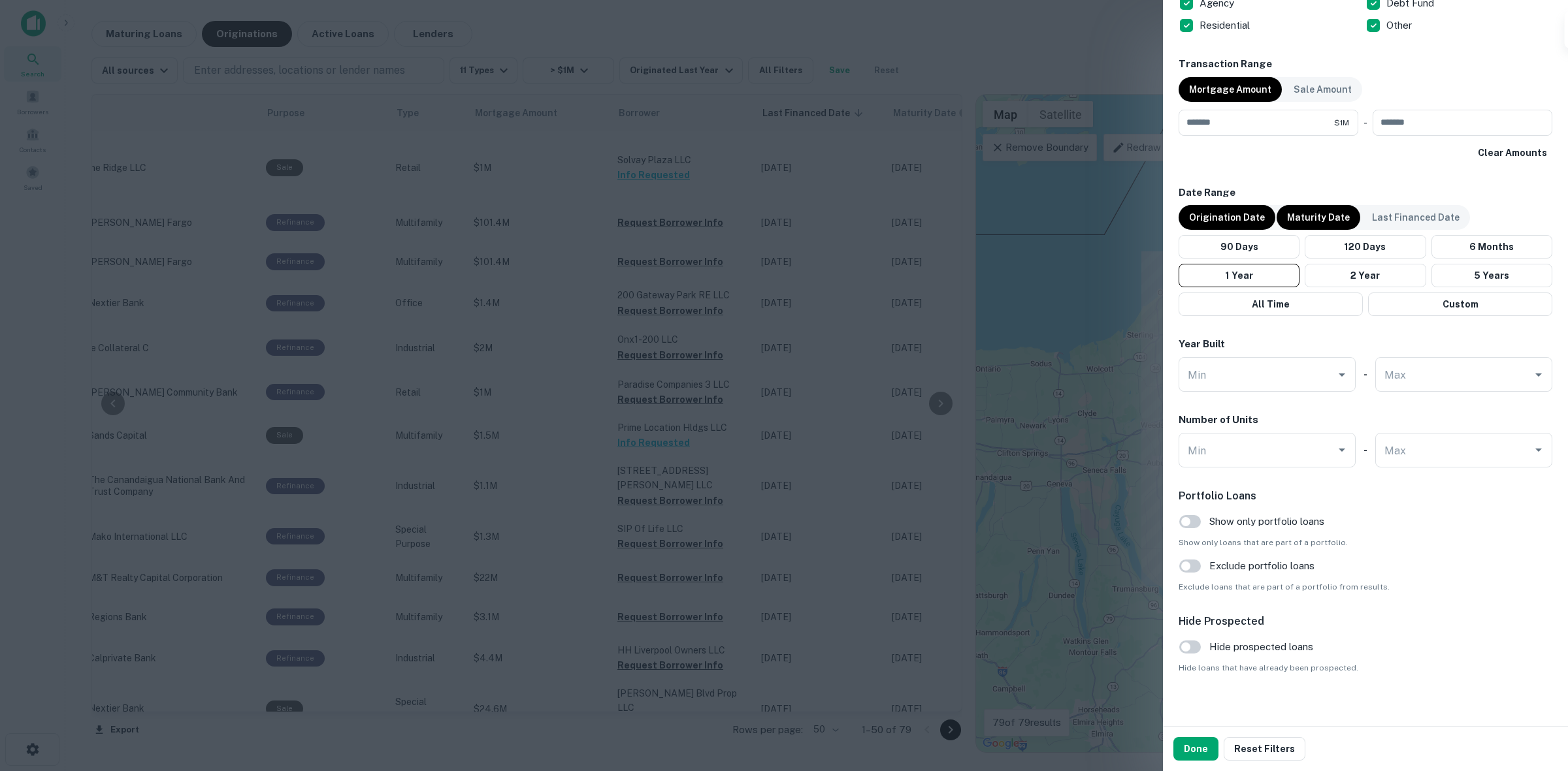
scroll to position [933, 0]
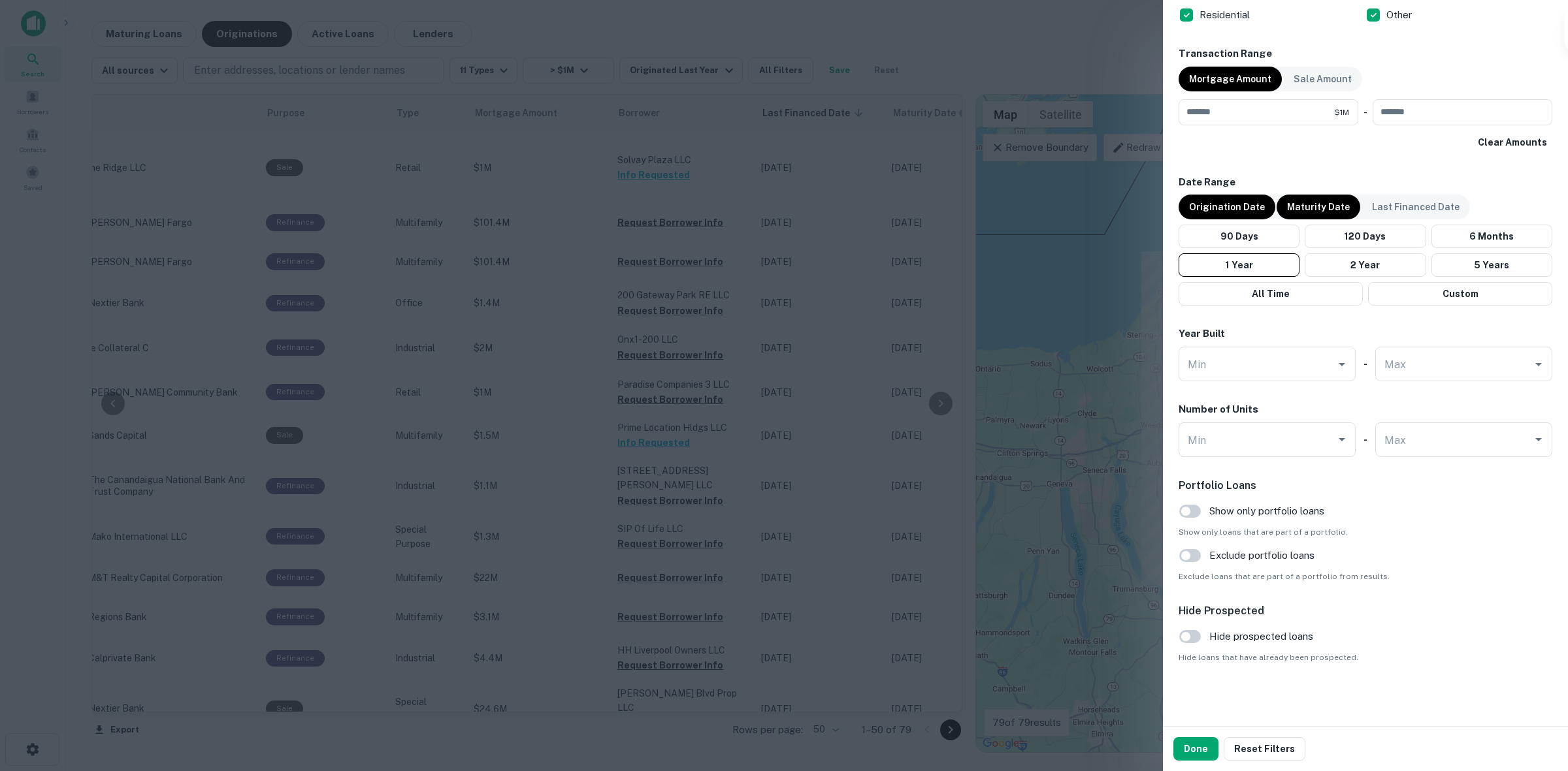
click at [1170, 640] on div "Customize data sources and filters All Sources CMBS GSE Locations Enter address…" at bounding box center [1366, 362] width 405 height 726
click at [1180, 749] on button "Done" at bounding box center [1196, 749] width 45 height 23
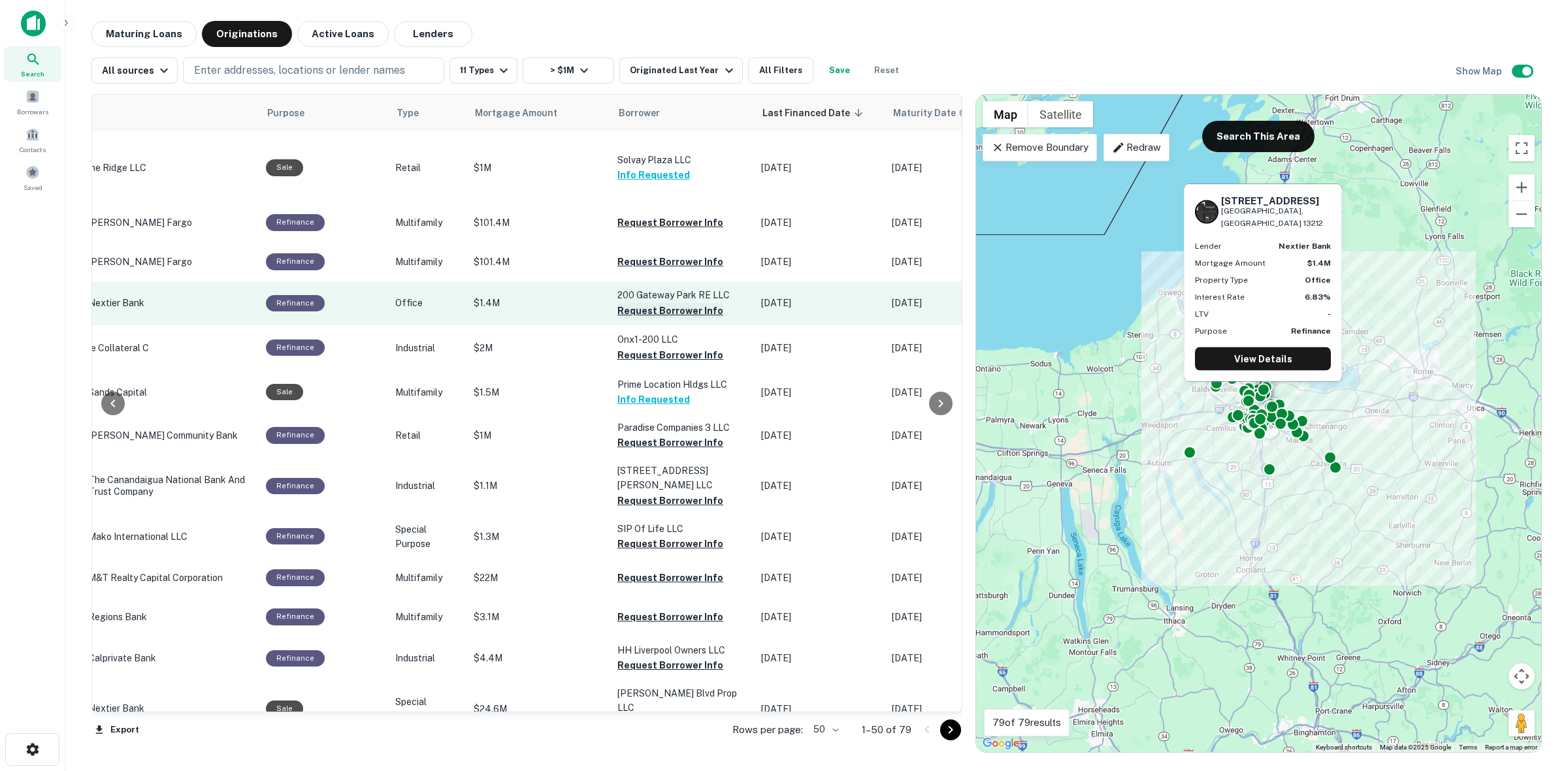
click at [689, 304] on button "Request Borrower Info" at bounding box center [670, 311] width 106 height 16
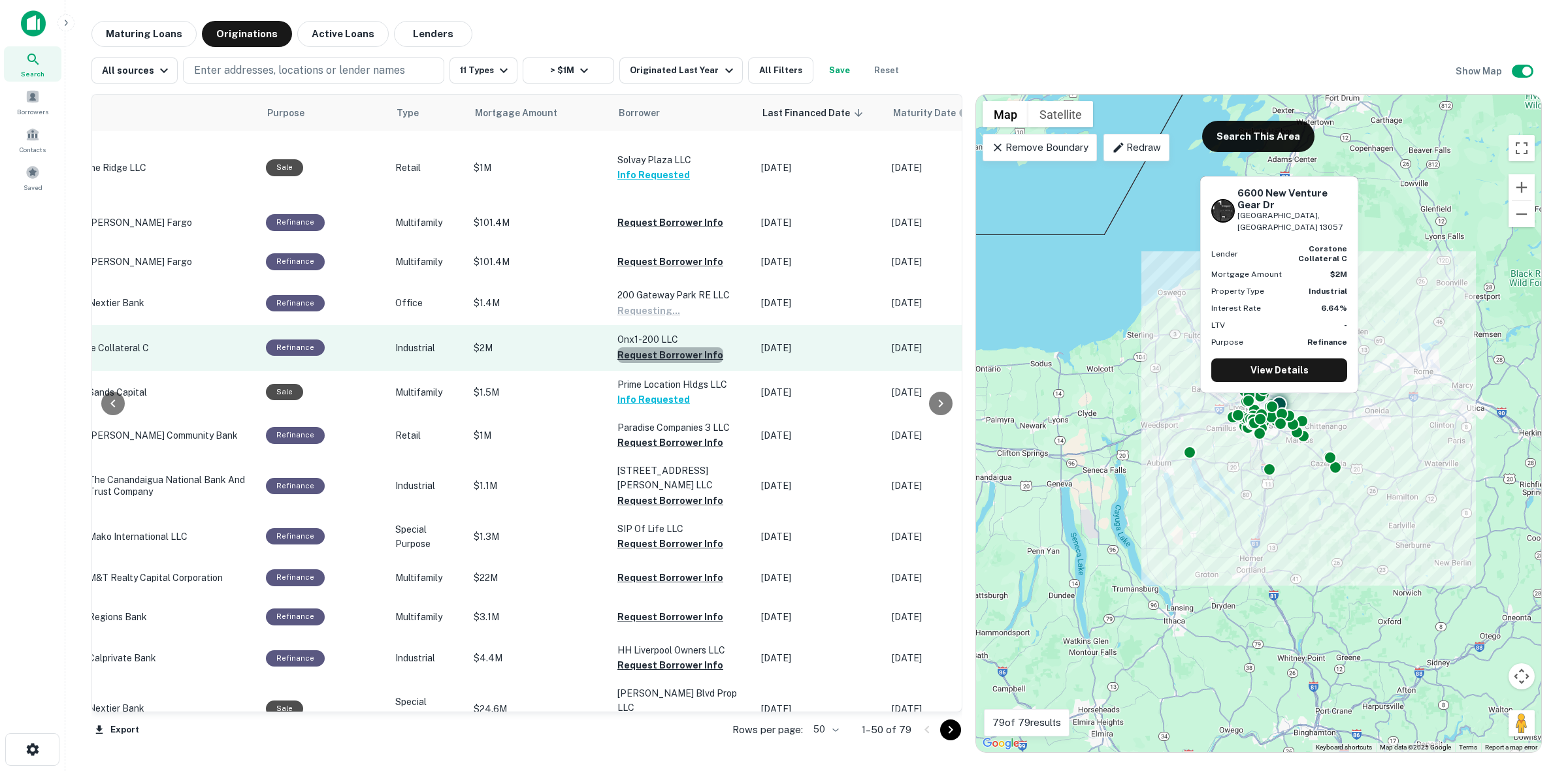
click at [696, 348] on button "Request Borrower Info" at bounding box center [670, 355] width 106 height 16
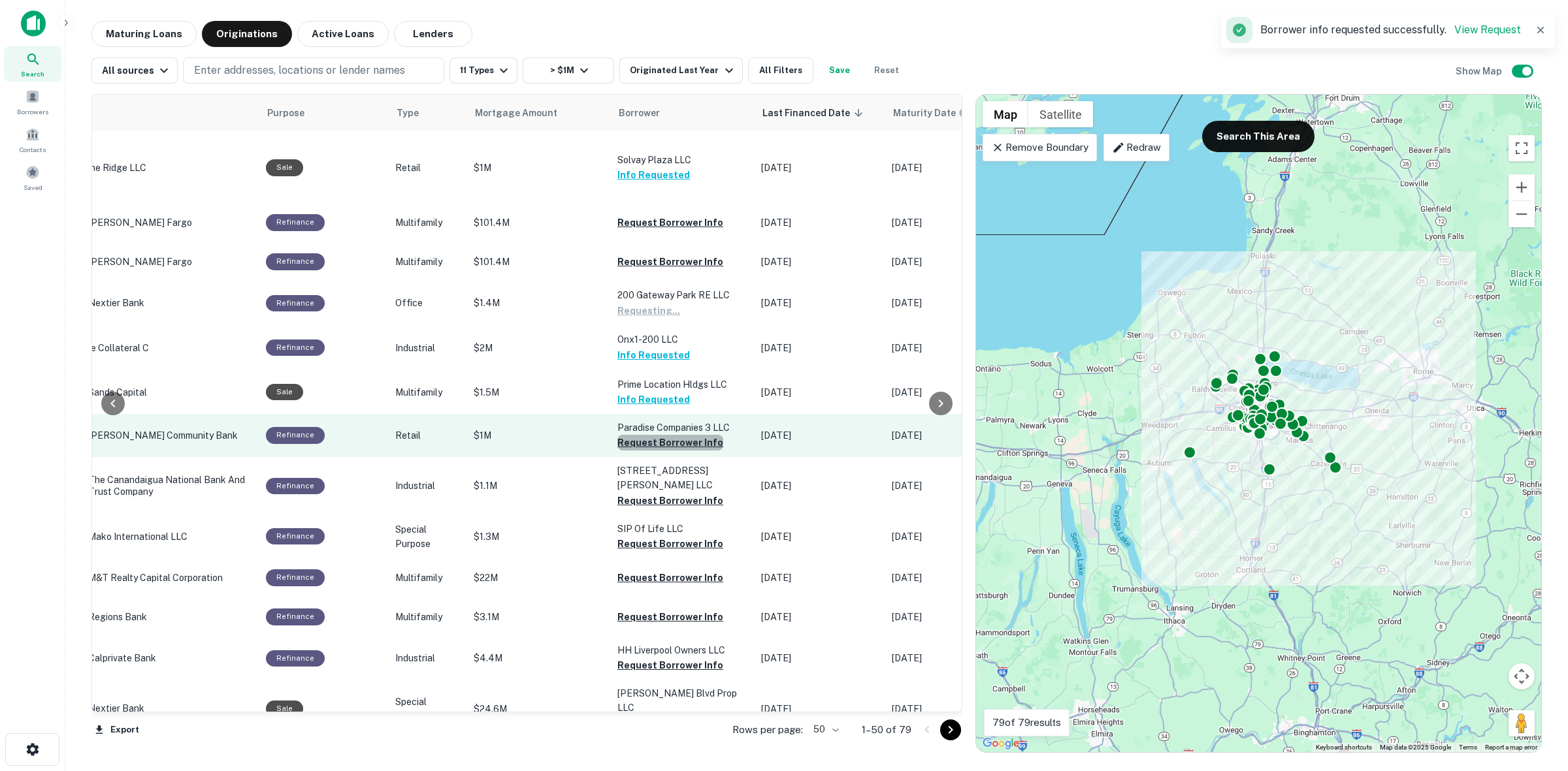
click at [687, 435] on button "Request Borrower Info" at bounding box center [670, 443] width 106 height 16
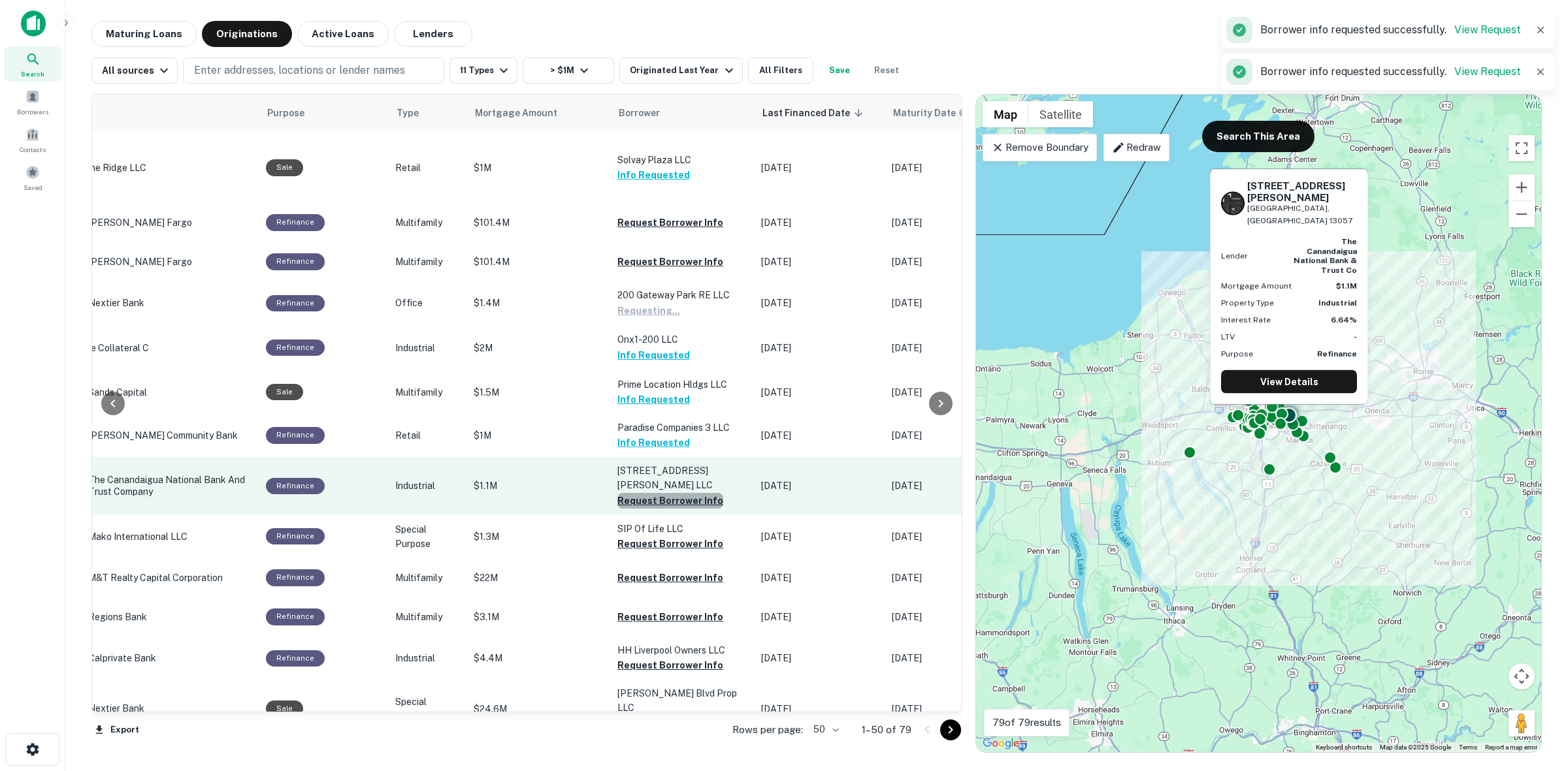
click at [690, 493] on button "Request Borrower Info" at bounding box center [670, 501] width 106 height 16
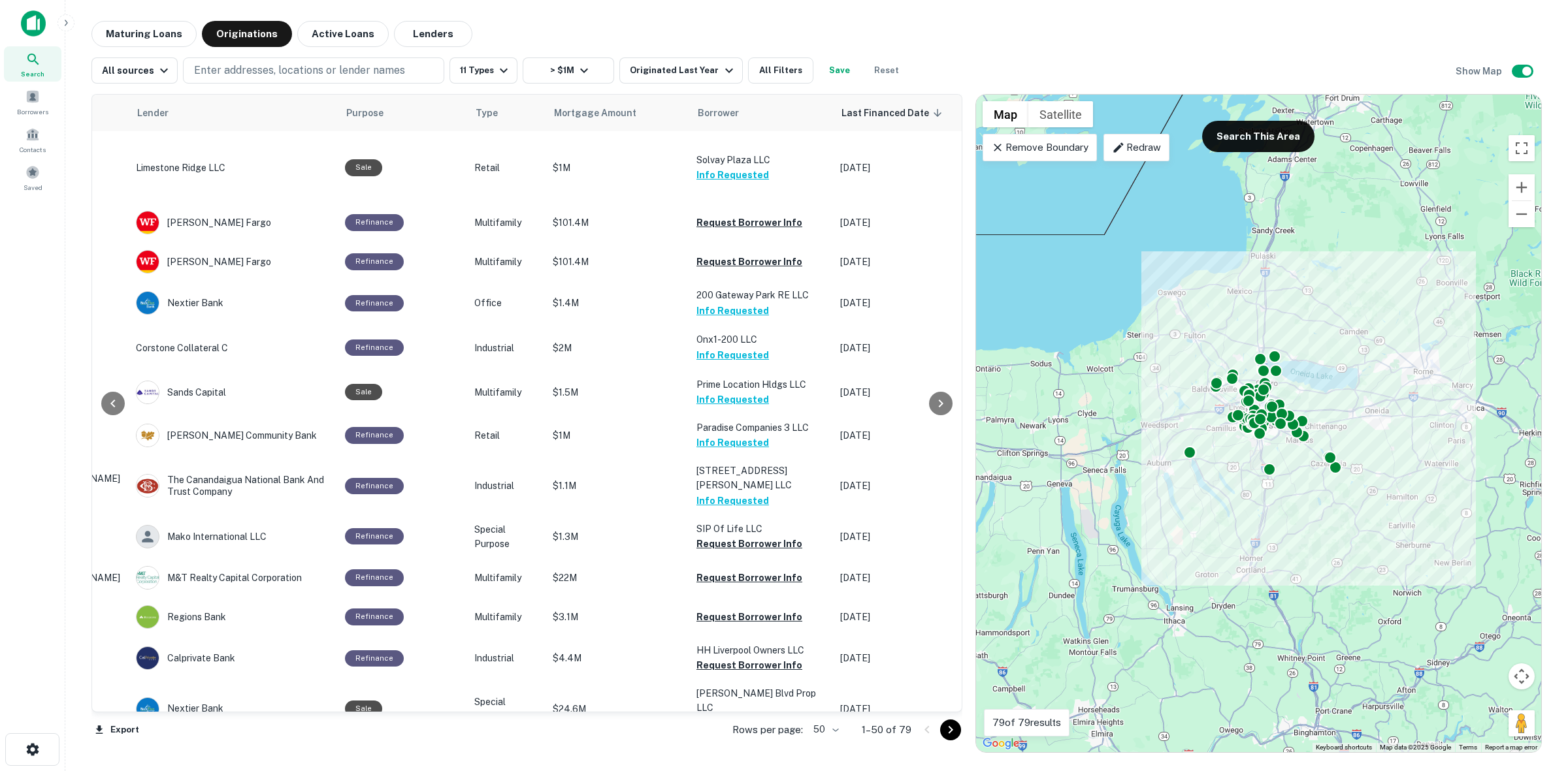
scroll to position [674, 210]
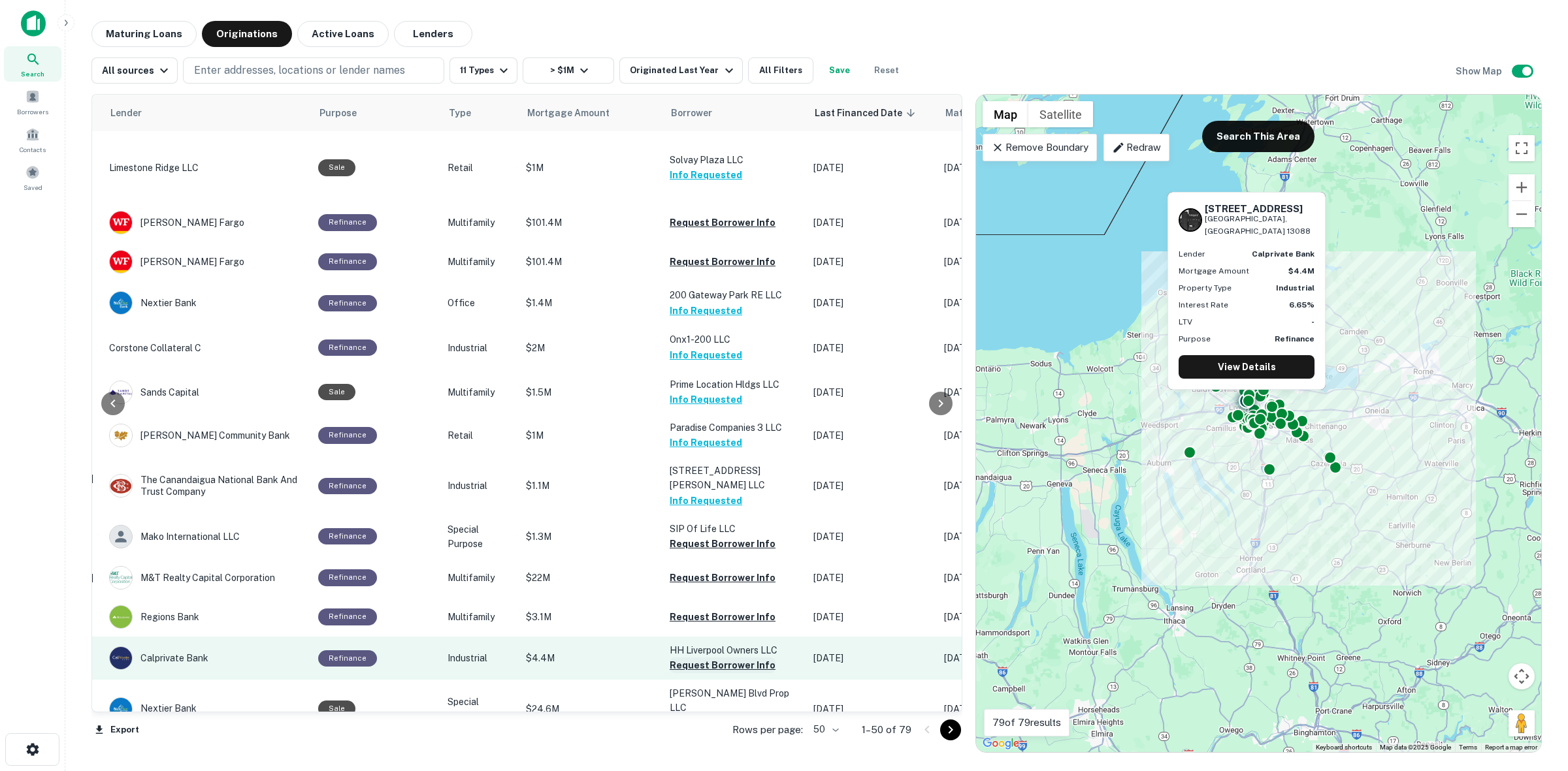
click at [746, 658] on button "Request Borrower Info" at bounding box center [722, 666] width 106 height 16
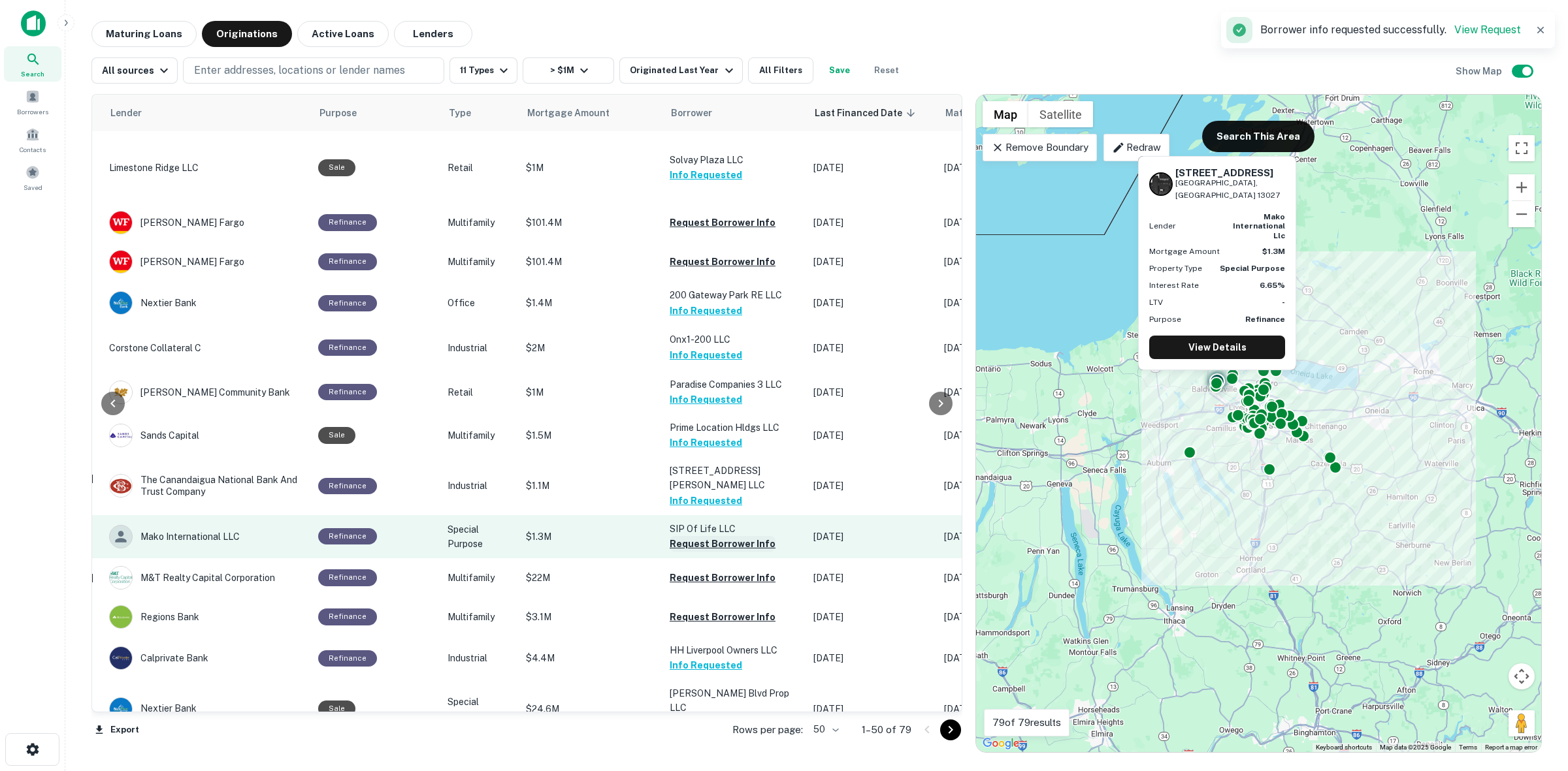
click at [682, 536] on button "Request Borrower Info" at bounding box center [722, 544] width 106 height 16
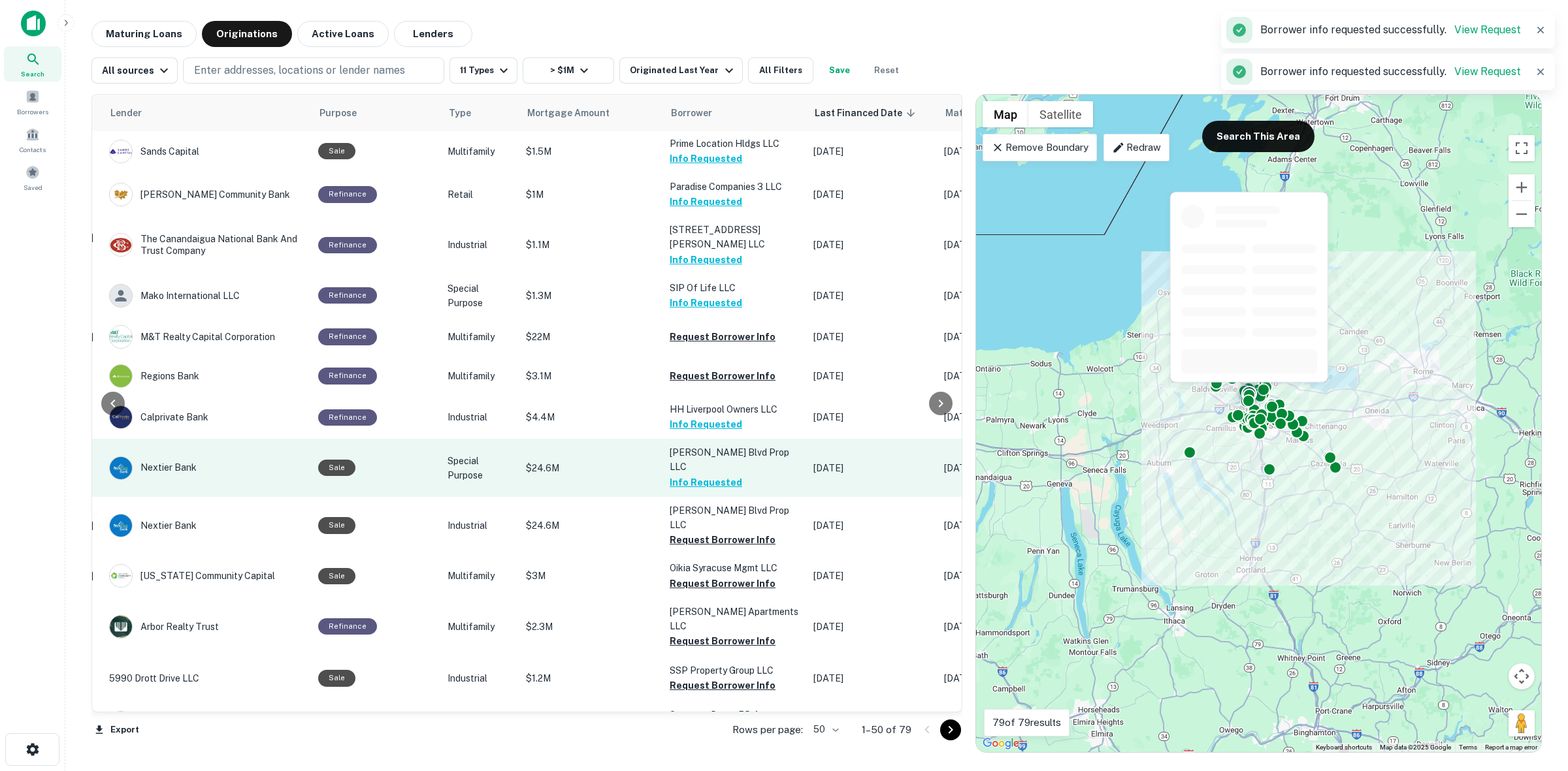
scroll to position [919, 210]
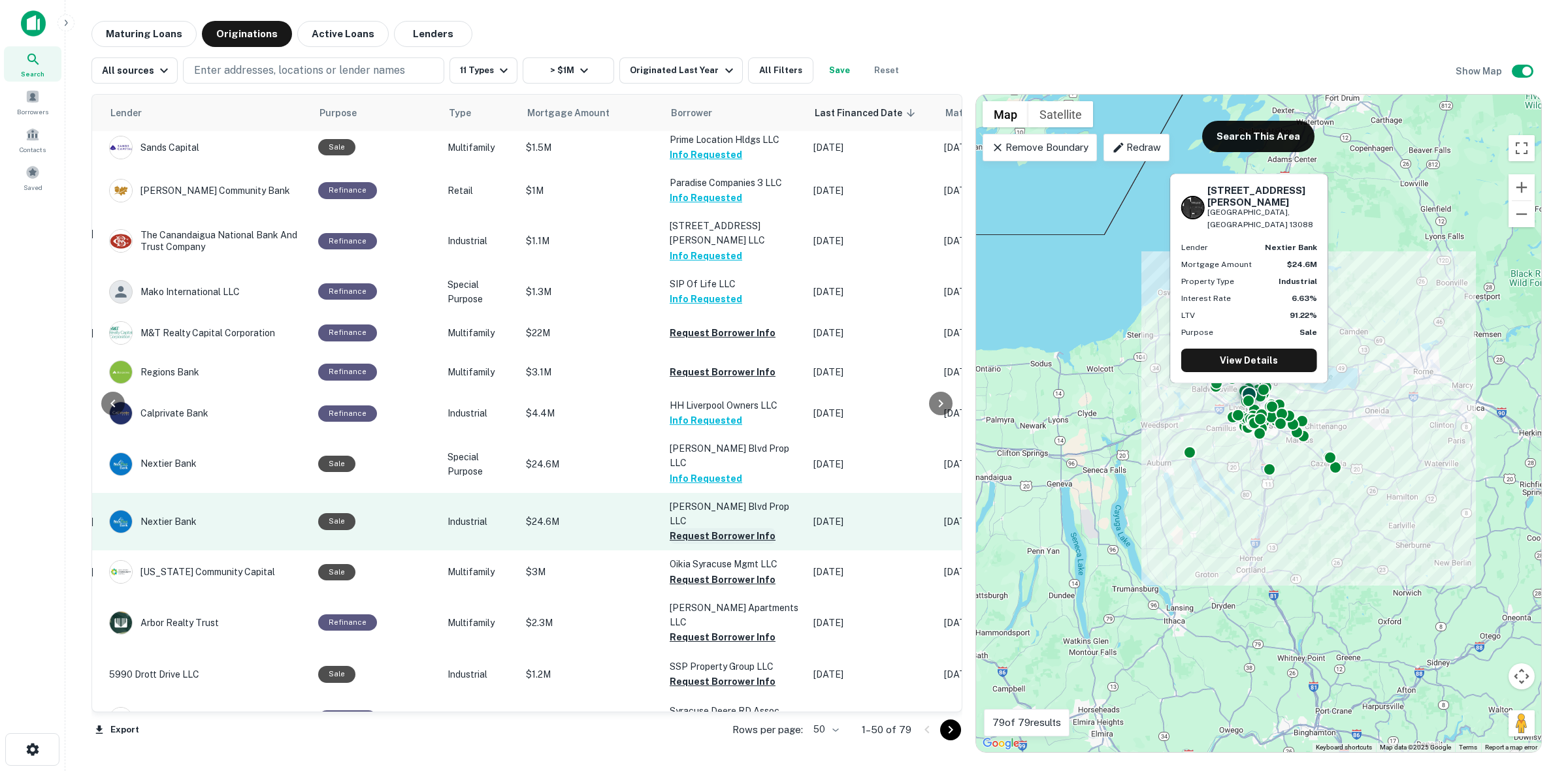
click at [750, 528] on button "Request Borrower Info" at bounding box center [722, 536] width 106 height 16
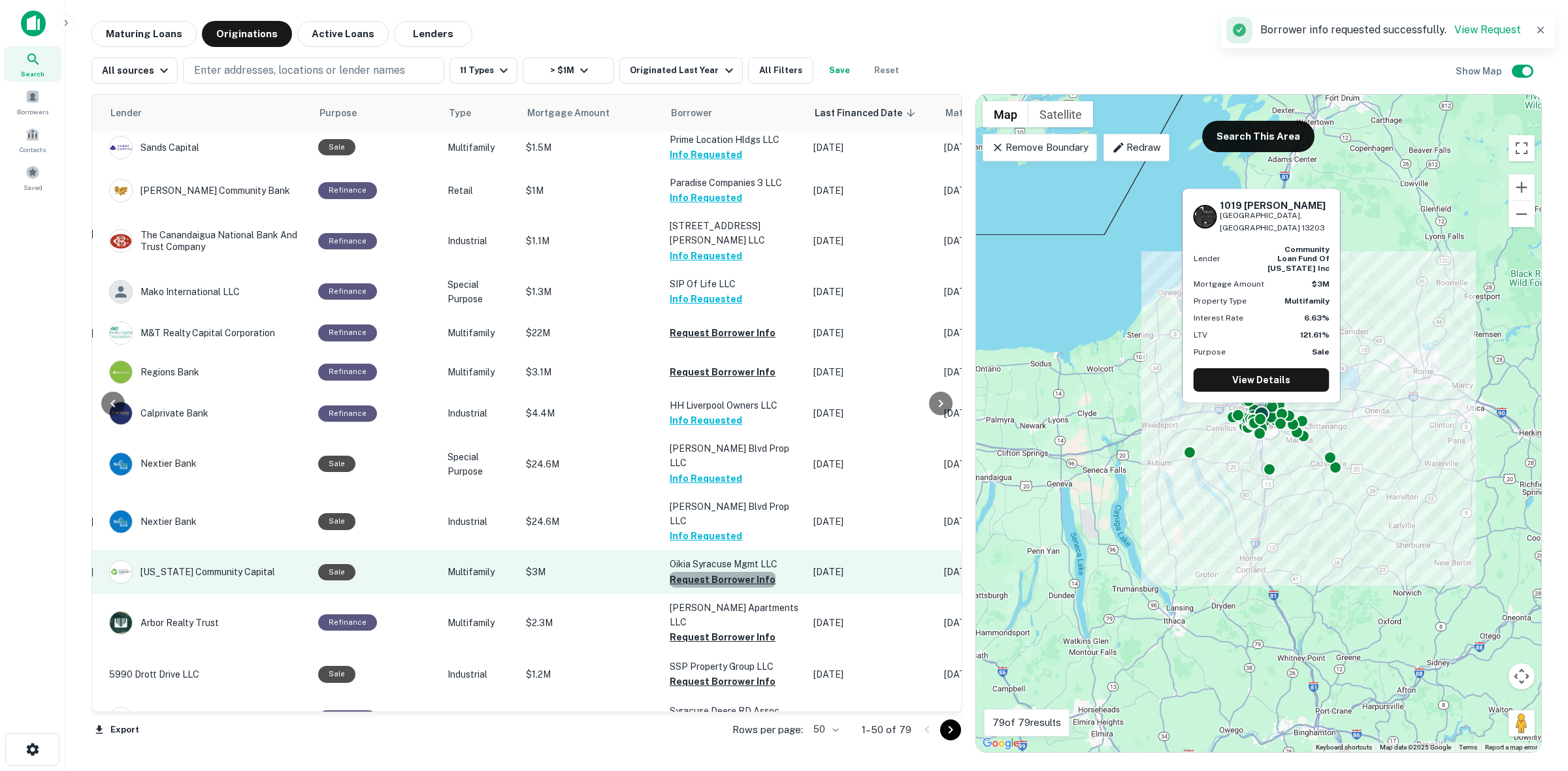
click at [734, 572] on button "Request Borrower Info" at bounding box center [722, 580] width 106 height 16
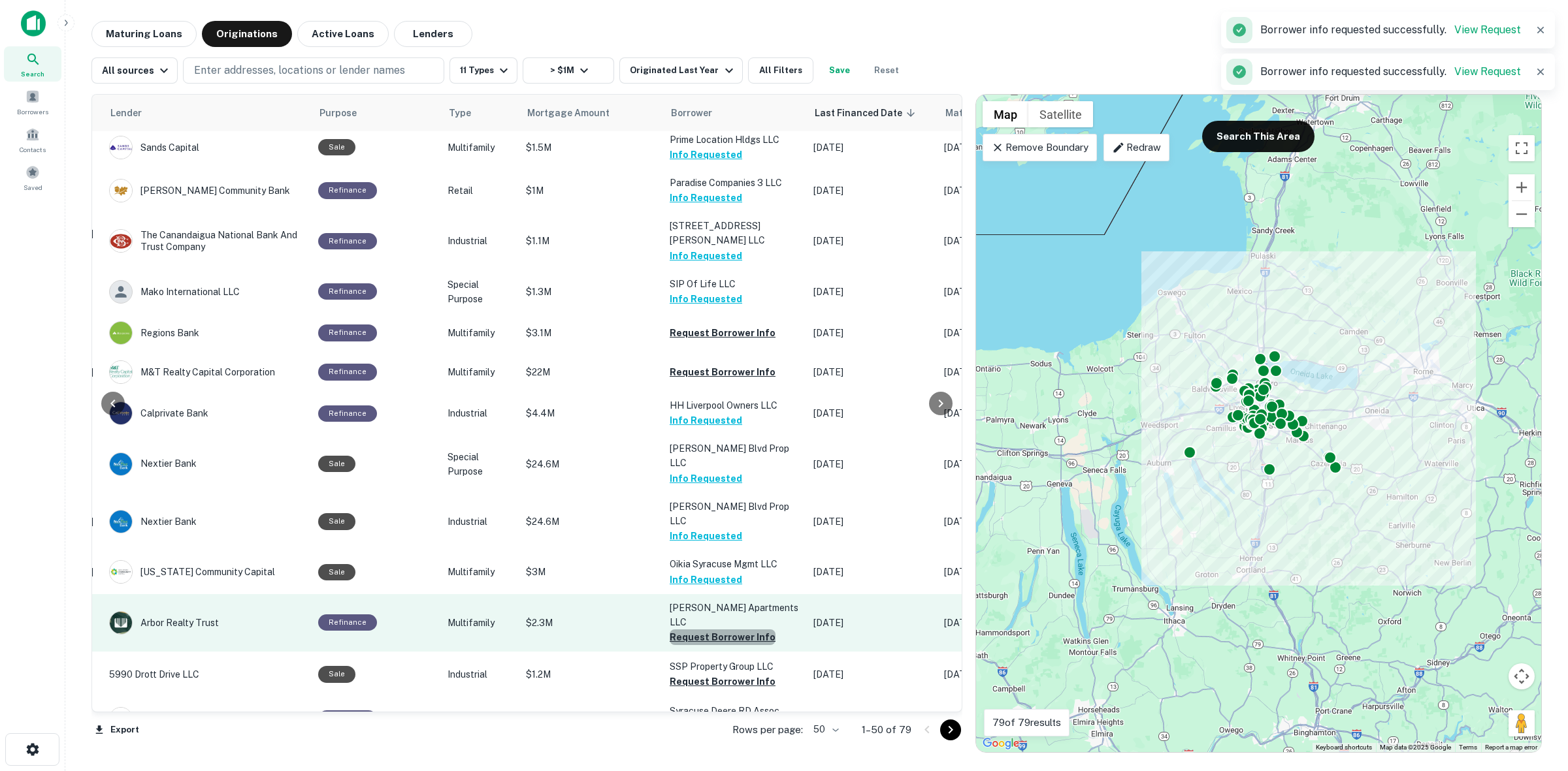
click at [729, 630] on button "Request Borrower Info" at bounding box center [722, 637] width 106 height 16
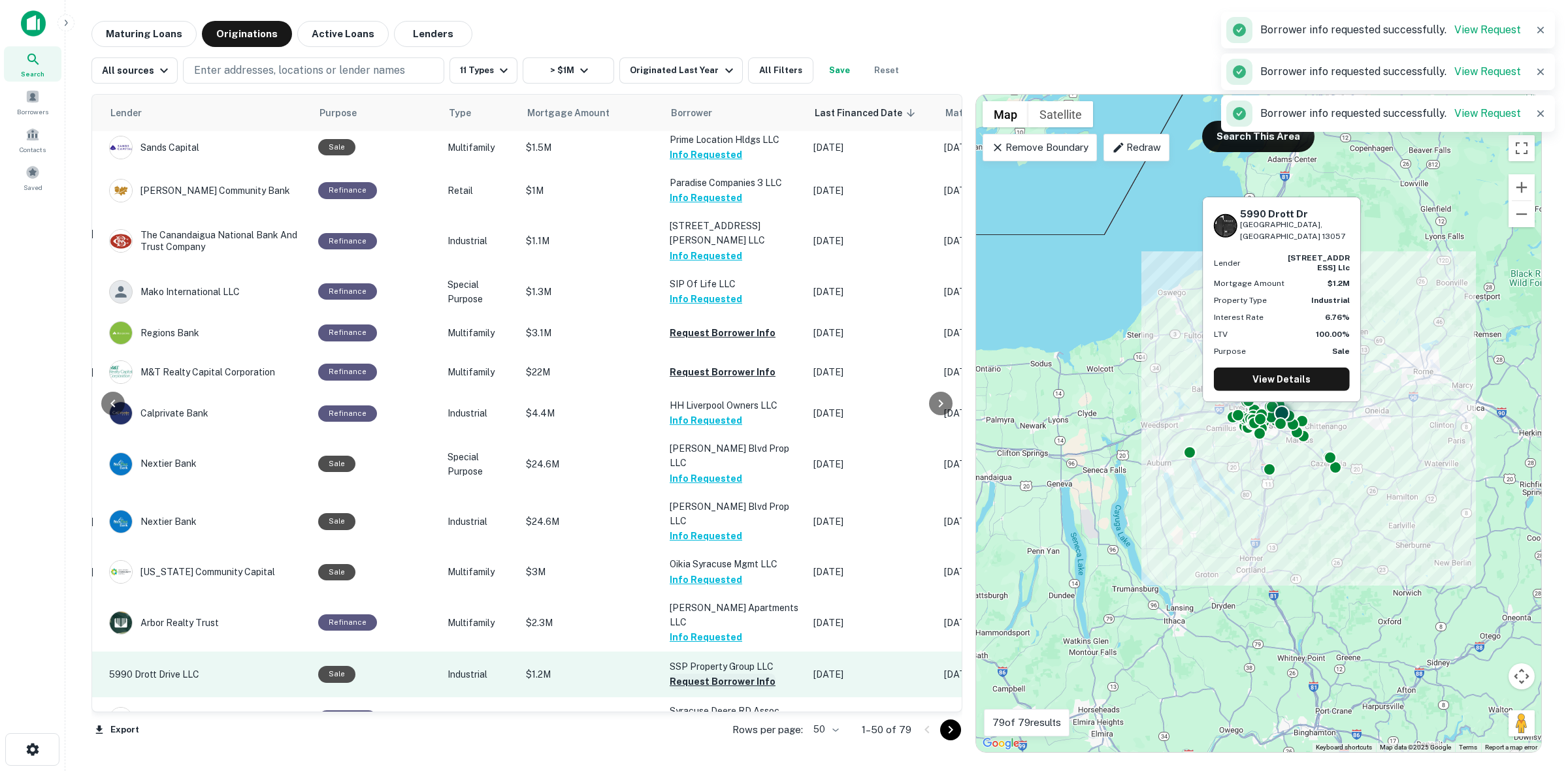
click at [729, 674] on button "Request Borrower Info" at bounding box center [722, 682] width 106 height 16
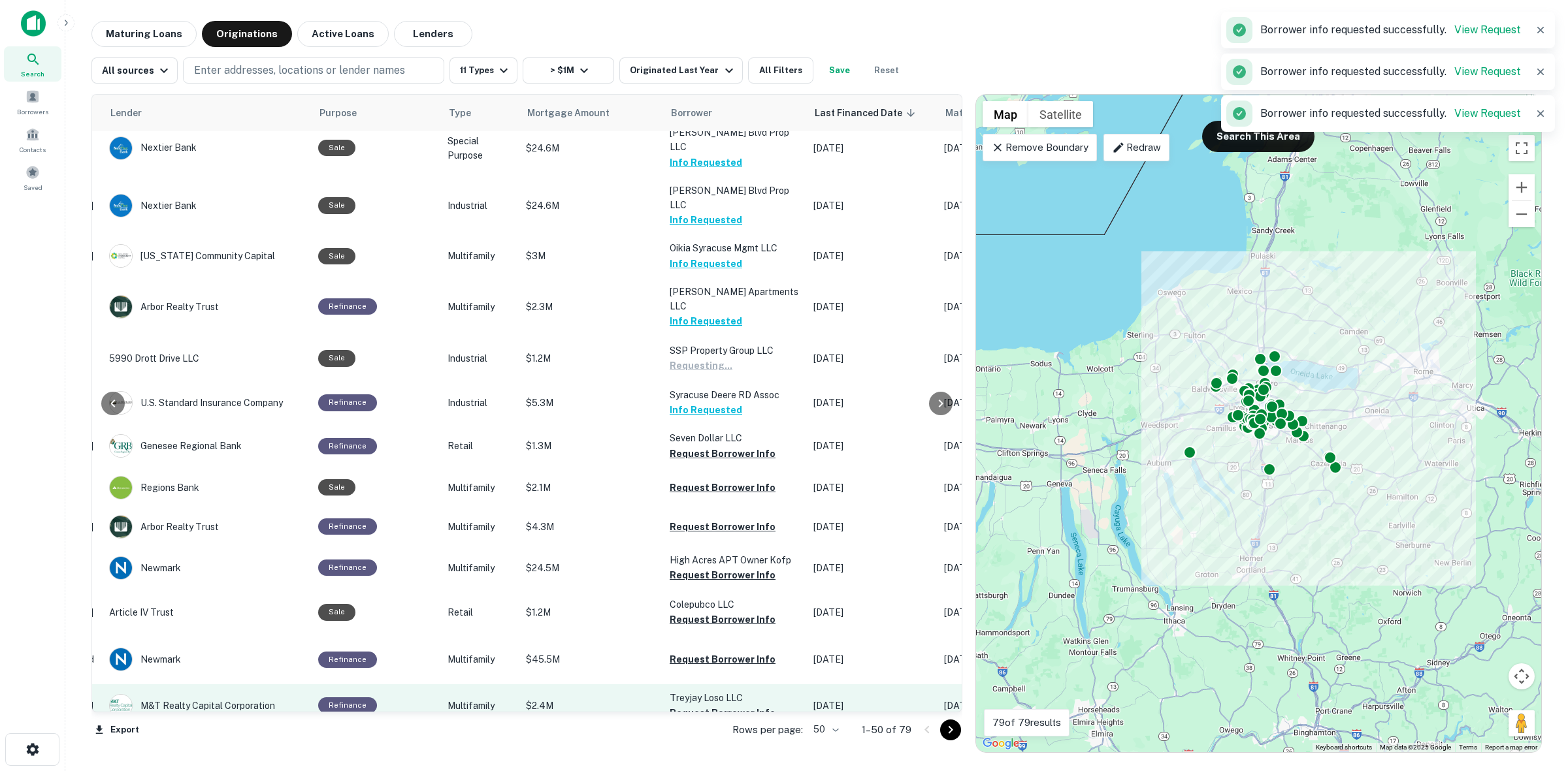
scroll to position [1245, 210]
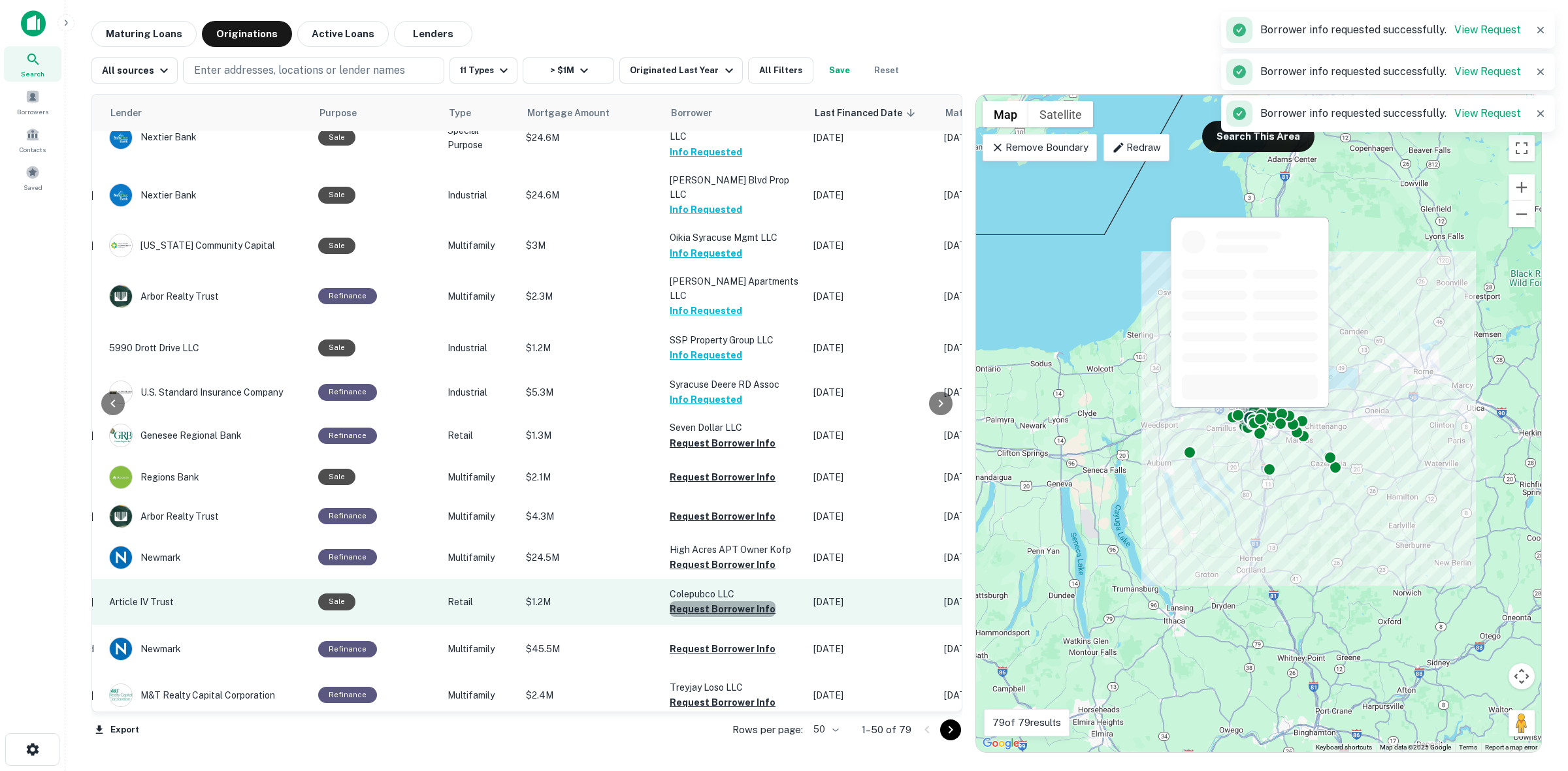
click at [751, 601] on button "Request Borrower Info" at bounding box center [722, 609] width 106 height 16
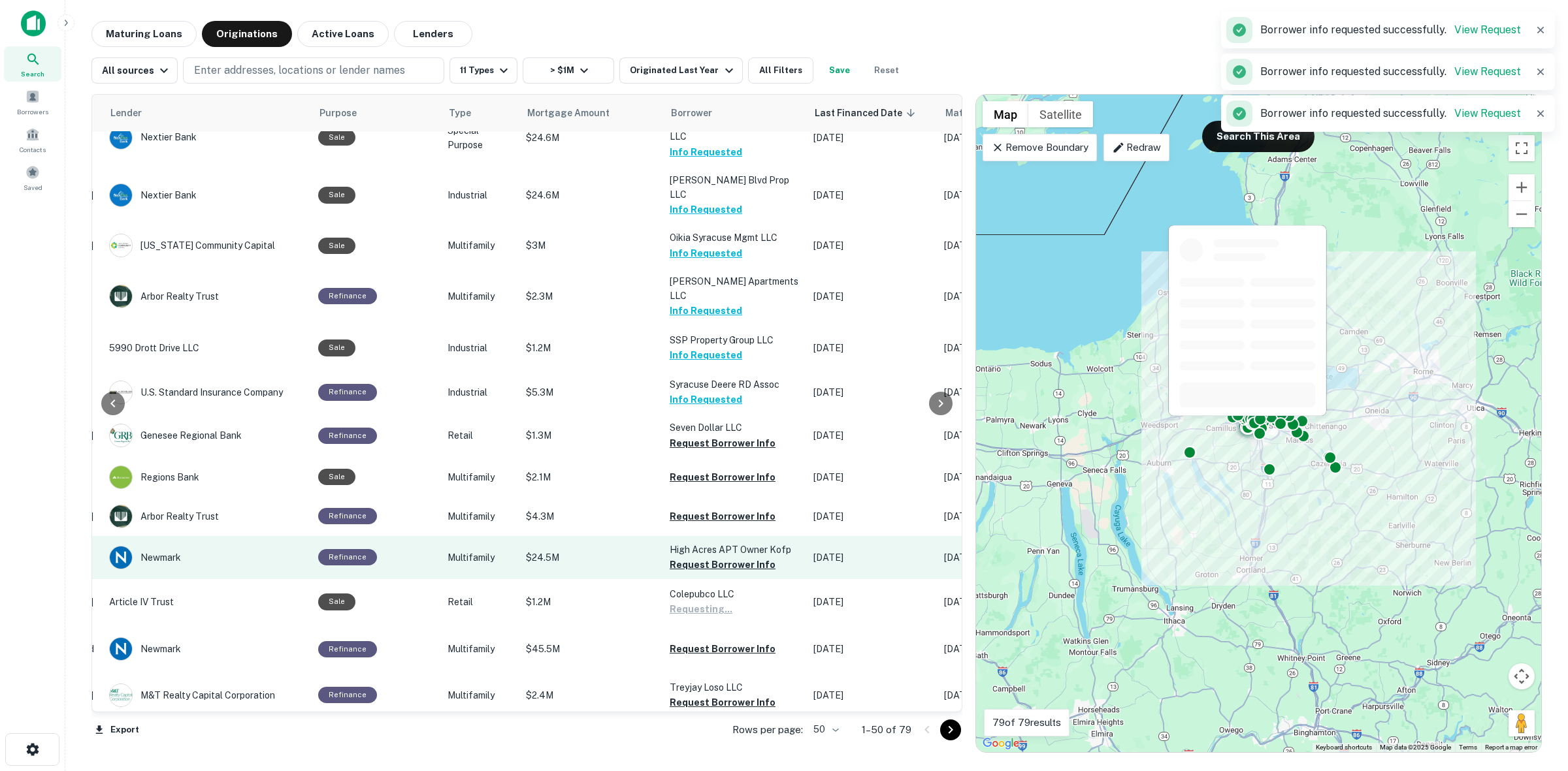
click at [743, 557] on button "Request Borrower Info" at bounding box center [722, 565] width 106 height 16
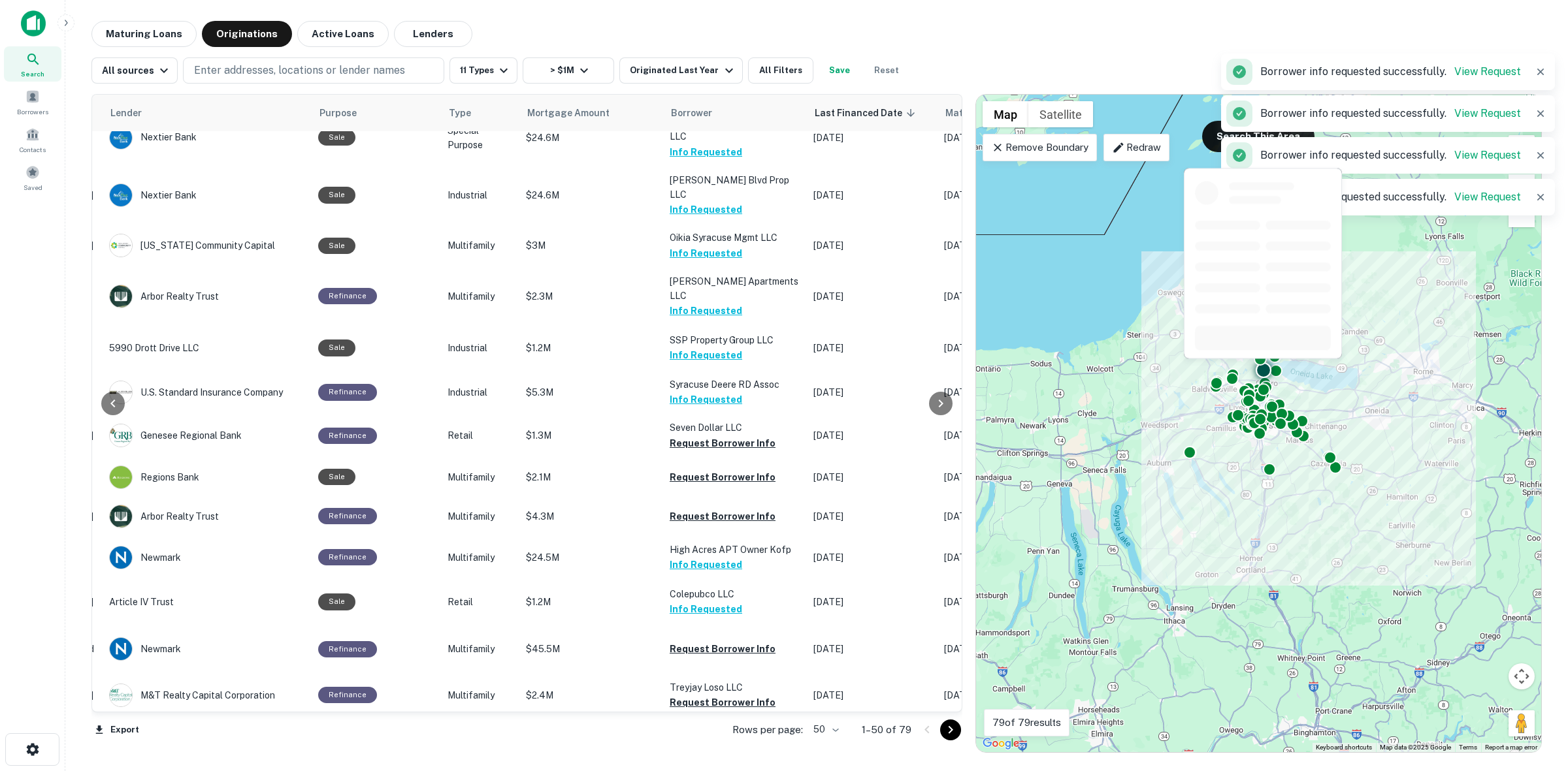
scroll to position [1408, 210]
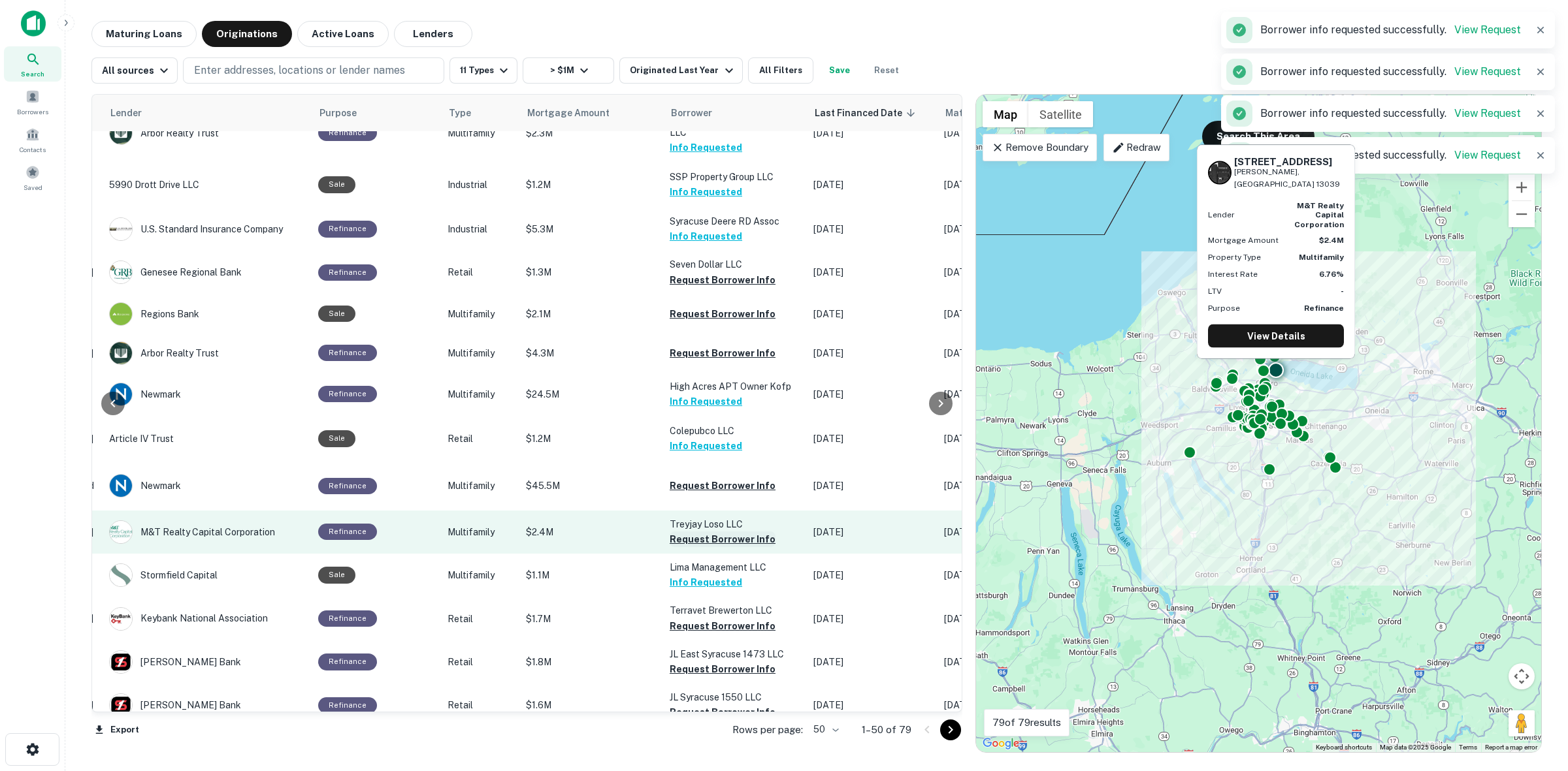
click at [730, 531] on button "Request Borrower Info" at bounding box center [722, 539] width 106 height 16
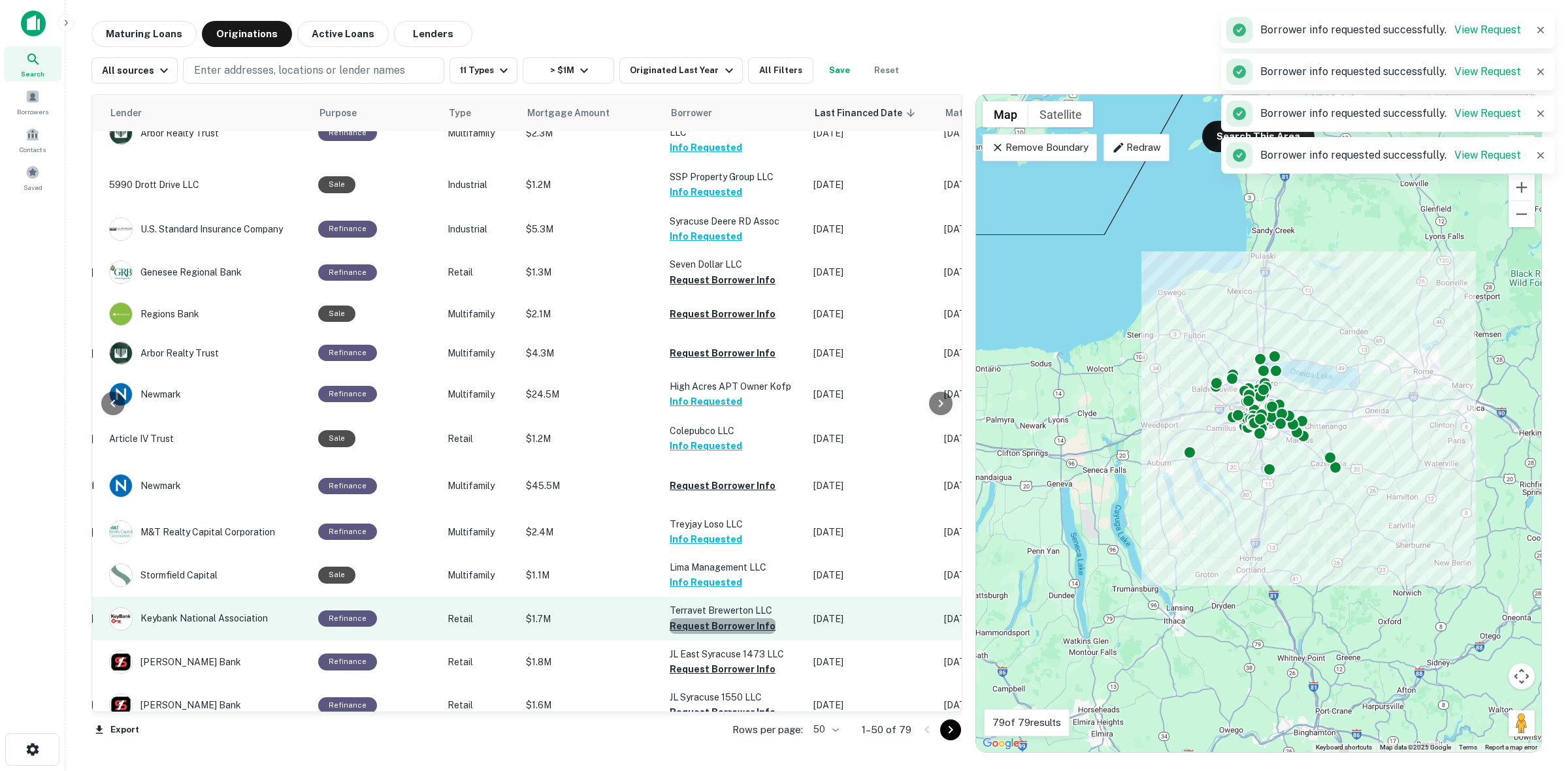
click at [746, 619] on button "Request Borrower Info" at bounding box center [722, 626] width 106 height 16
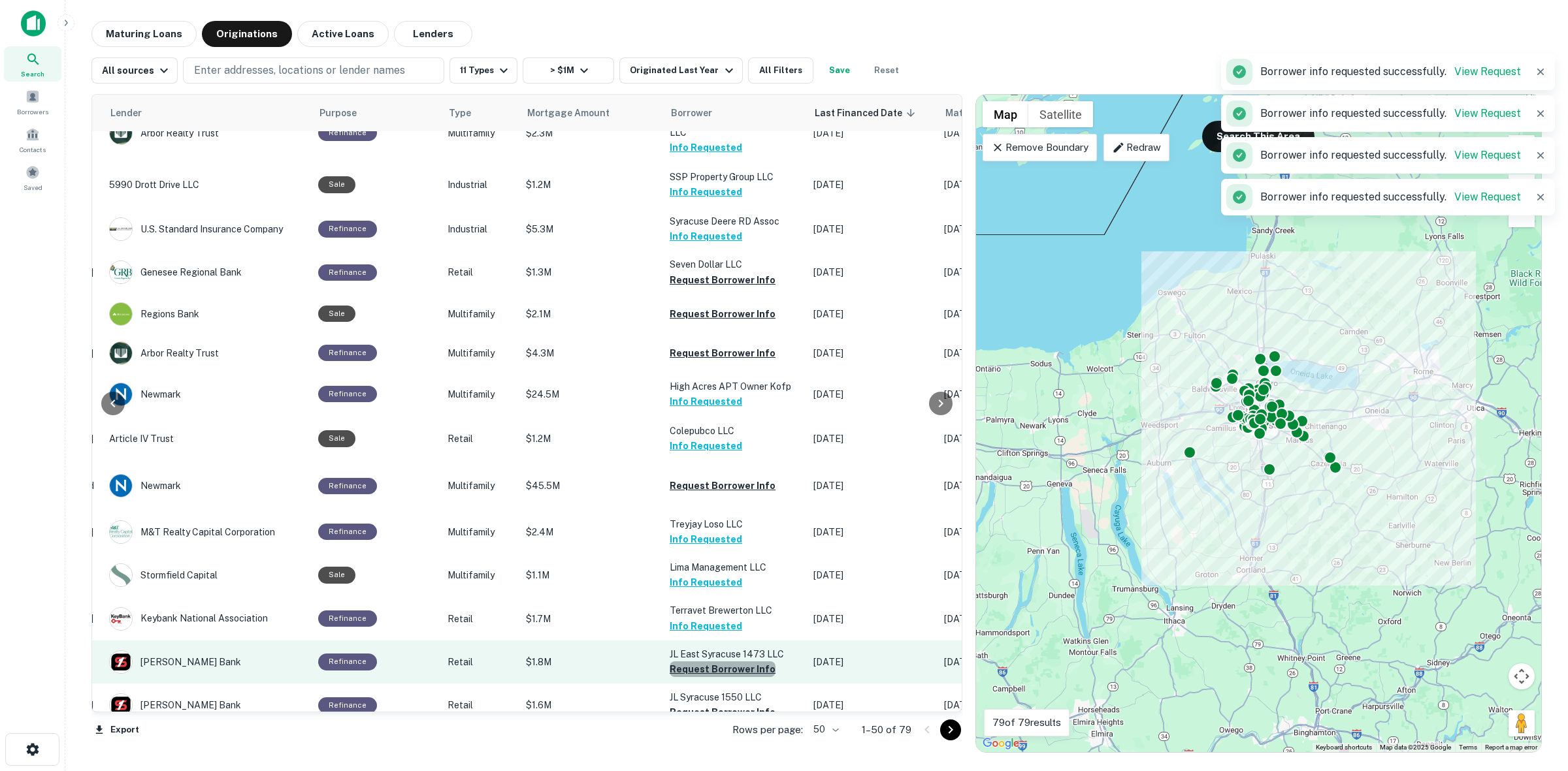
click at [746, 662] on button "Request Borrower Info" at bounding box center [722, 669] width 106 height 16
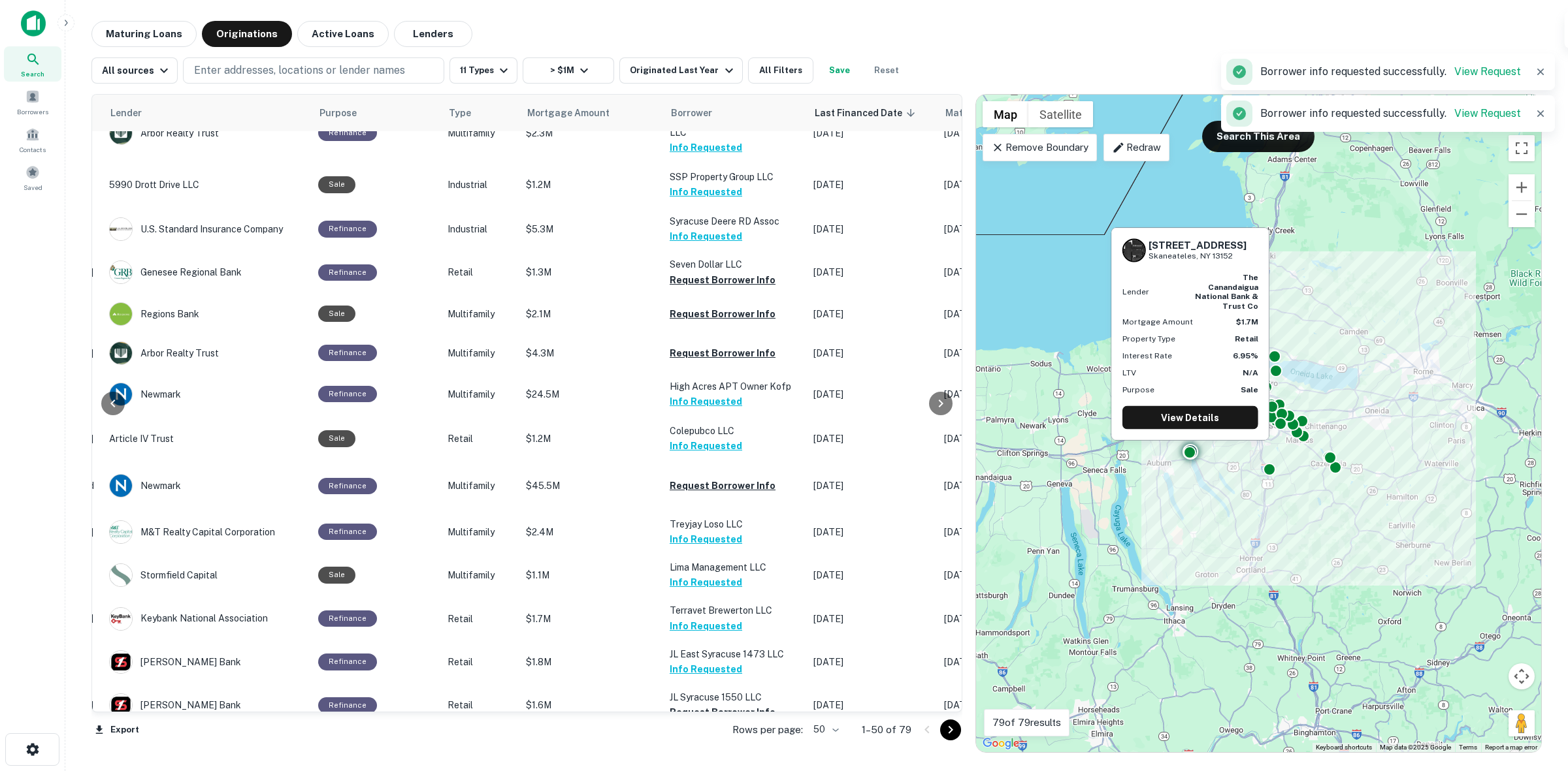
click at [722, 762] on button "Request Borrower Info" at bounding box center [722, 770] width 106 height 16
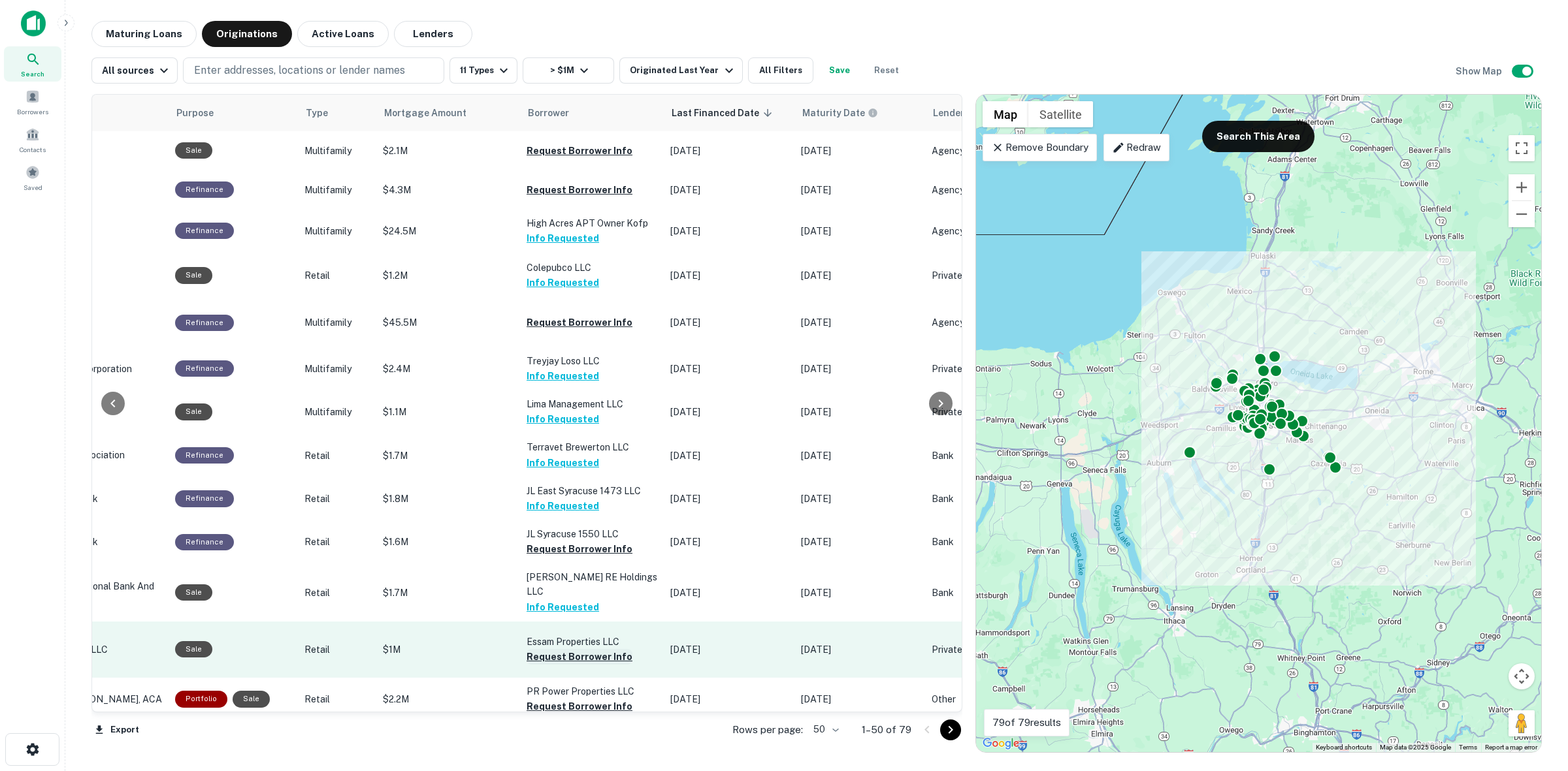
scroll to position [1572, 376]
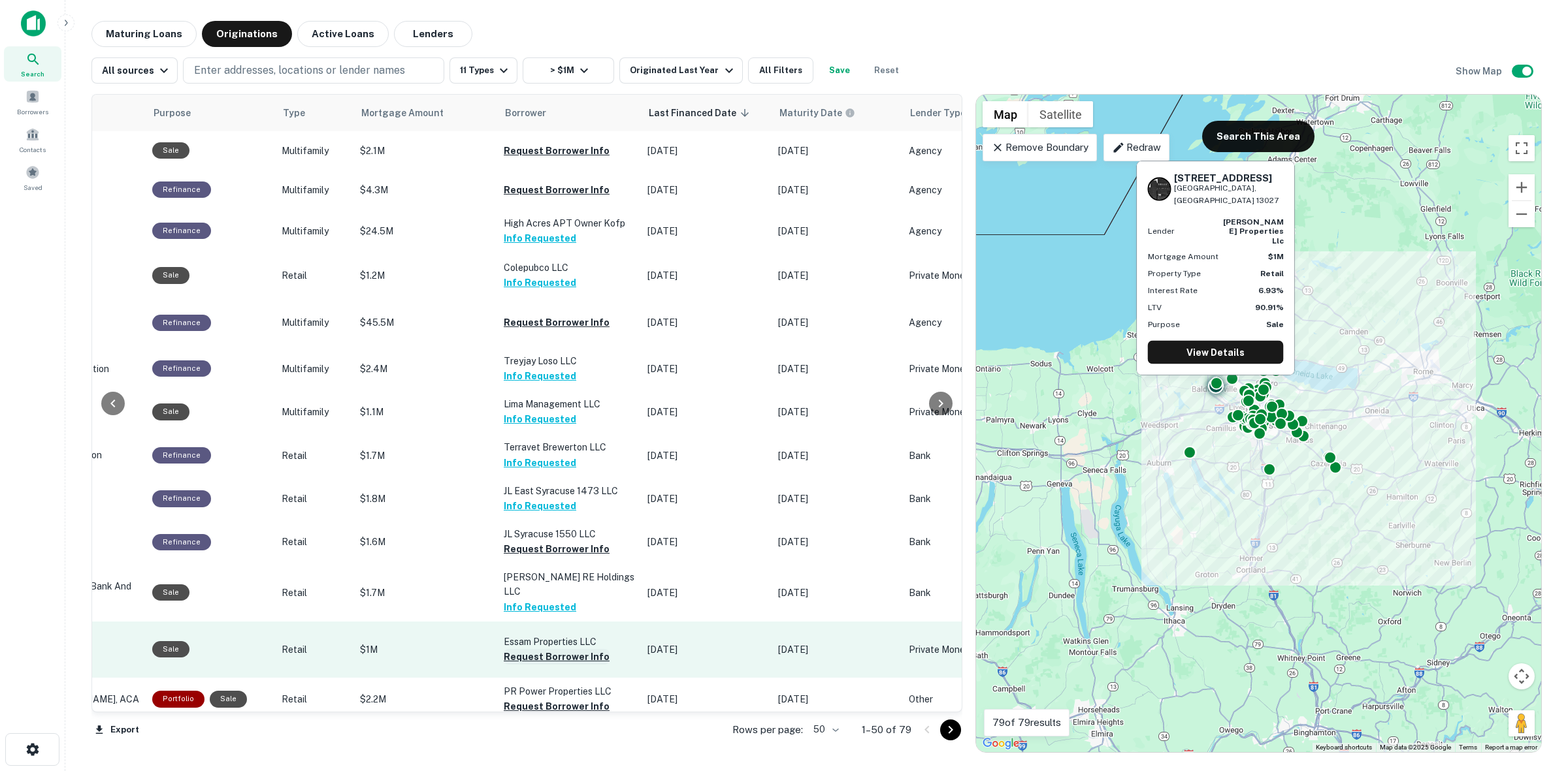
click at [517, 649] on button "Request Borrower Info" at bounding box center [556, 657] width 106 height 16
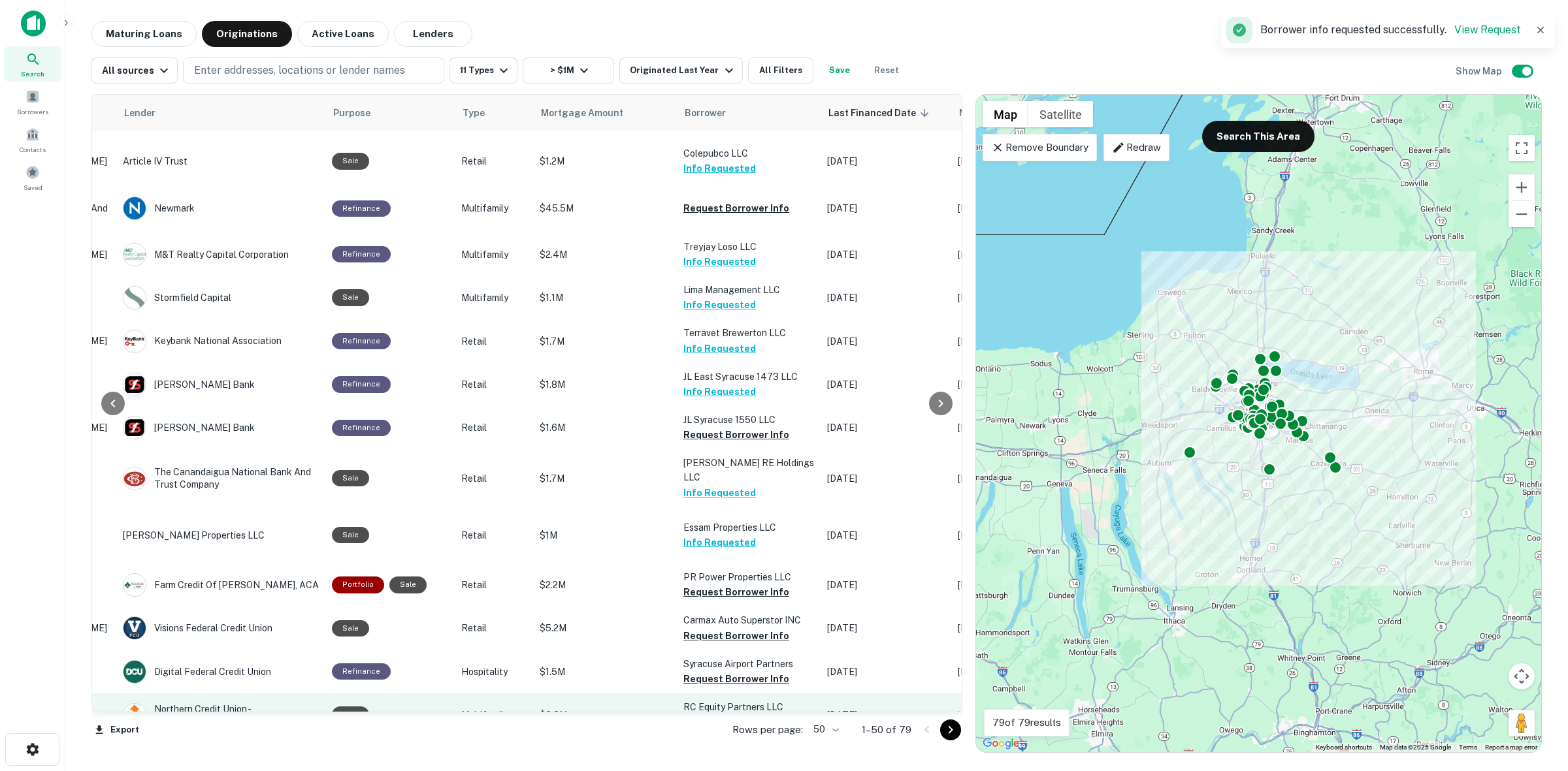
scroll to position [1686, 198]
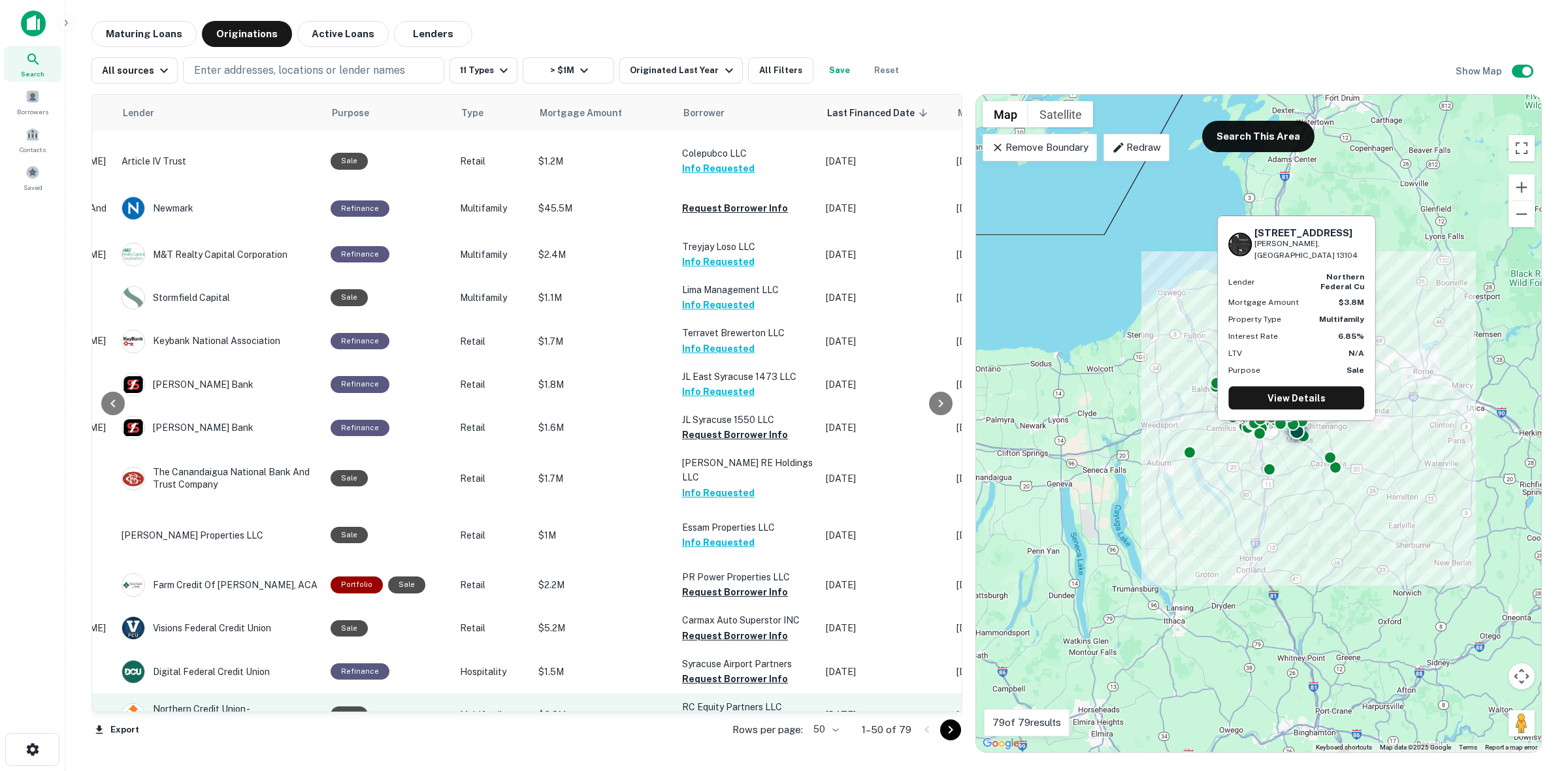
click at [718, 714] on button "Request Borrower Info" at bounding box center [735, 722] width 106 height 16
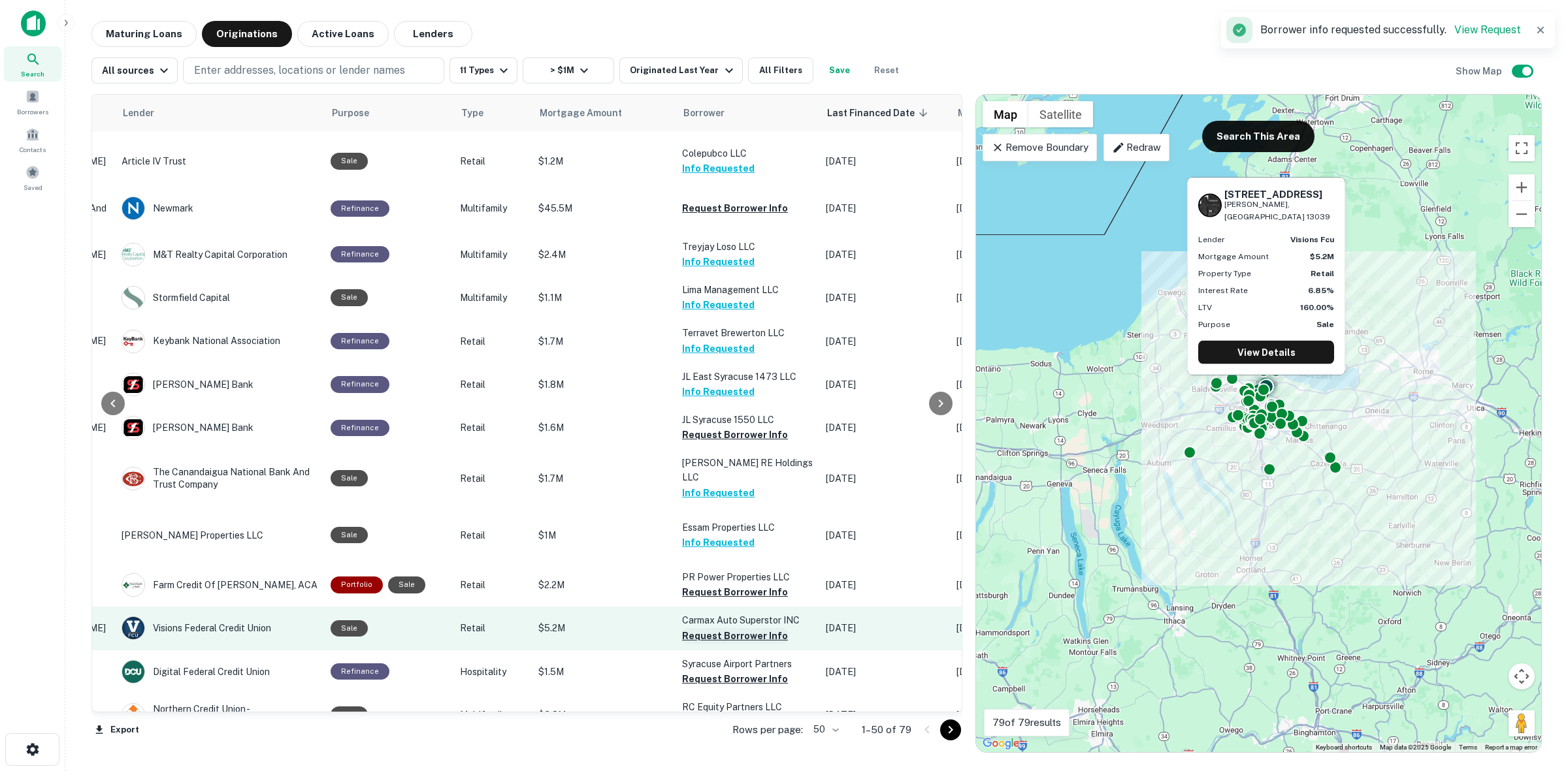
click at [715, 628] on button "Request Borrower Info" at bounding box center [735, 636] width 106 height 16
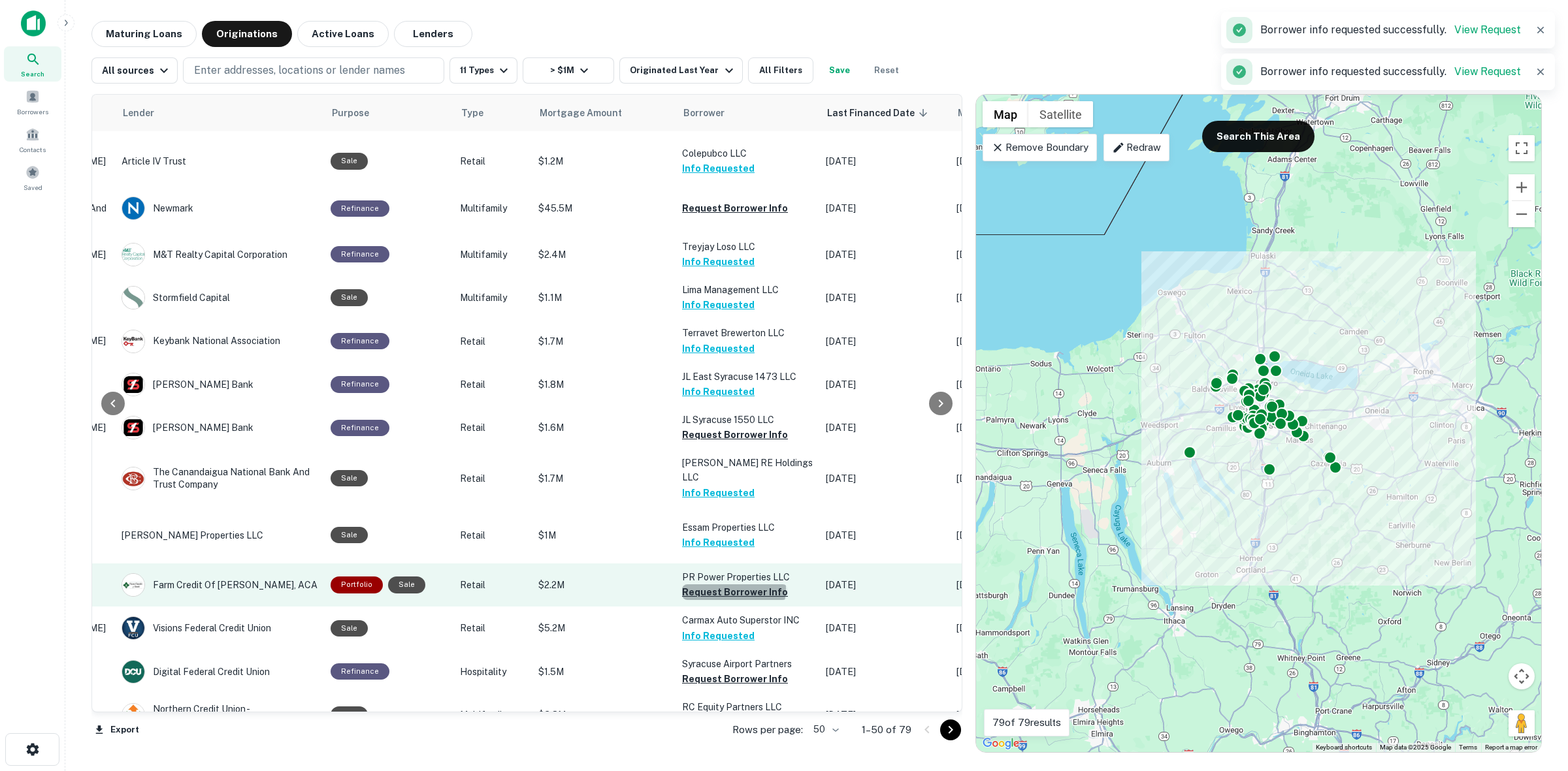
click at [726, 584] on button "Request Borrower Info" at bounding box center [735, 592] width 106 height 16
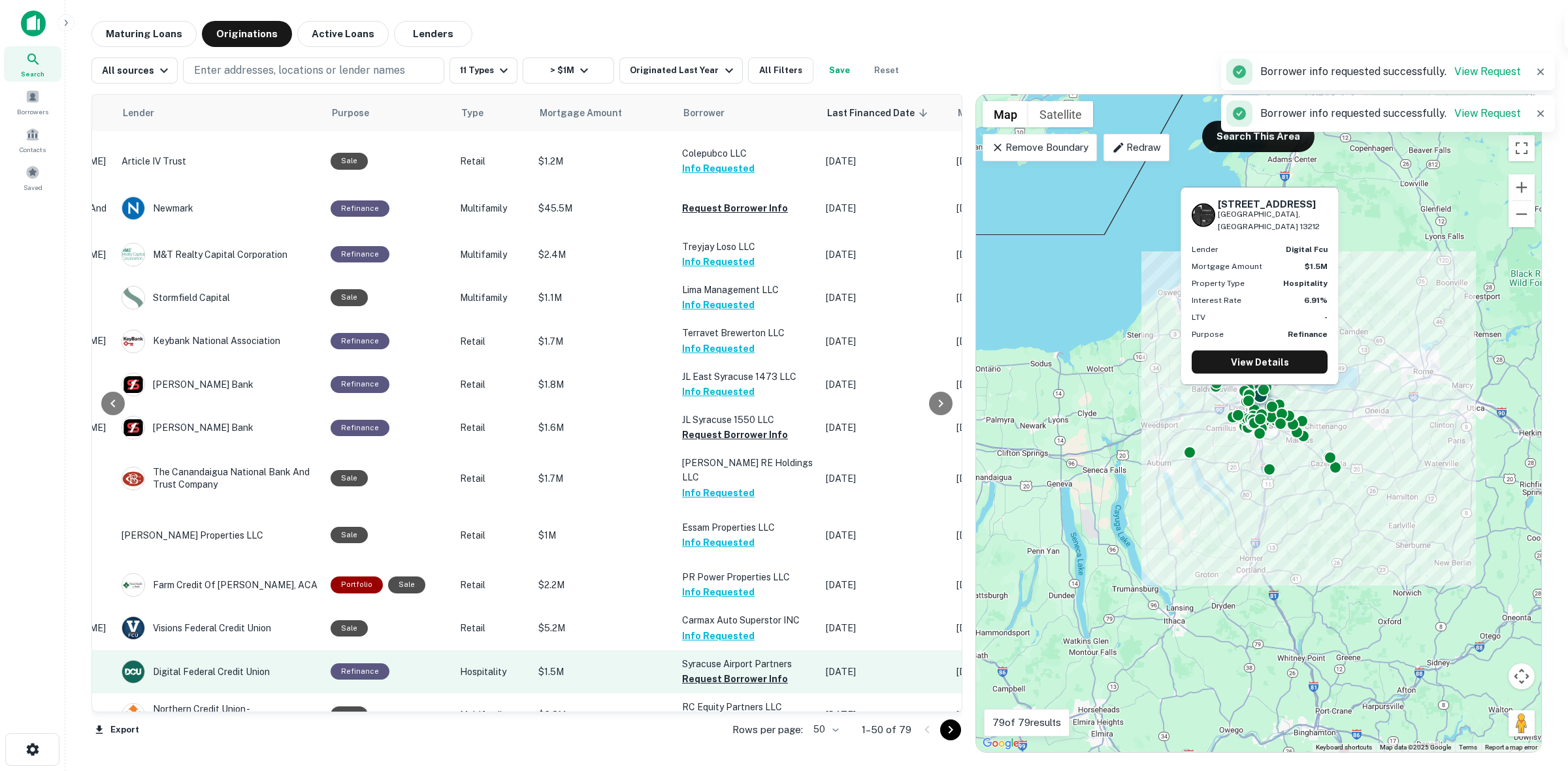
click at [713, 657] on p "Syracuse Airport Partners" at bounding box center [747, 664] width 131 height 14
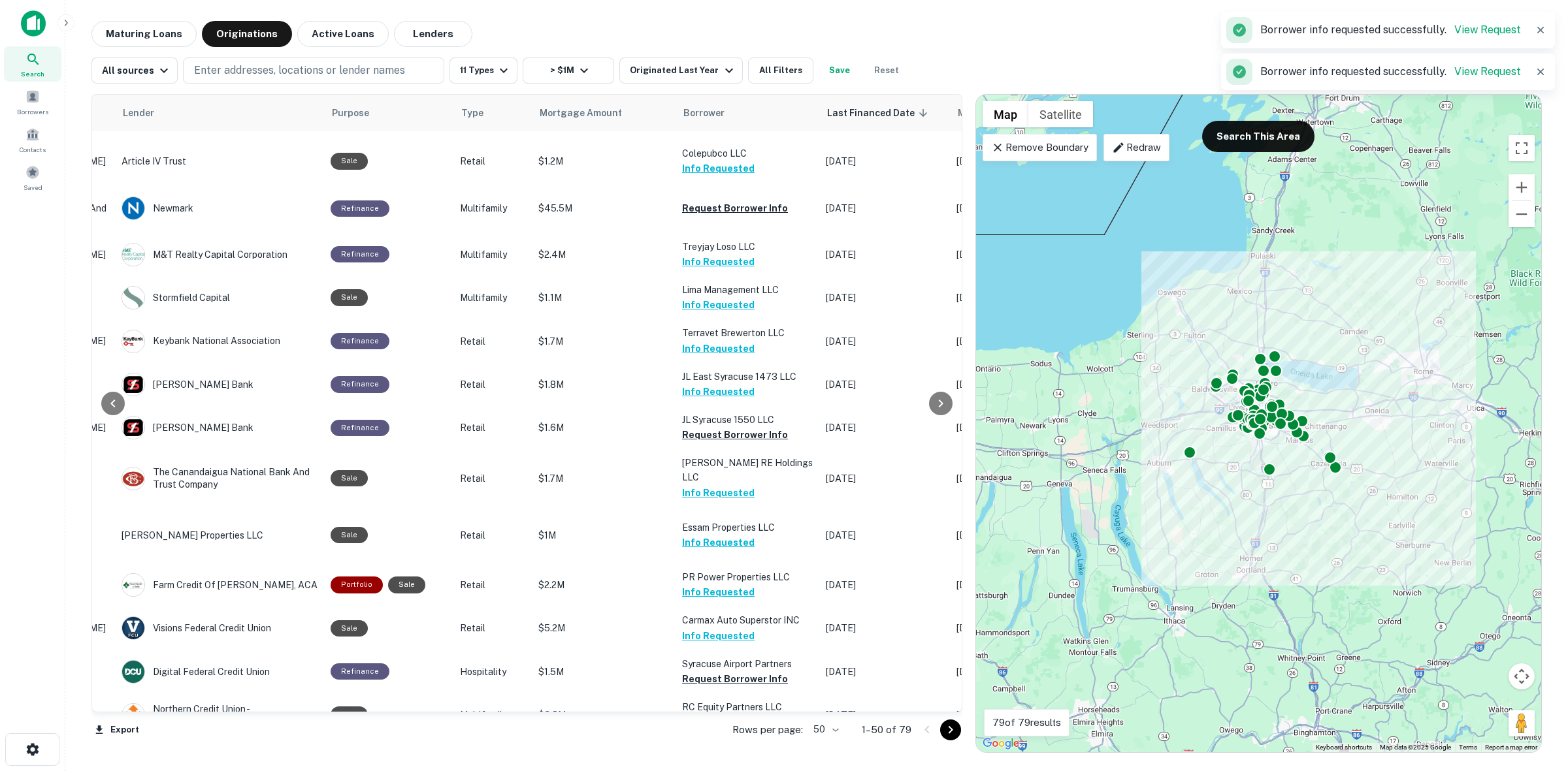
click at [961, 737] on div at bounding box center [939, 730] width 45 height 21
click at [943, 734] on icon "Go to next page" at bounding box center [950, 730] width 16 height 16
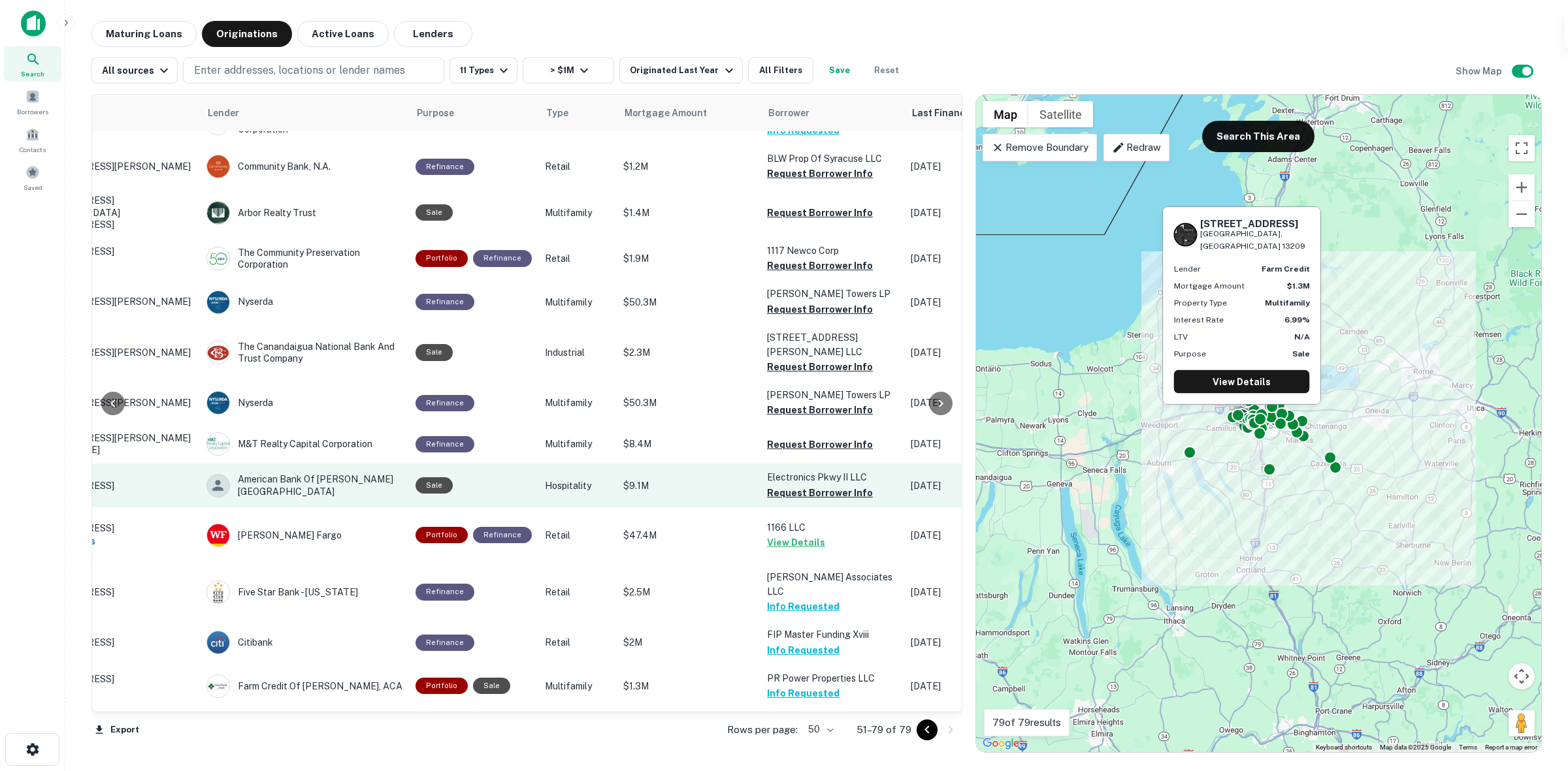
scroll to position [348, 120]
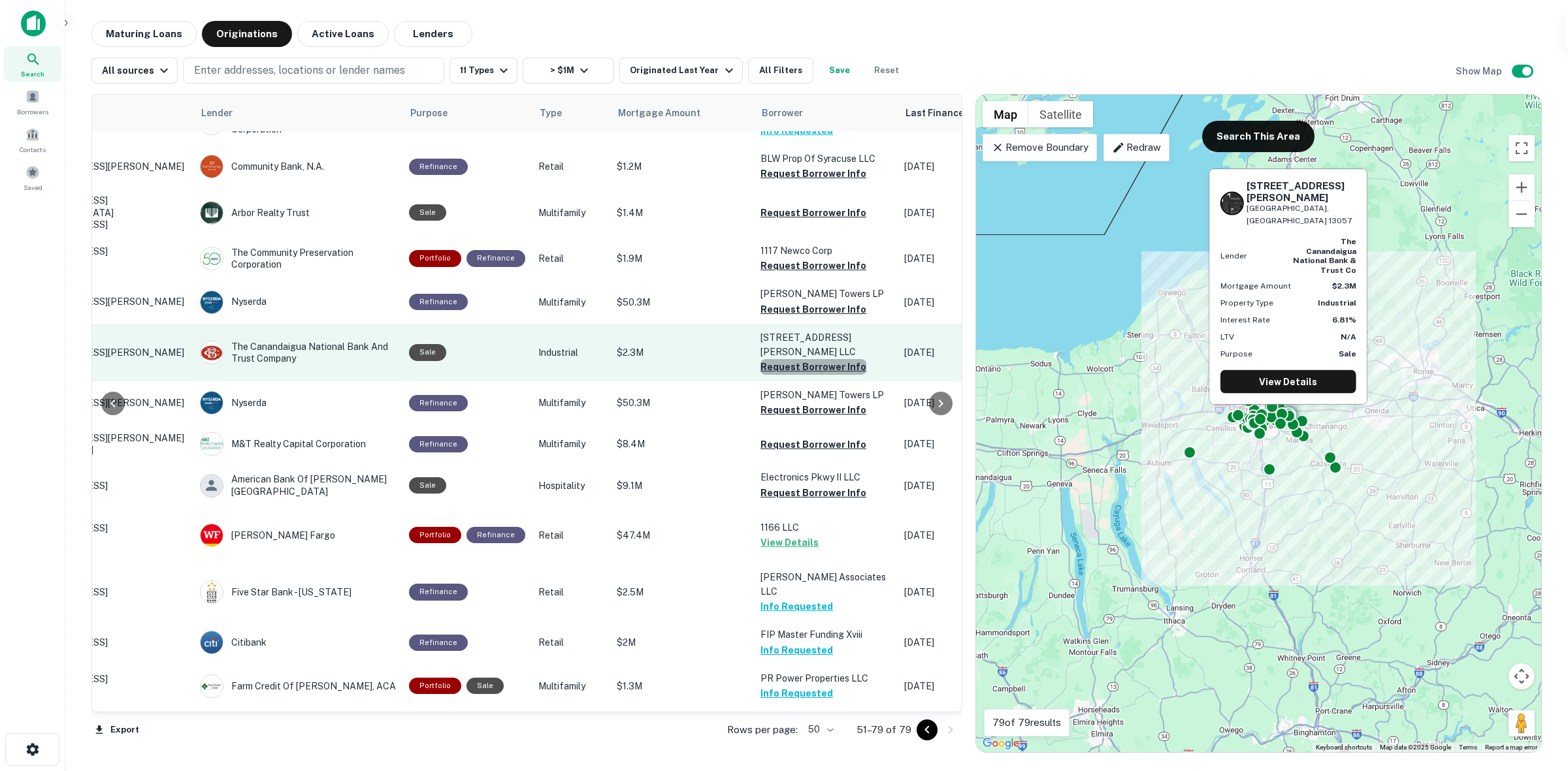
click at [829, 359] on button "Request Borrower Info" at bounding box center [813, 367] width 106 height 16
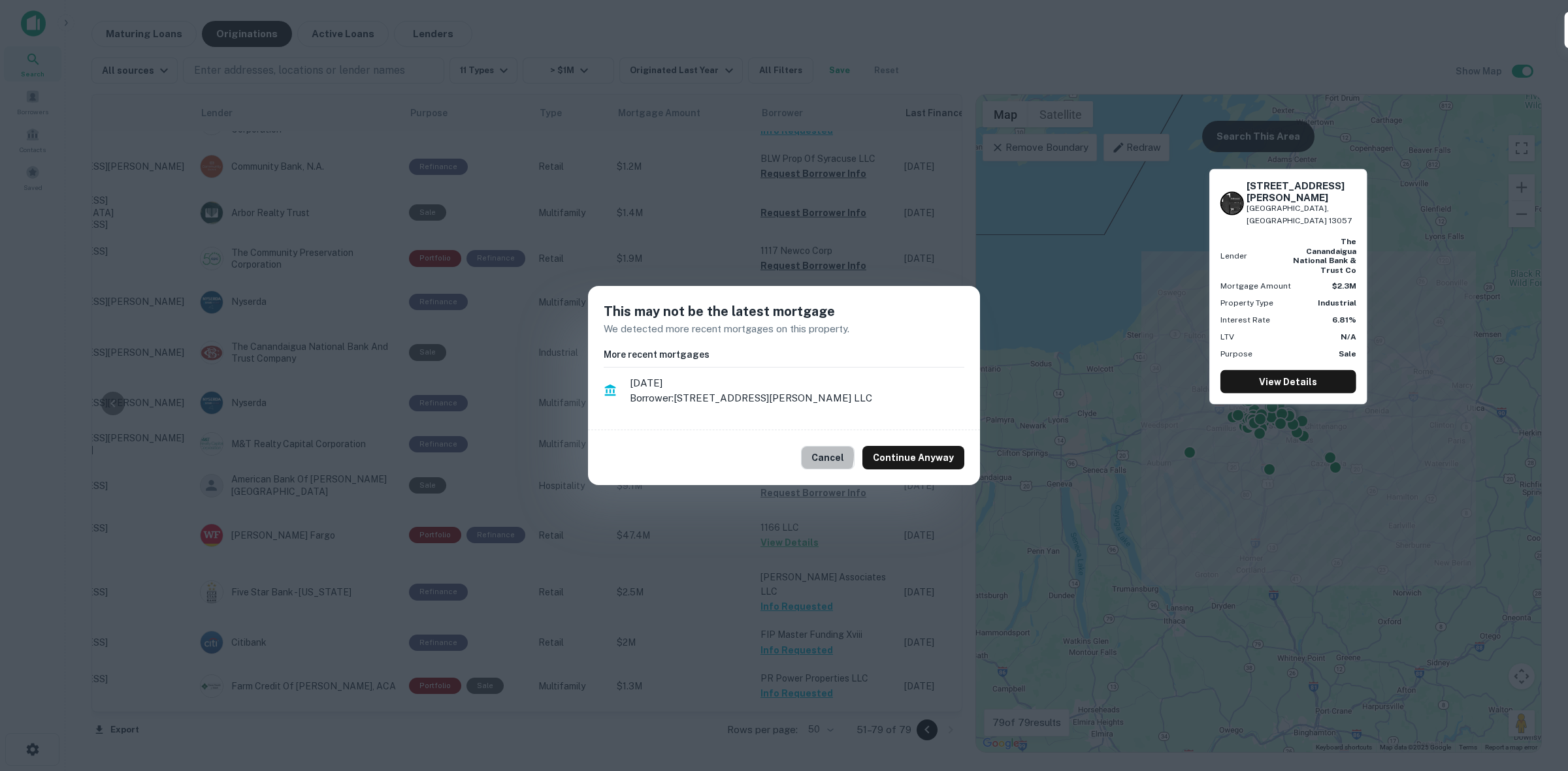
drag, startPoint x: 810, startPoint y: 455, endPoint x: 785, endPoint y: 436, distance: 31.4
click at [808, 454] on button "Cancel" at bounding box center [828, 458] width 54 height 23
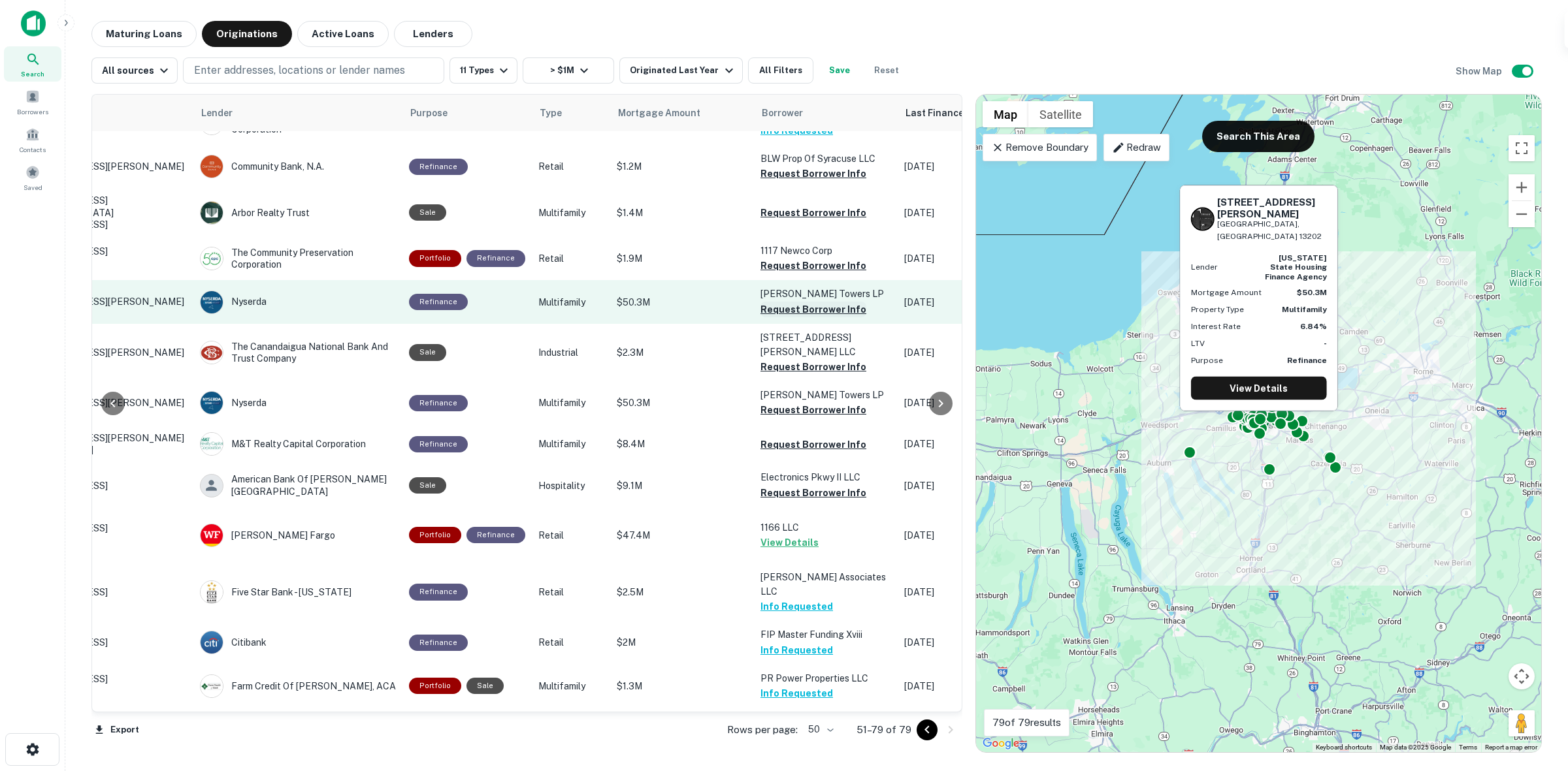
click at [793, 310] on button "Request Borrower Info" at bounding box center [813, 309] width 106 height 16
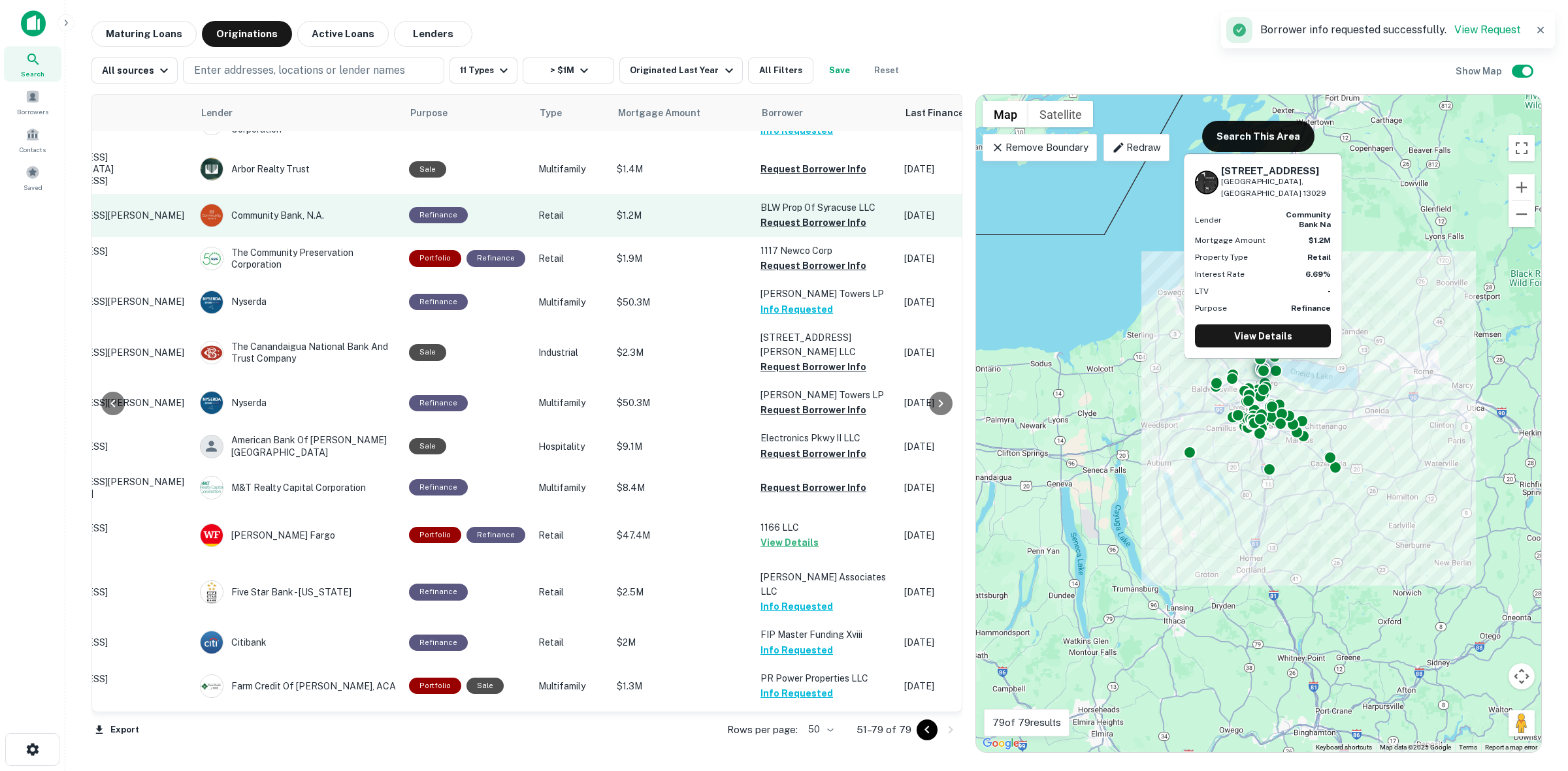
click at [802, 229] on button "Request Borrower Info" at bounding box center [813, 223] width 106 height 16
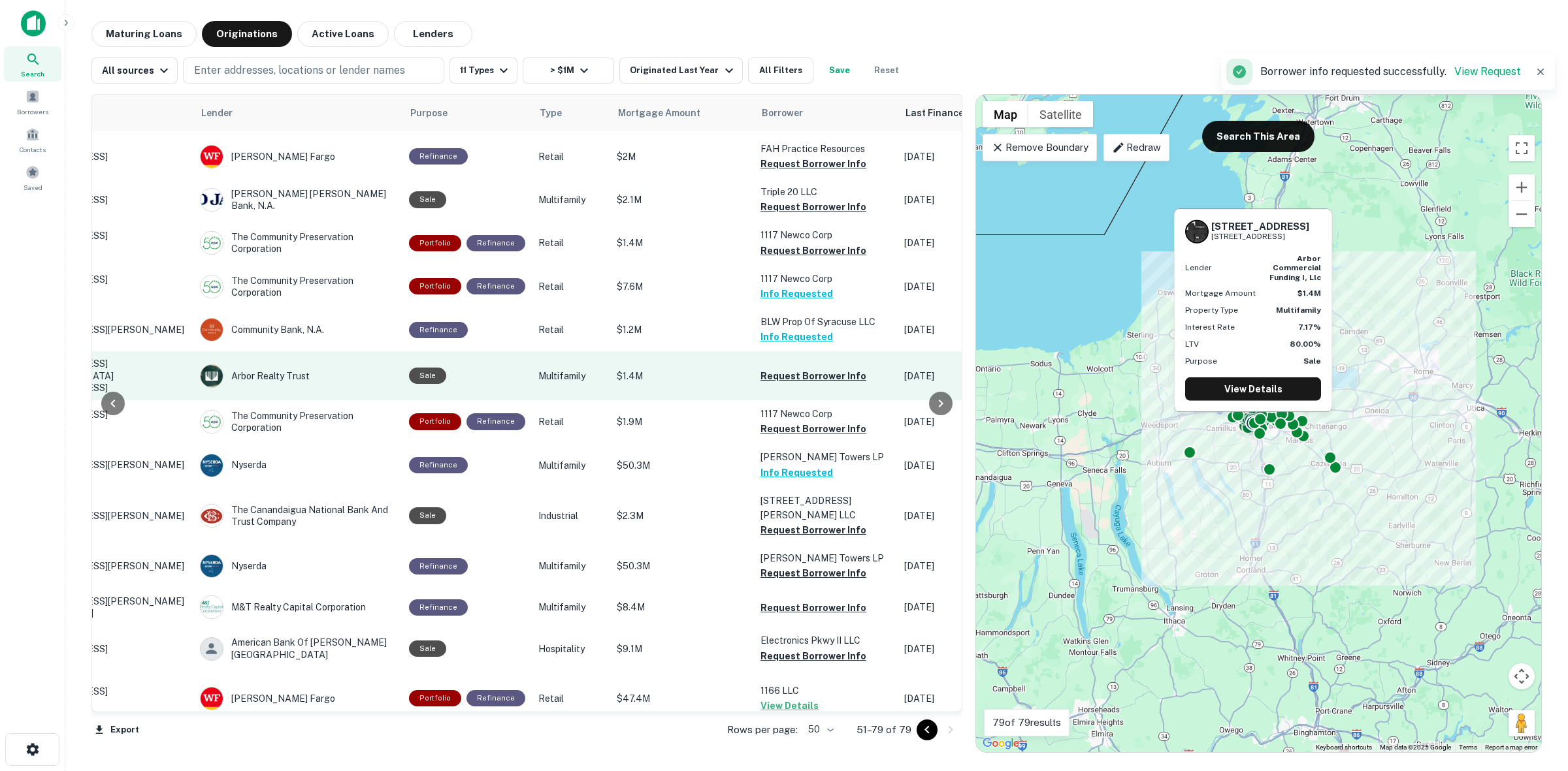
scroll to position [102, 120]
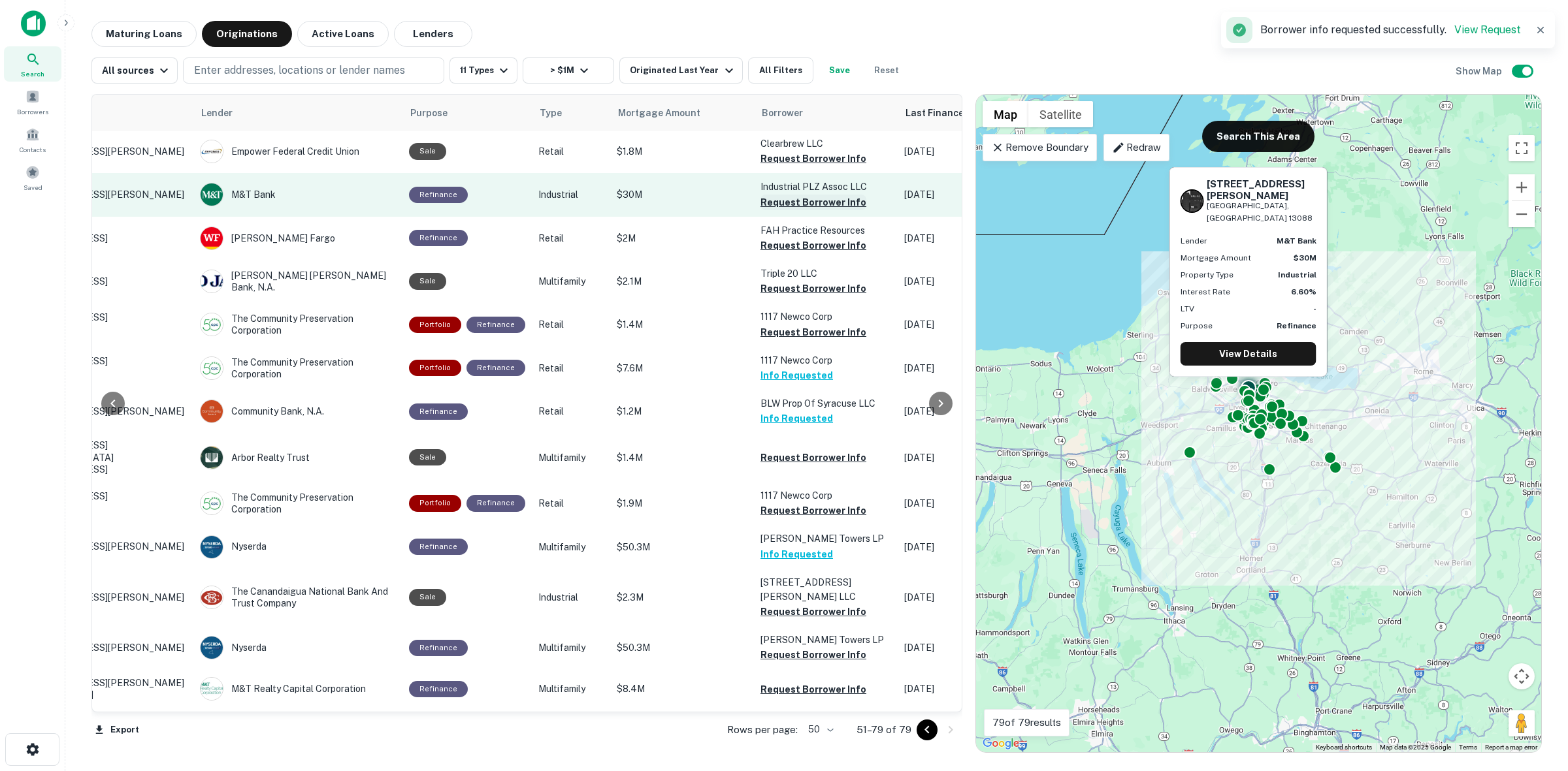
click at [824, 210] on button "Request Borrower Info" at bounding box center [813, 202] width 106 height 16
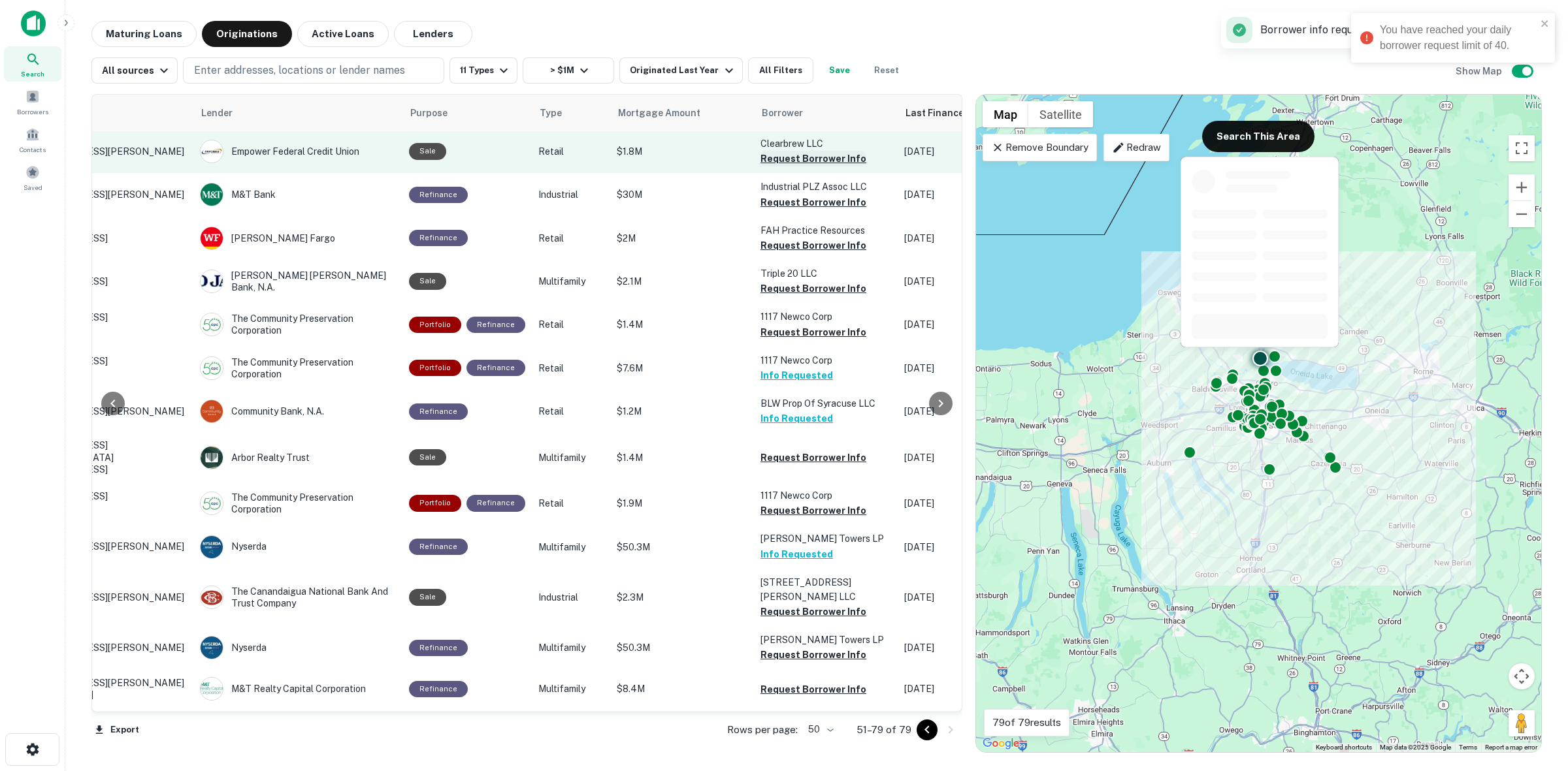
click at [796, 166] on button "Request Borrower Info" at bounding box center [813, 159] width 106 height 16
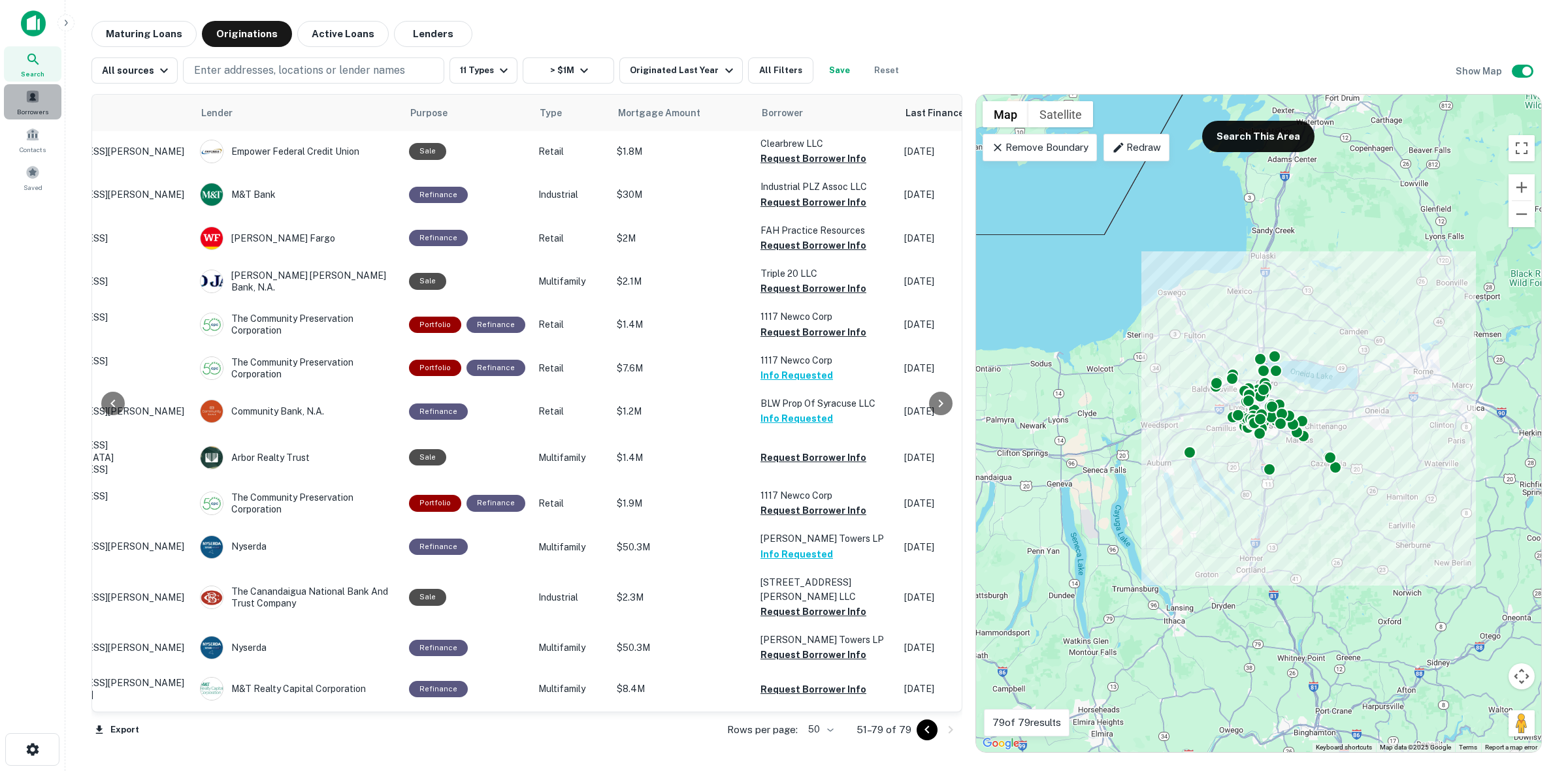
click at [31, 113] on span "Borrowers" at bounding box center [33, 111] width 31 height 10
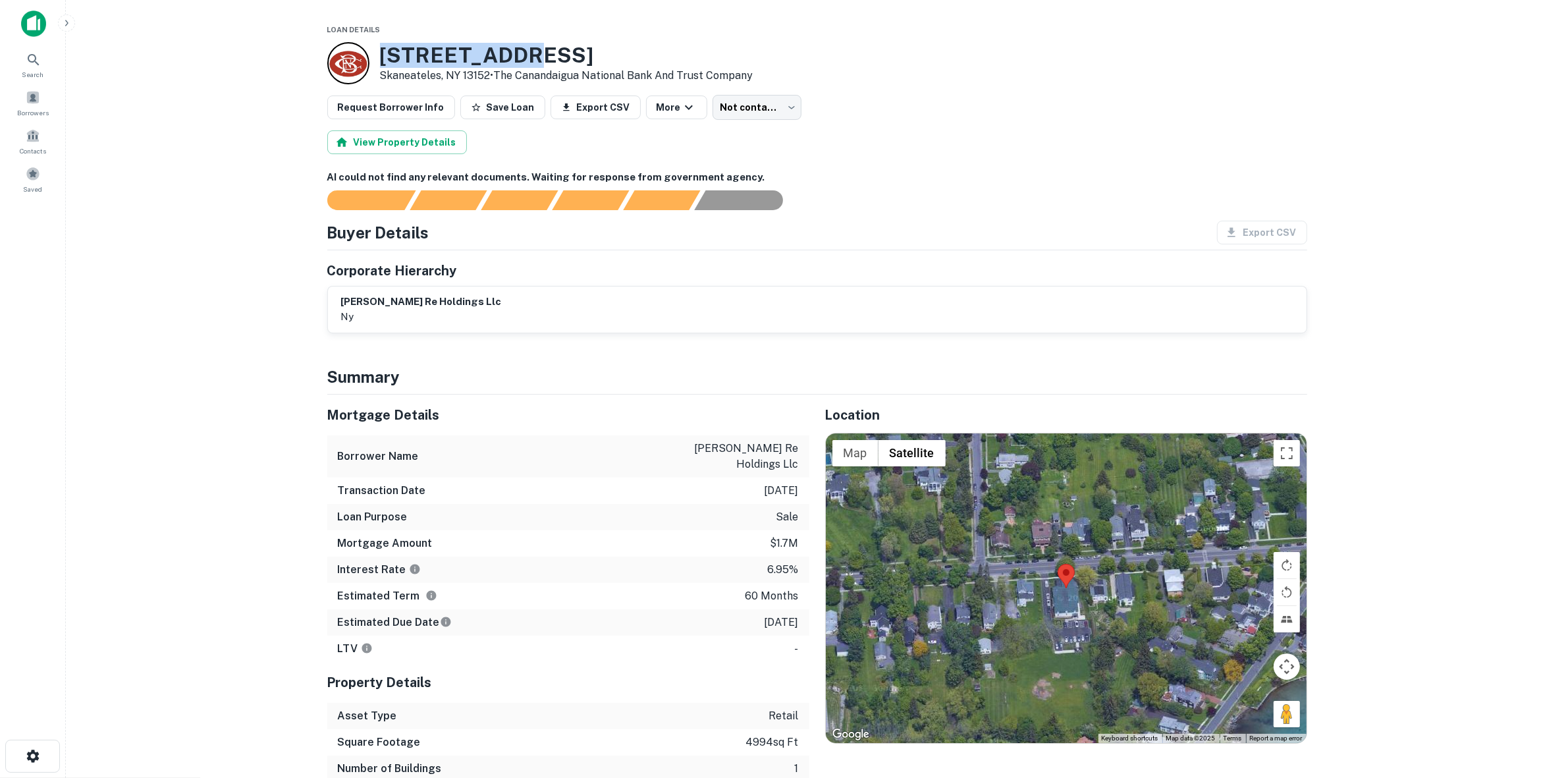
drag, startPoint x: 383, startPoint y: 56, endPoint x: 523, endPoint y: 54, distance: 140.0
click at [523, 54] on h3 "[STREET_ADDRESS]" at bounding box center [567, 55] width 373 height 25
drag, startPoint x: 382, startPoint y: 56, endPoint x: 485, endPoint y: 81, distance: 106.0
click at [491, 79] on div "53 W Genesee St Skaneateles, NY 13152 • The Canandaigua National Bank And Trust…" at bounding box center [567, 63] width 373 height 41
copy div "[STREET_ADDRESS]"
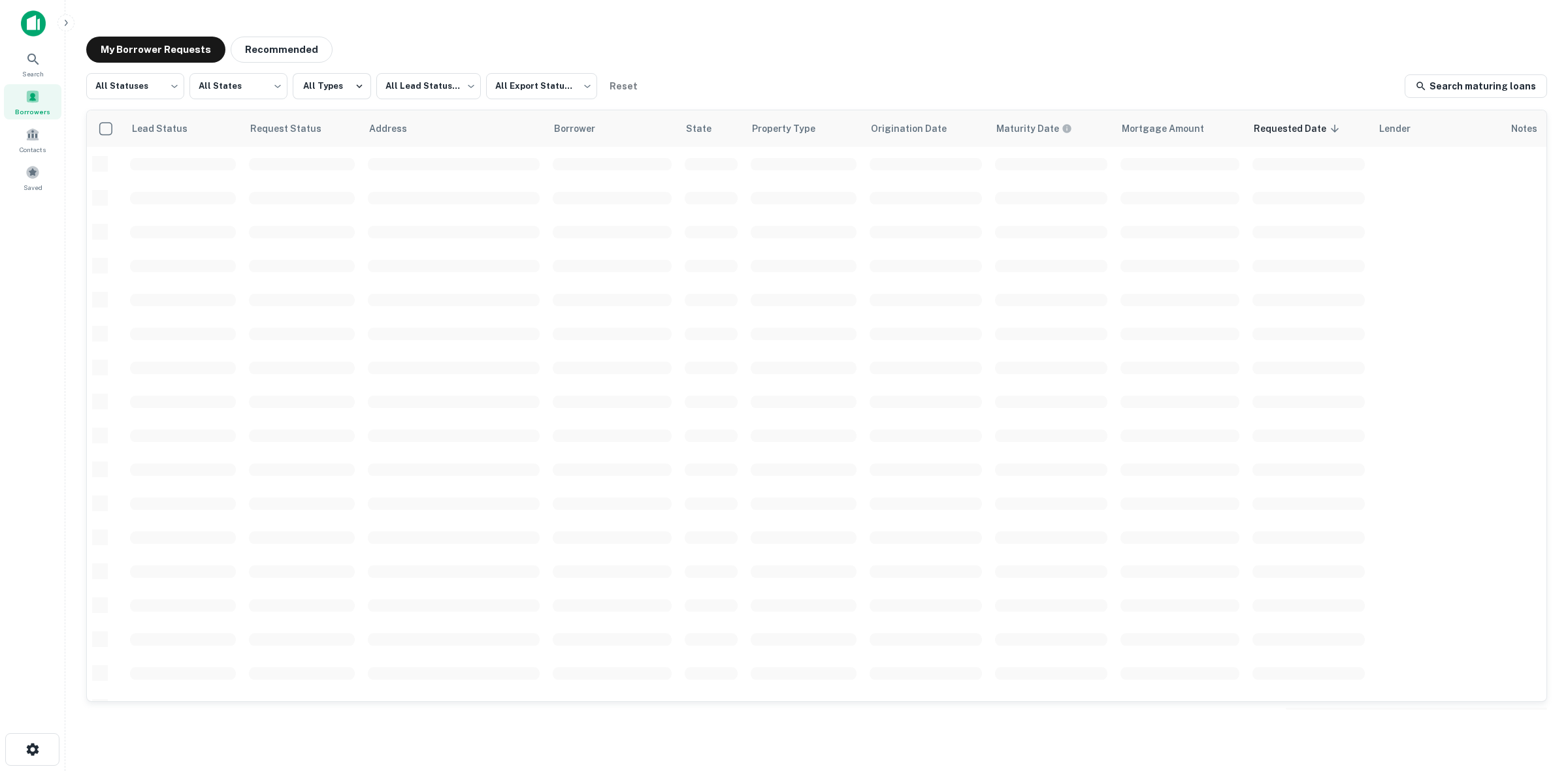
scroll to position [294, 0]
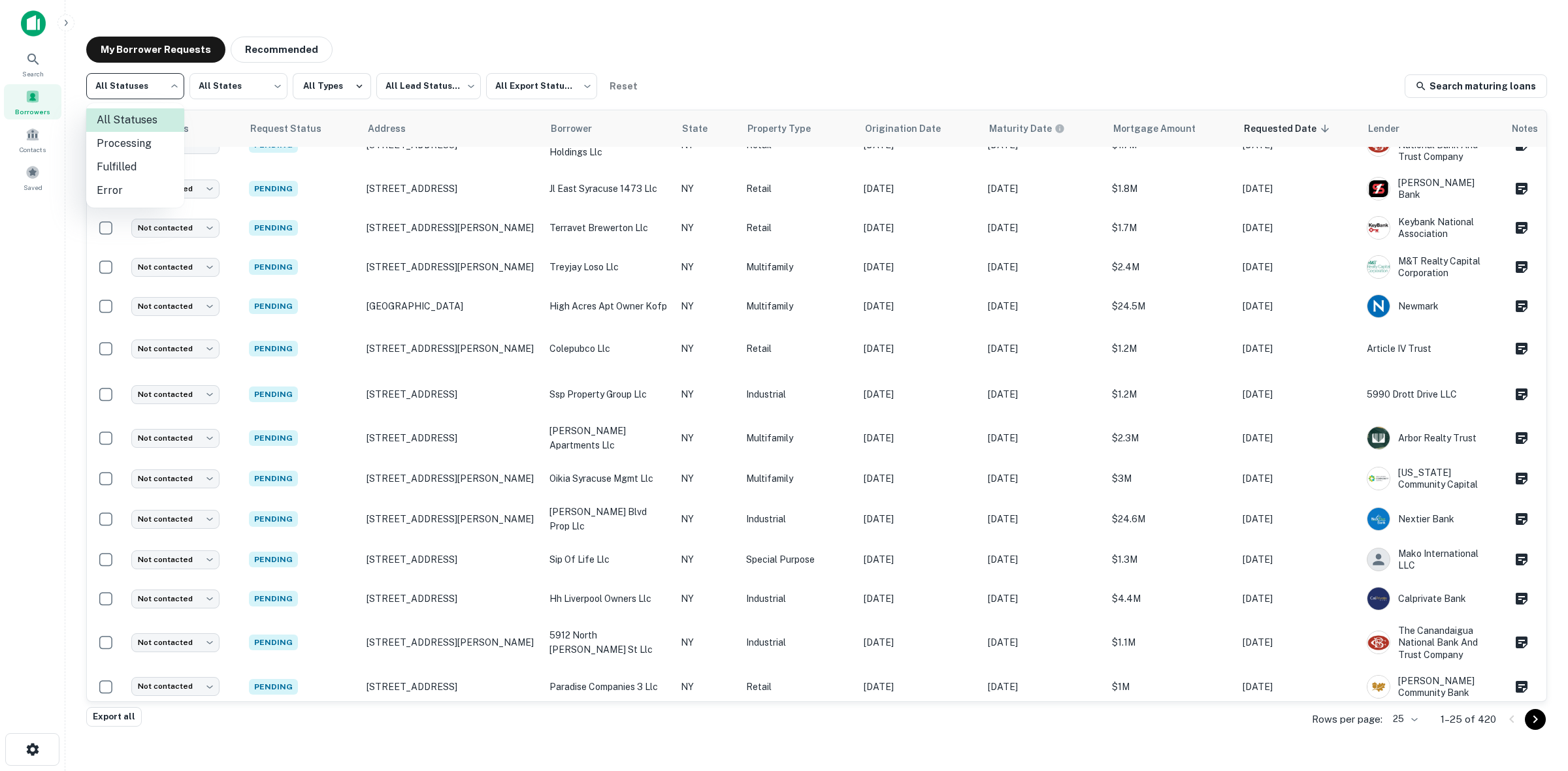
click at [171, 96] on body "Search Borrowers Contacts Saved My Borrower Requests Recommended All Statuses *…" at bounding box center [784, 385] width 1568 height 771
click at [161, 170] on li "Fulfilled" at bounding box center [134, 167] width 98 height 23
type input "*********"
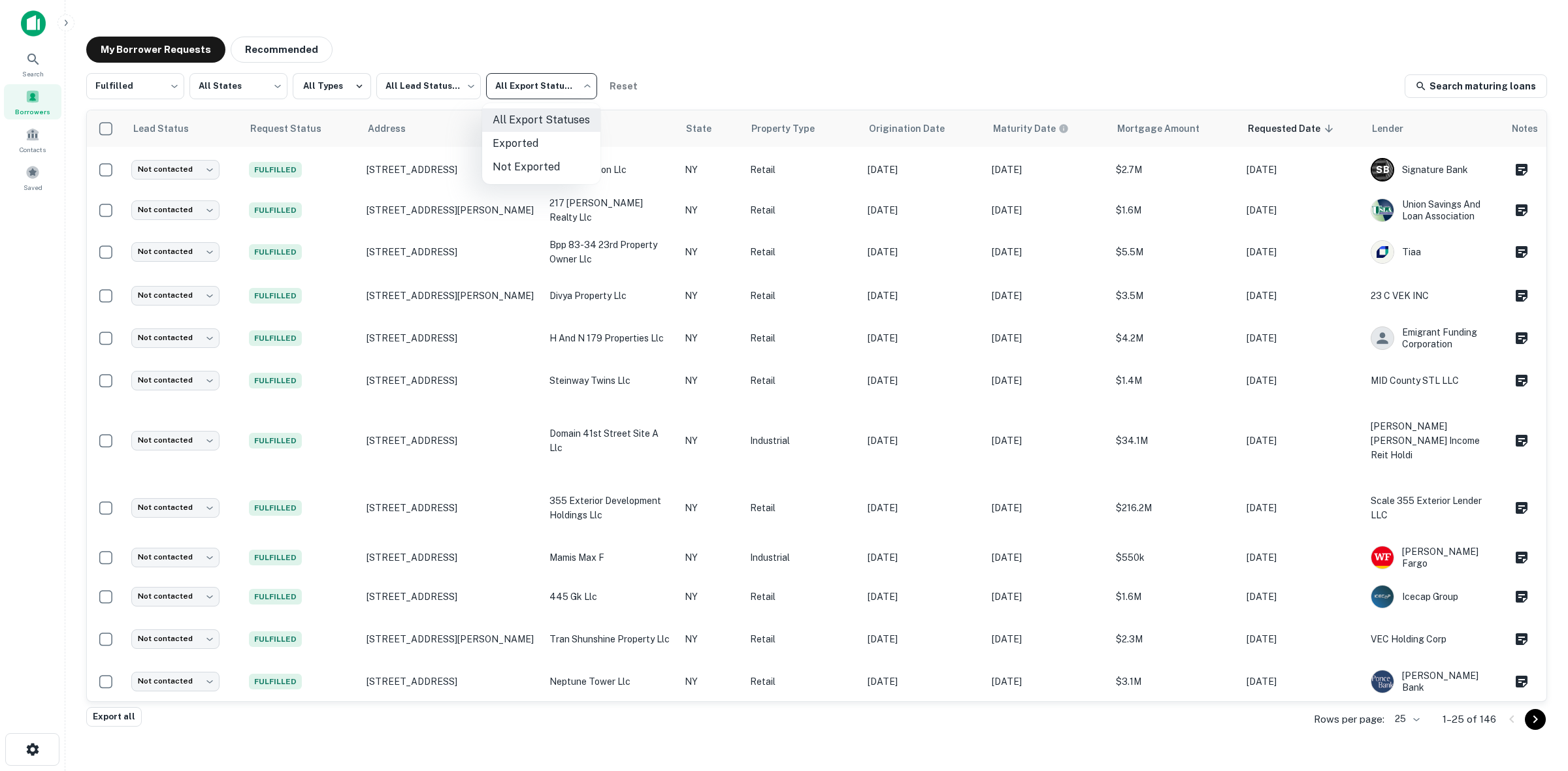
click at [521, 102] on body "Search Borrowers Contacts Saved My Borrower Requests Recommended Fulfilled ****…" at bounding box center [784, 385] width 1568 height 771
click at [520, 98] on div at bounding box center [784, 385] width 1568 height 771
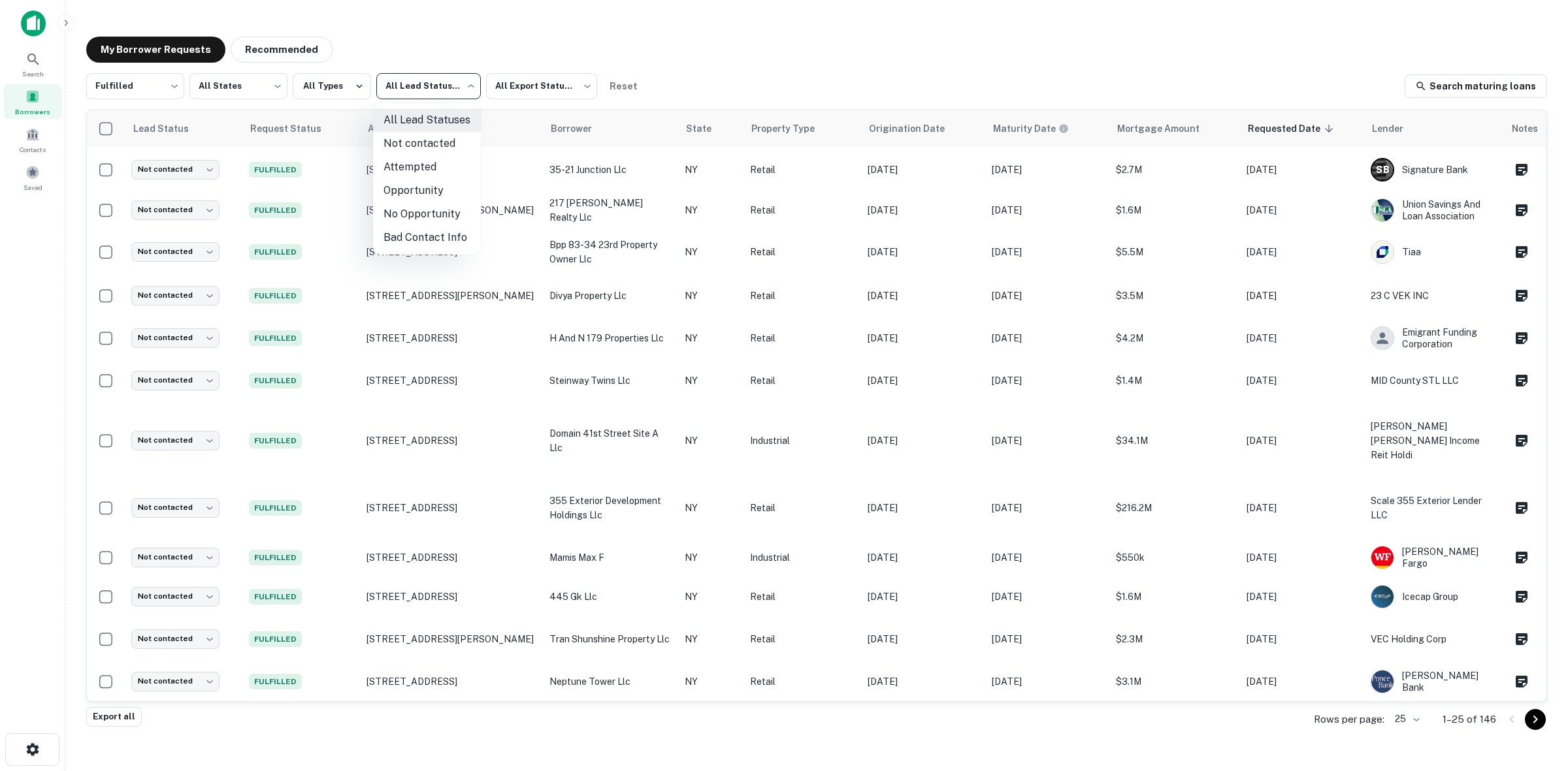
click at [424, 82] on body "Search Borrowers Contacts Saved My Borrower Requests Recommended Fulfilled ****…" at bounding box center [784, 385] width 1568 height 771
click at [428, 148] on li "Not contacted" at bounding box center [427, 144] width 108 height 23
type input "****"
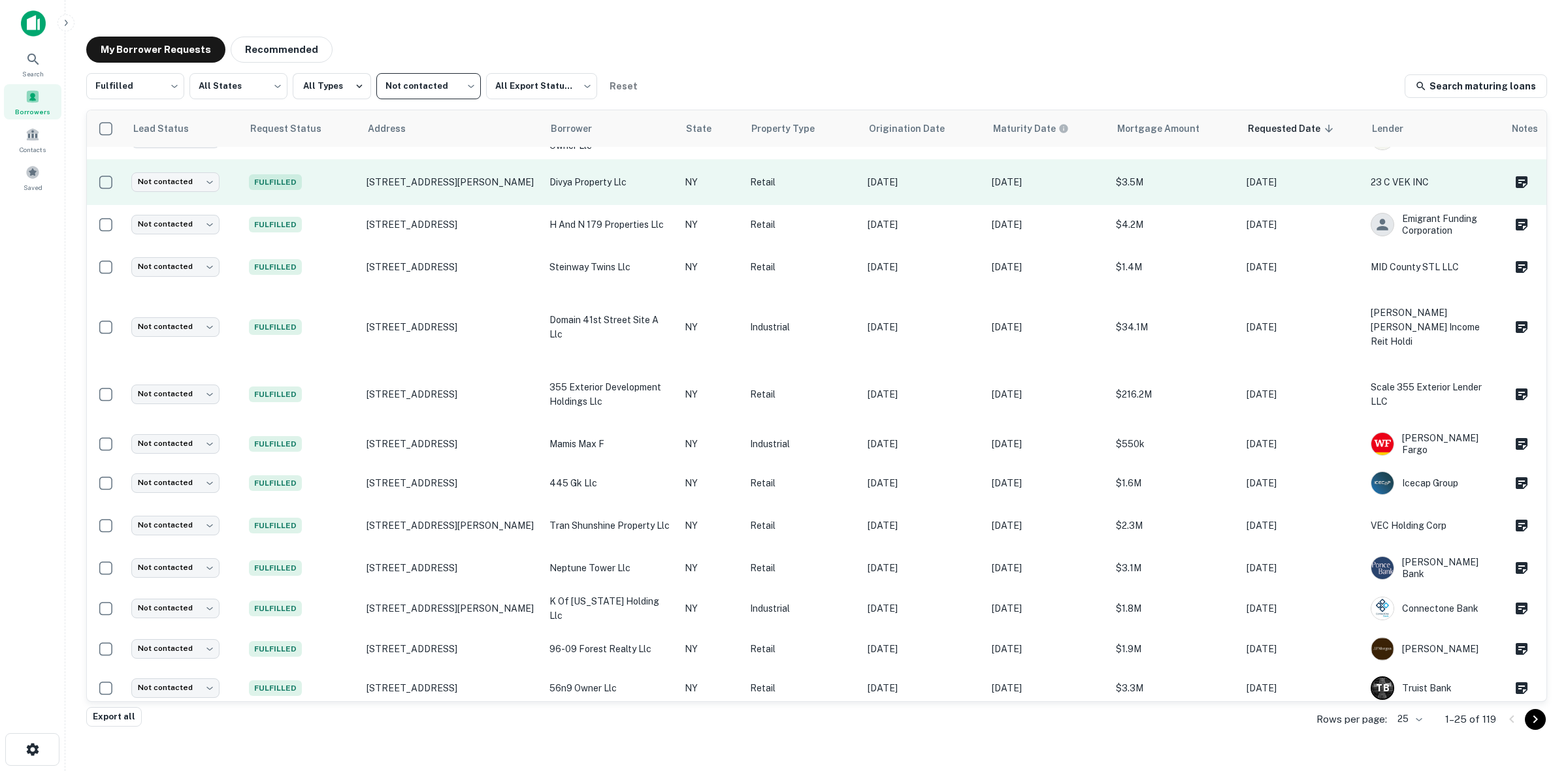
scroll to position [163, 0]
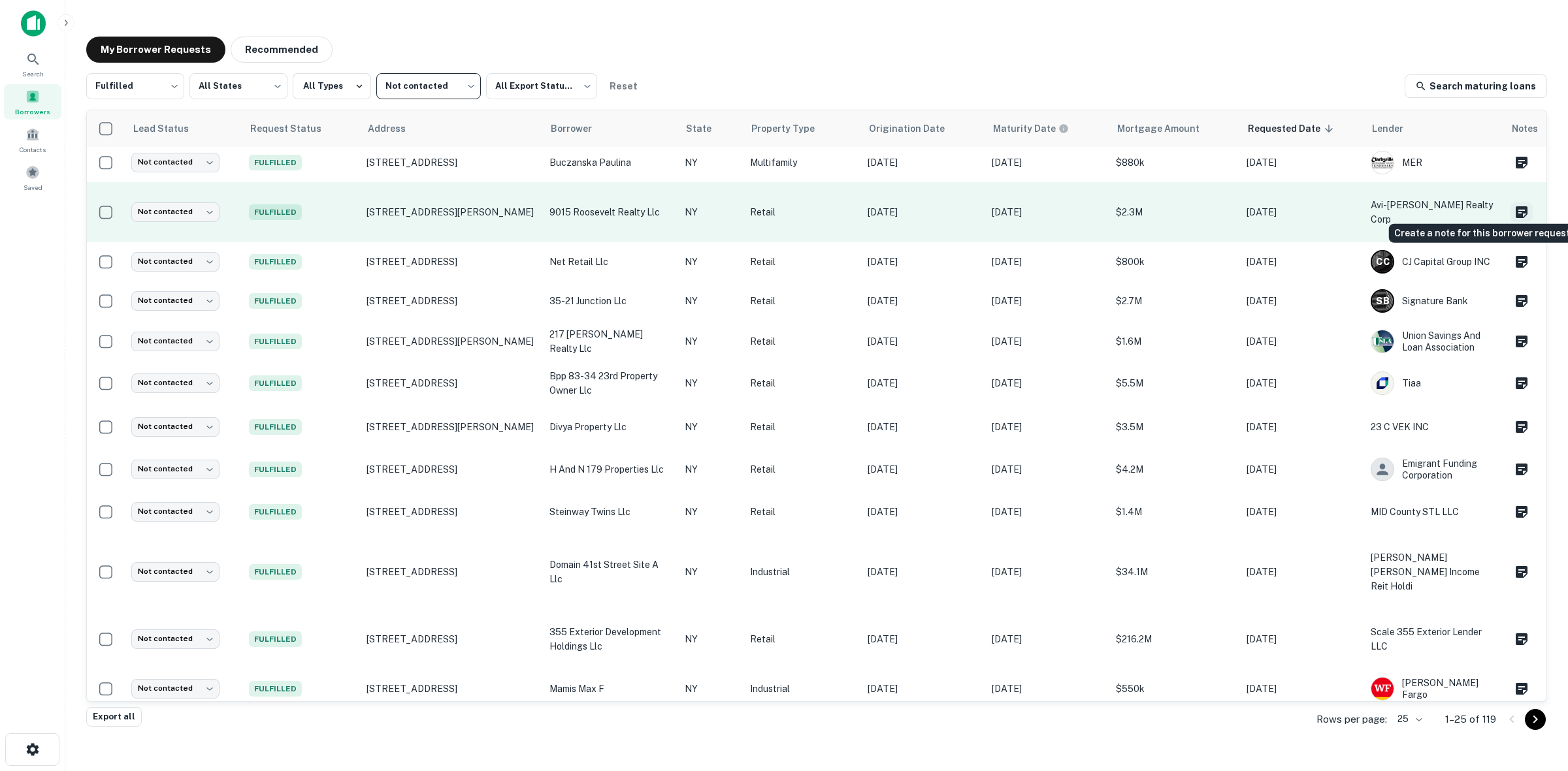
click at [1516, 206] on icon "Create a note for this borrower request" at bounding box center [1521, 212] width 12 height 12
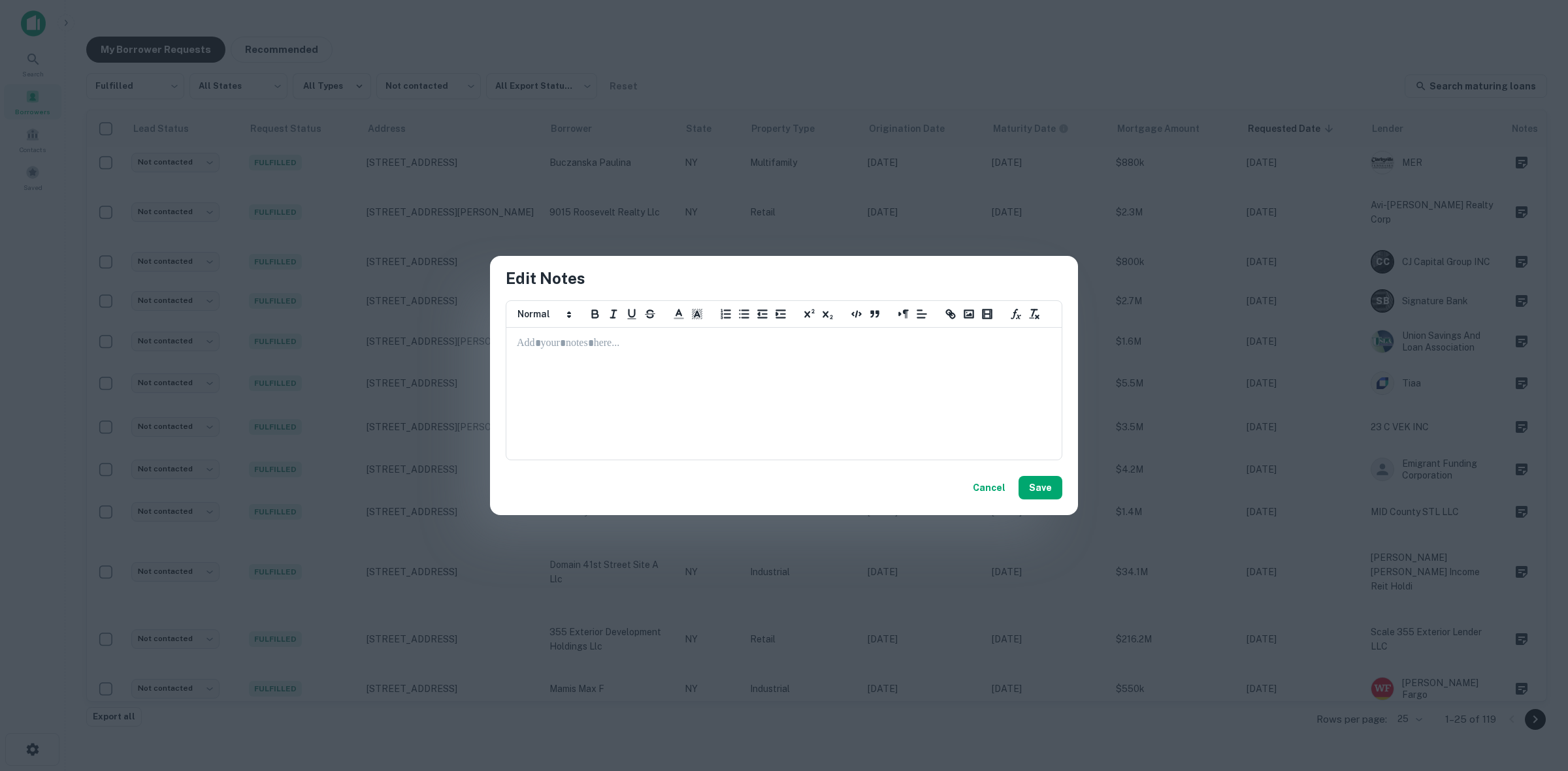
click at [1058, 149] on div "Edit Notes ********* ********* ********* ********* ********* ********* ****** C…" at bounding box center [784, 385] width 1568 height 771
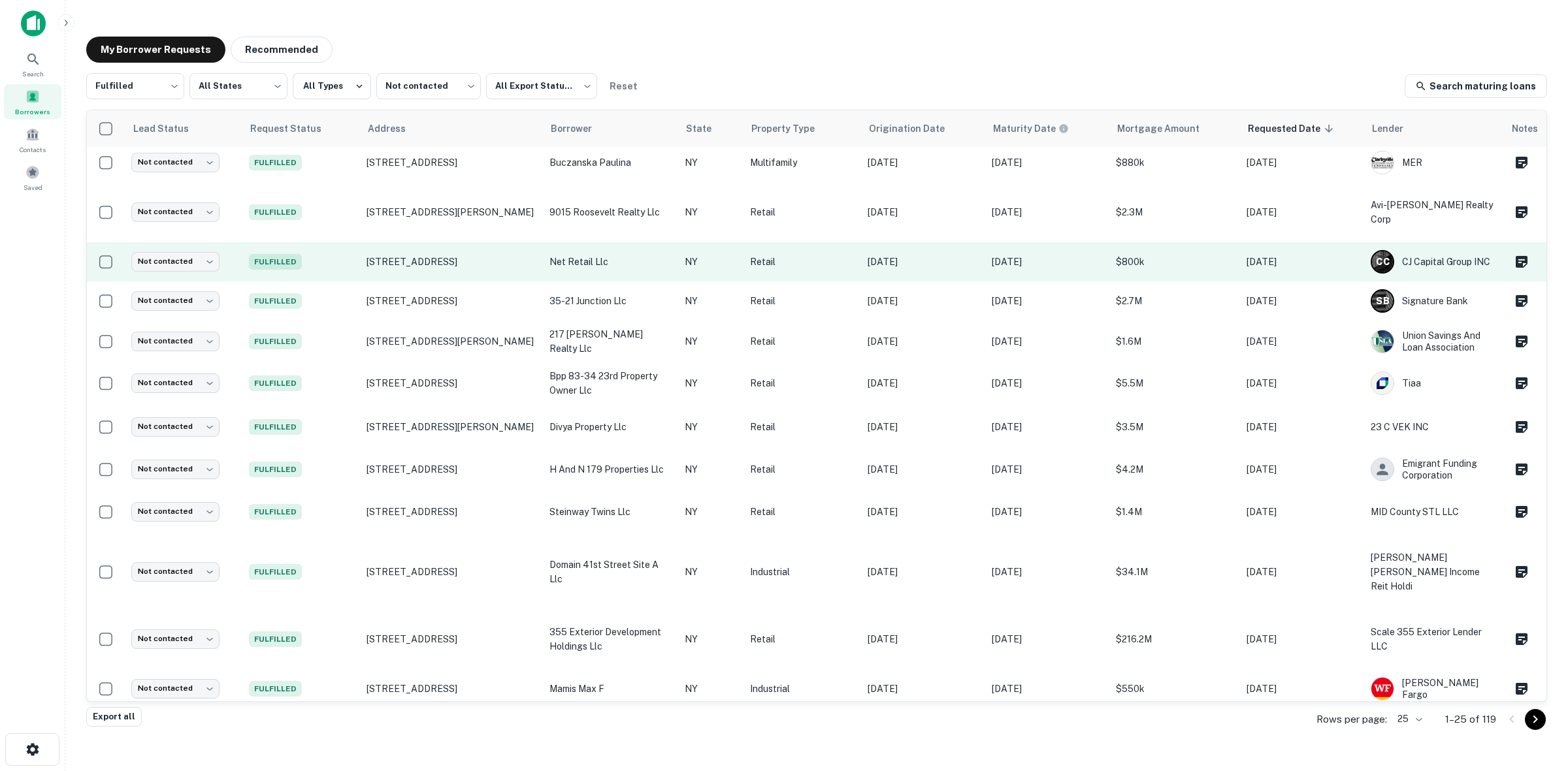
click at [782, 255] on p "Retail" at bounding box center [803, 262] width 105 height 14
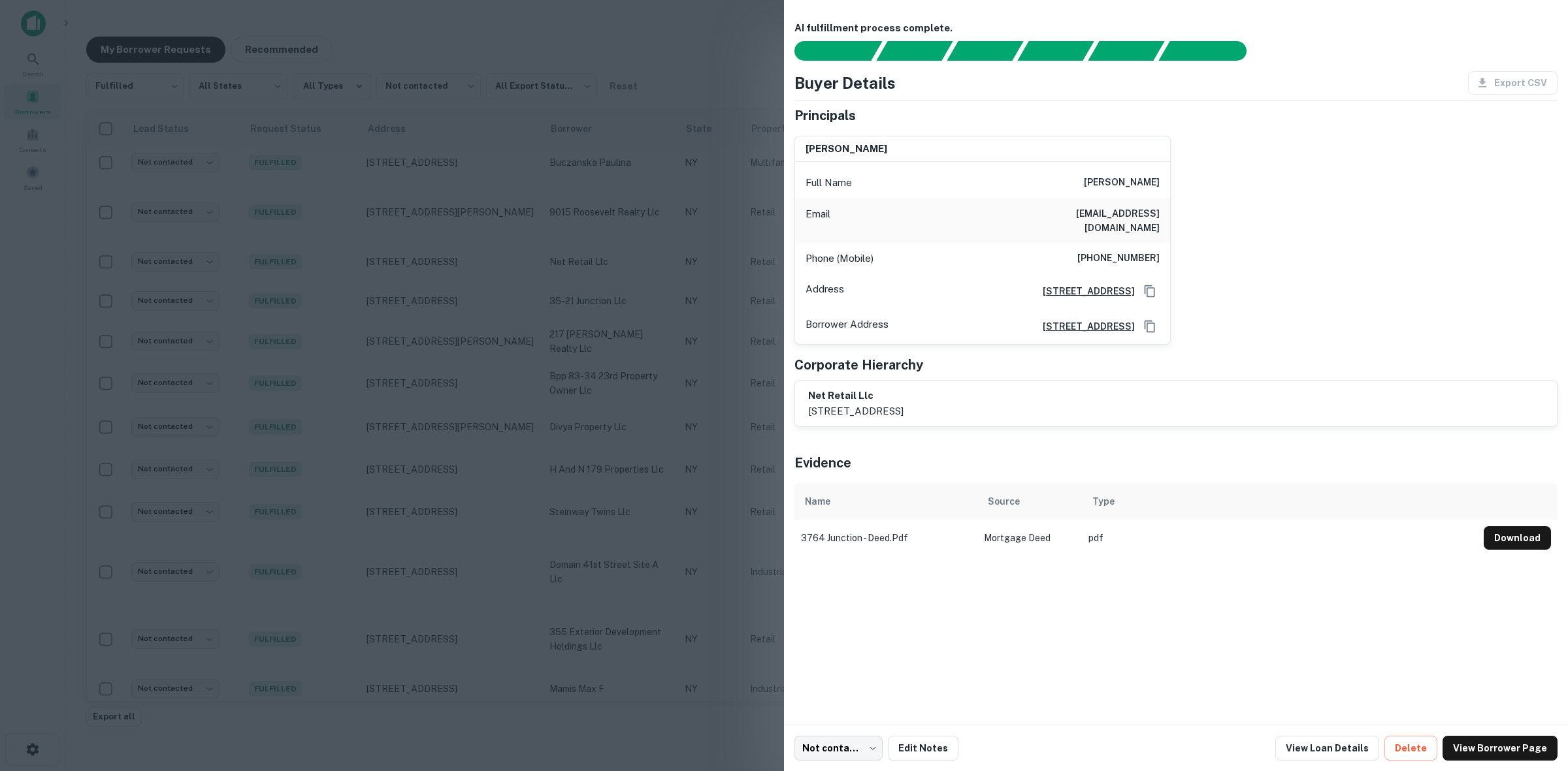
click at [742, 225] on div at bounding box center [784, 385] width 1568 height 771
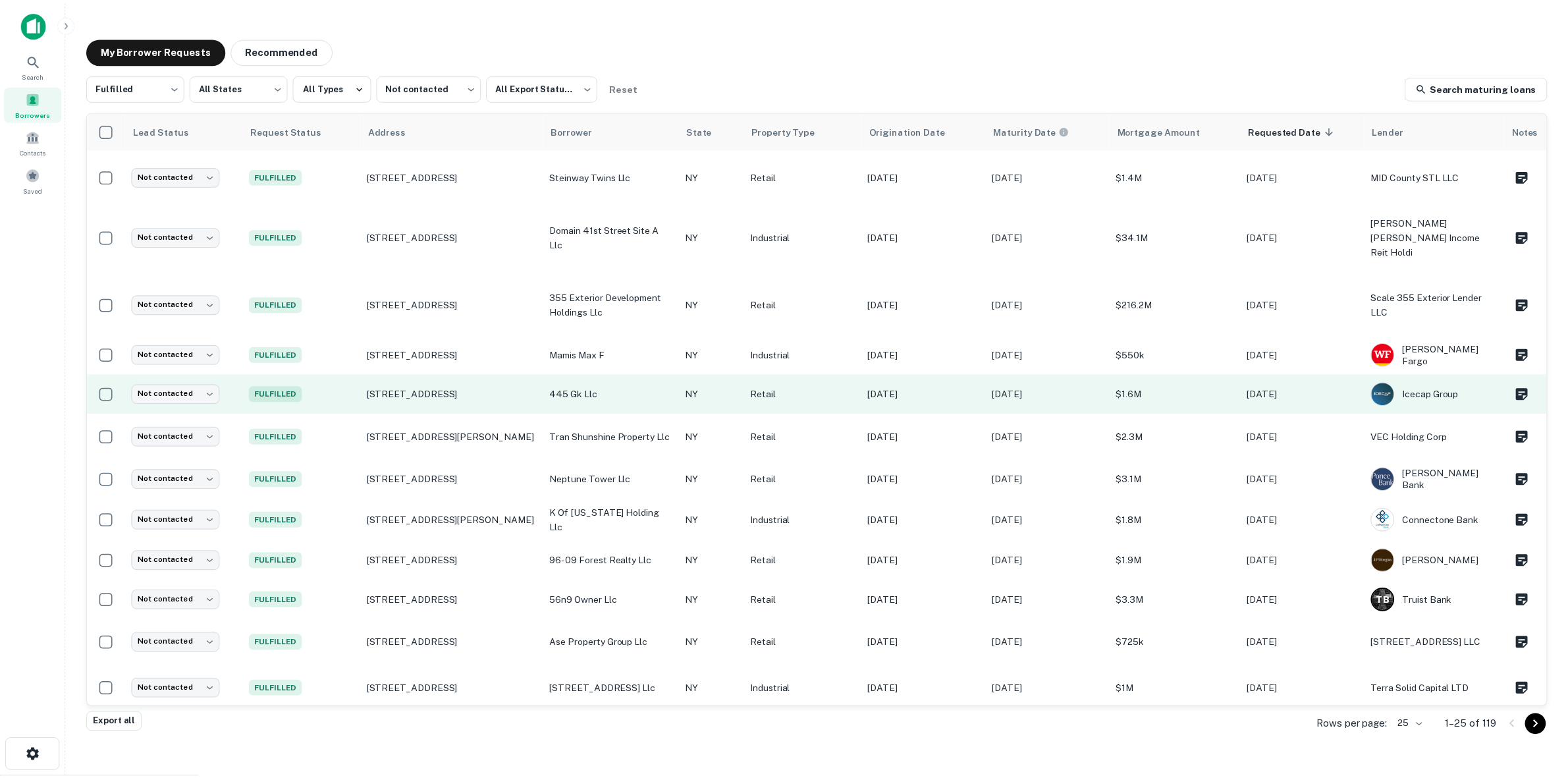
scroll to position [522, 0]
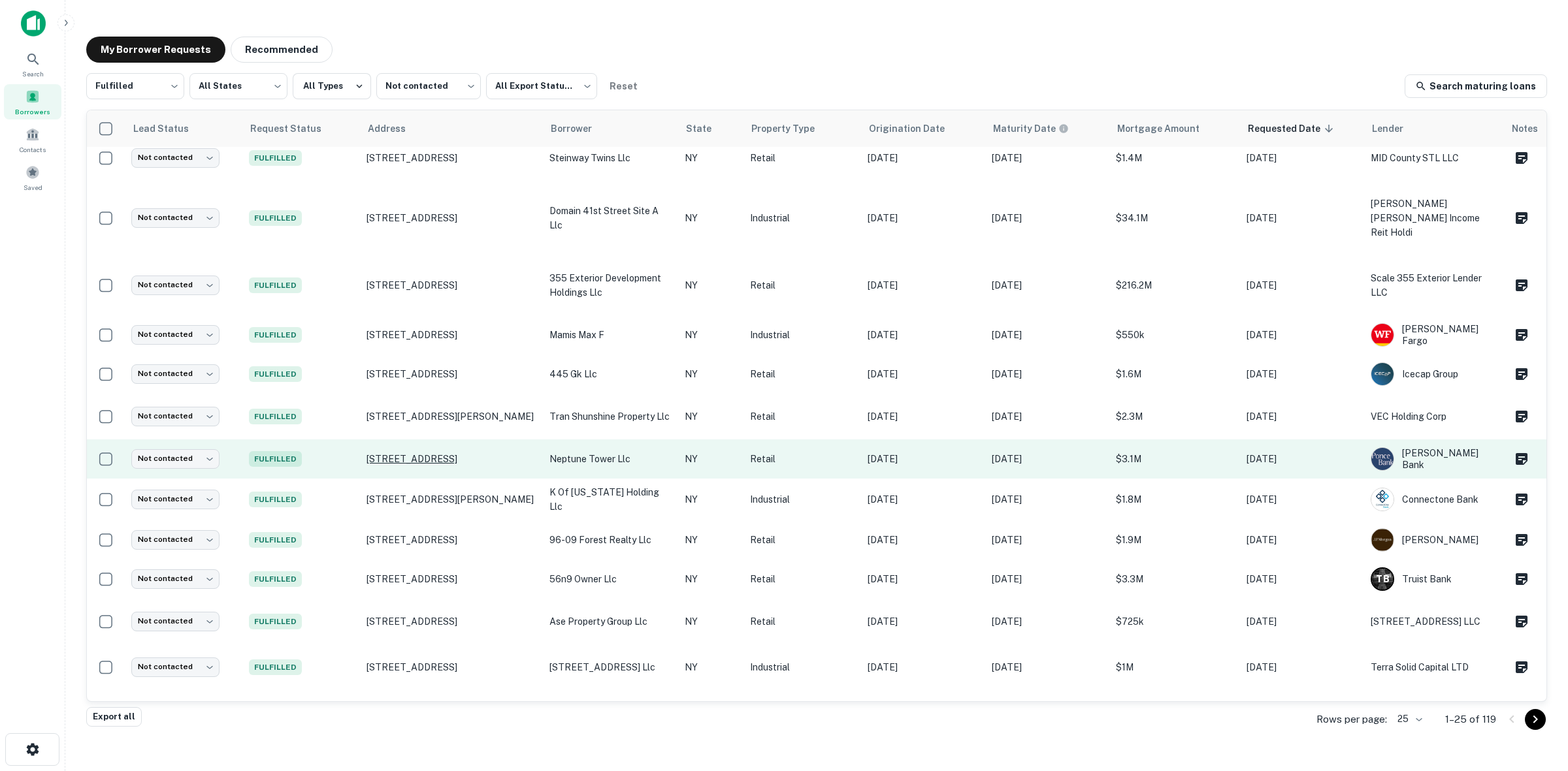
click at [449, 453] on p "3105 31st Ave Astoria, NY 11106" at bounding box center [451, 459] width 170 height 12
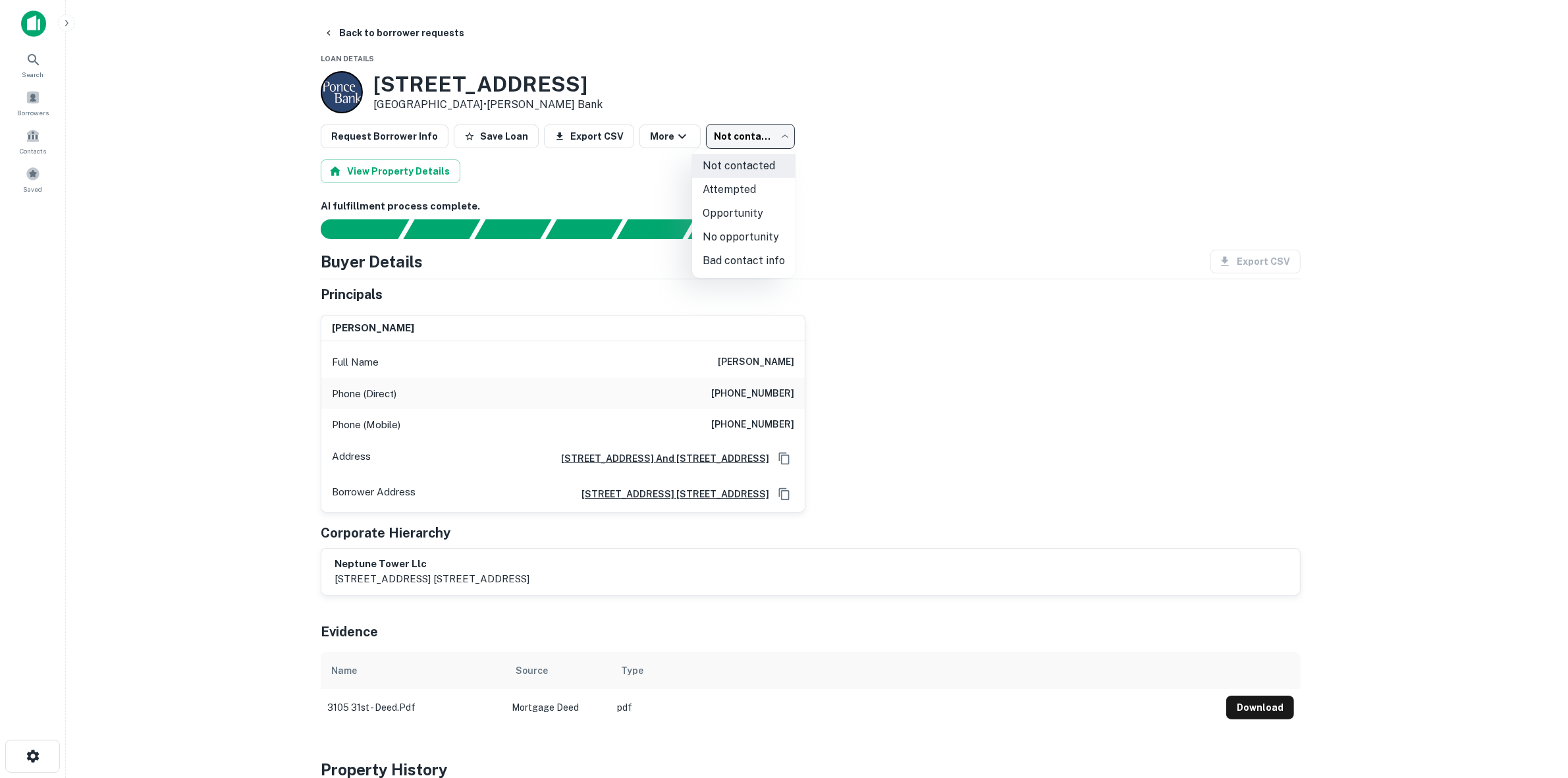
click at [720, 147] on body "Search Borrowers Contacts Saved Back to borrower requests Loan Details 3105 31s…" at bounding box center [784, 389] width 1568 height 778
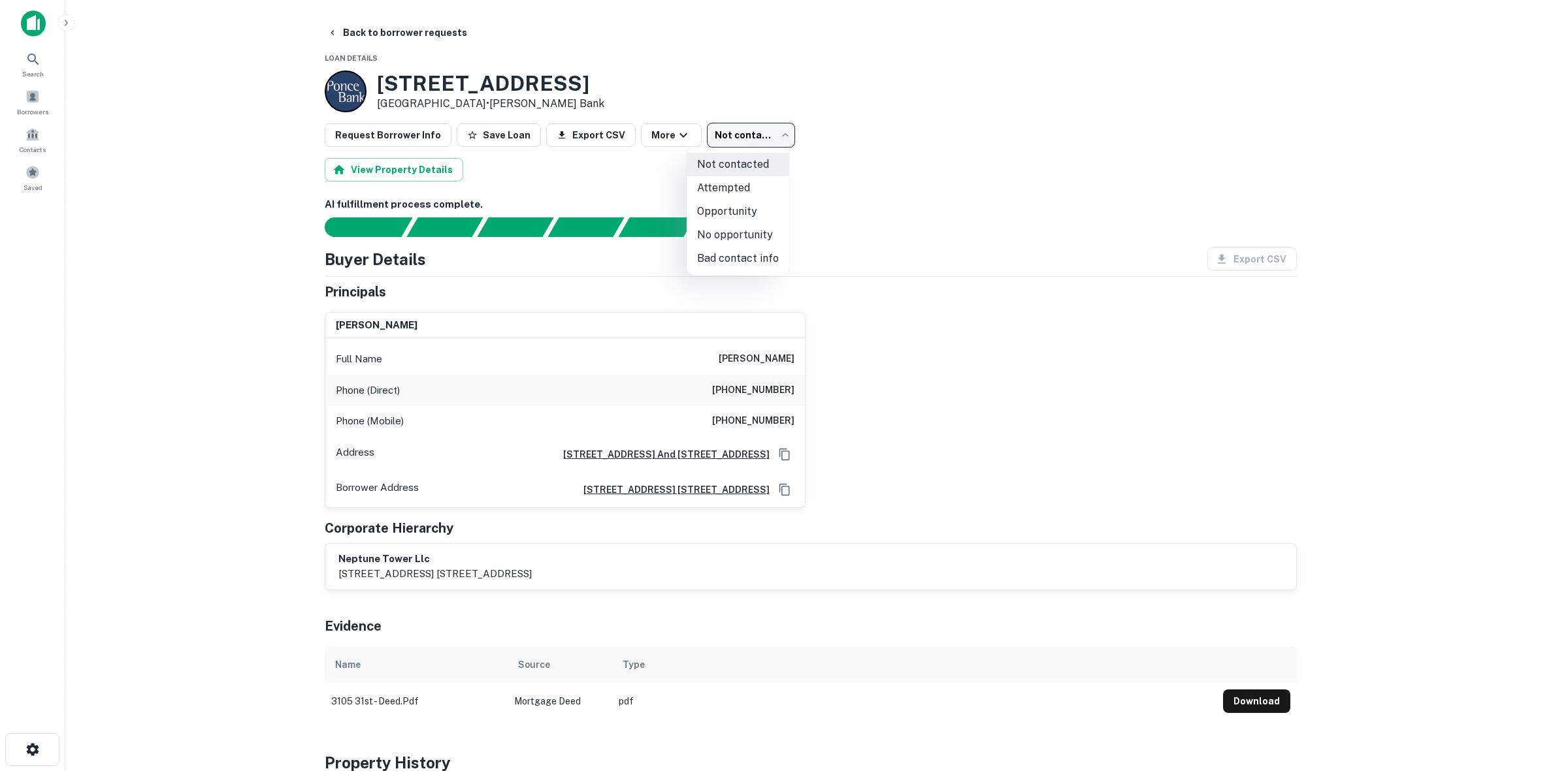
click at [718, 145] on div at bounding box center [784, 385] width 1568 height 771
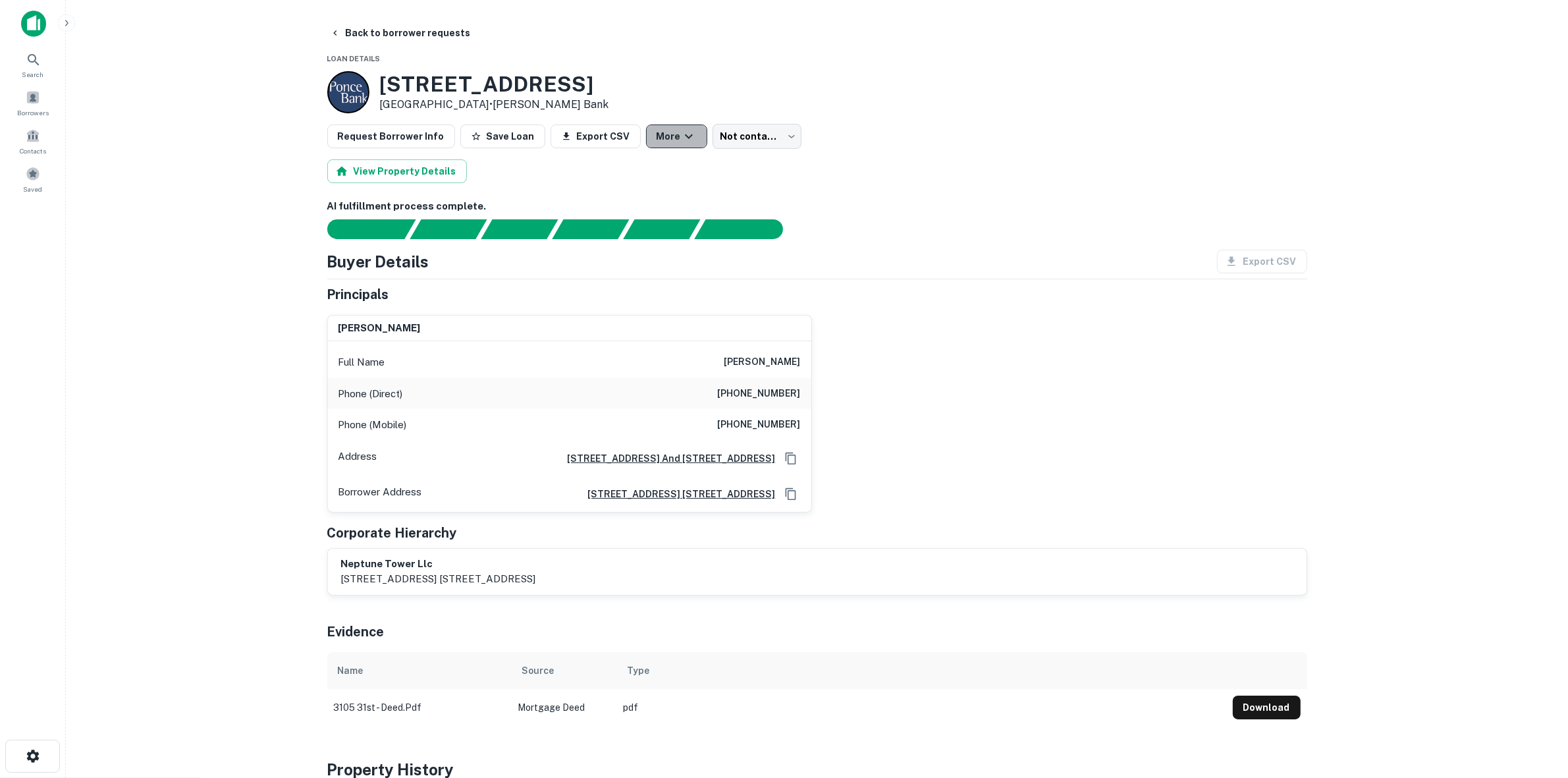
click at [681, 133] on icon "button" at bounding box center [689, 136] width 16 height 16
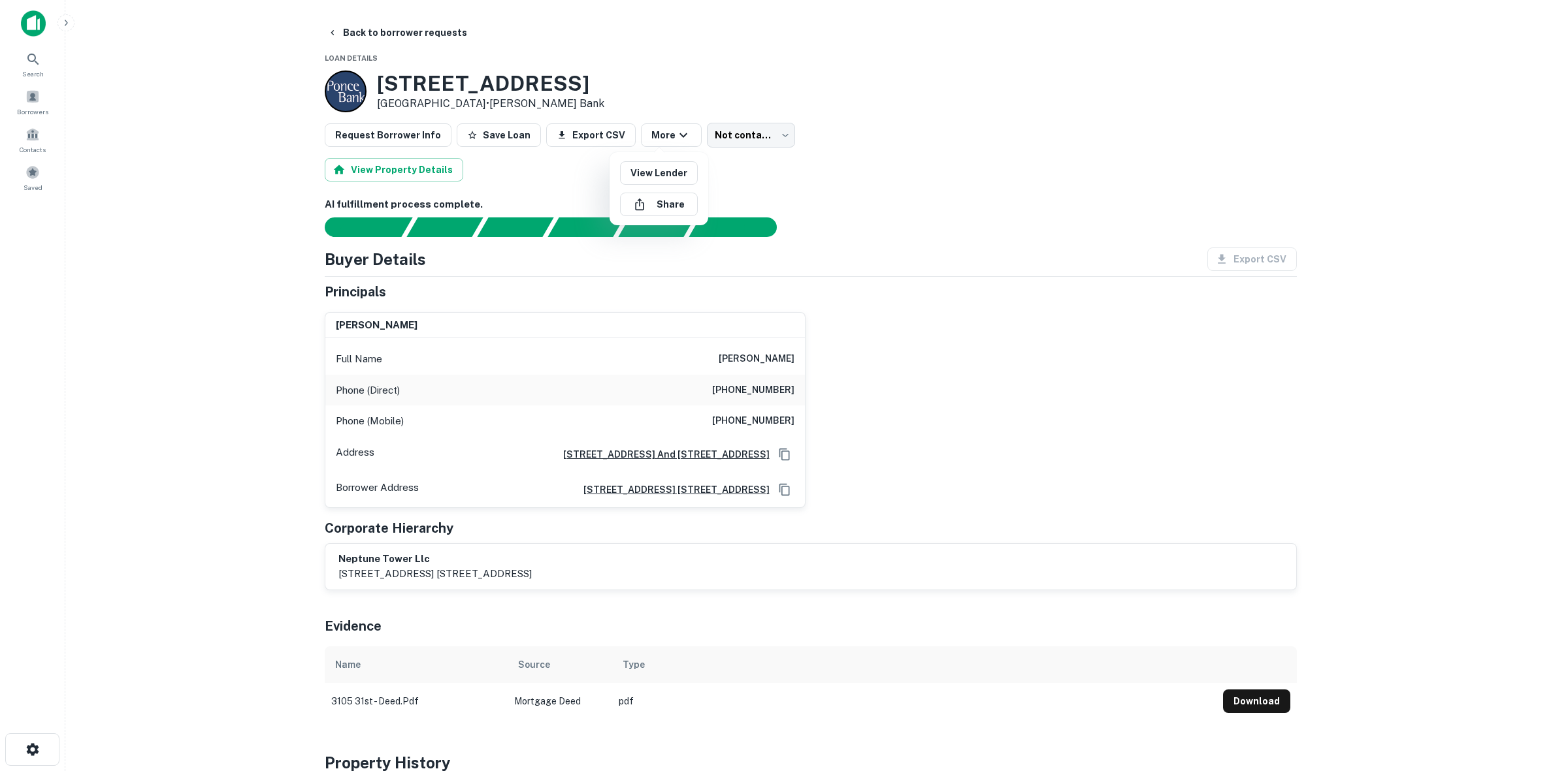
click at [662, 132] on div at bounding box center [784, 385] width 1568 height 771
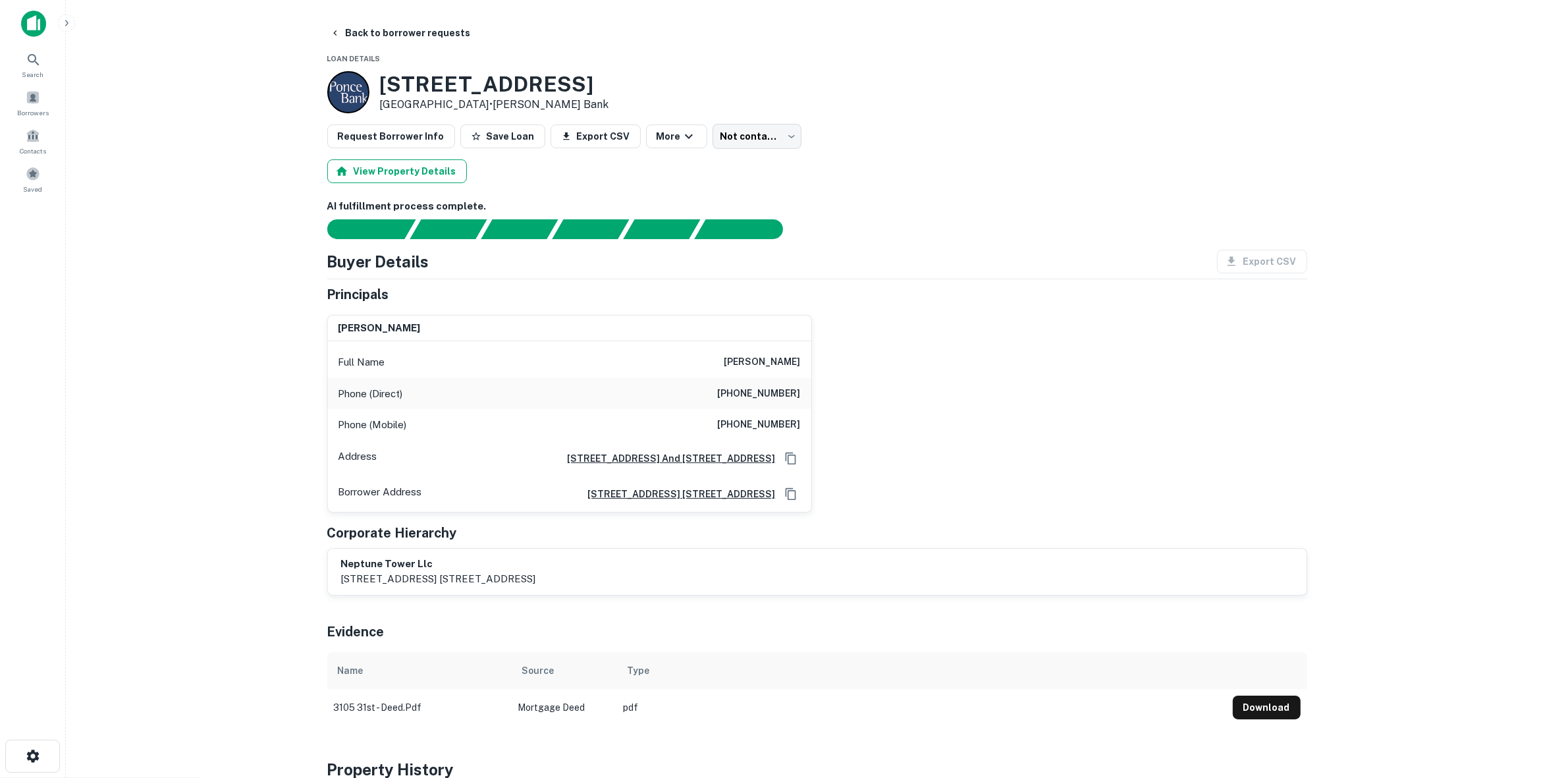
click at [390, 163] on button "View Property Details" at bounding box center [396, 171] width 139 height 24
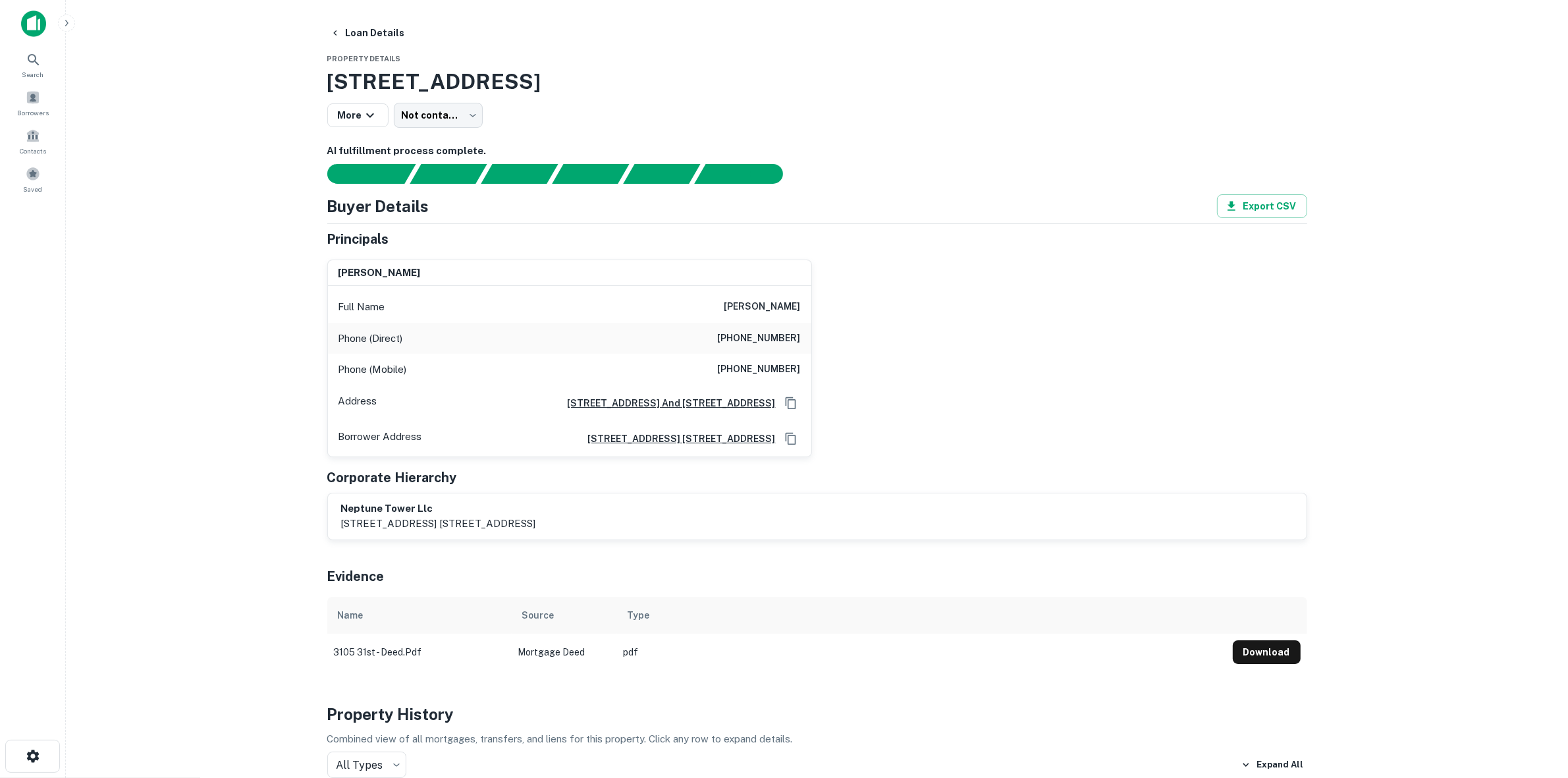
drag, startPoint x: 214, startPoint y: 363, endPoint x: 298, endPoint y: 193, distance: 189.6
